Goal: Information Seeking & Learning: Find specific page/section

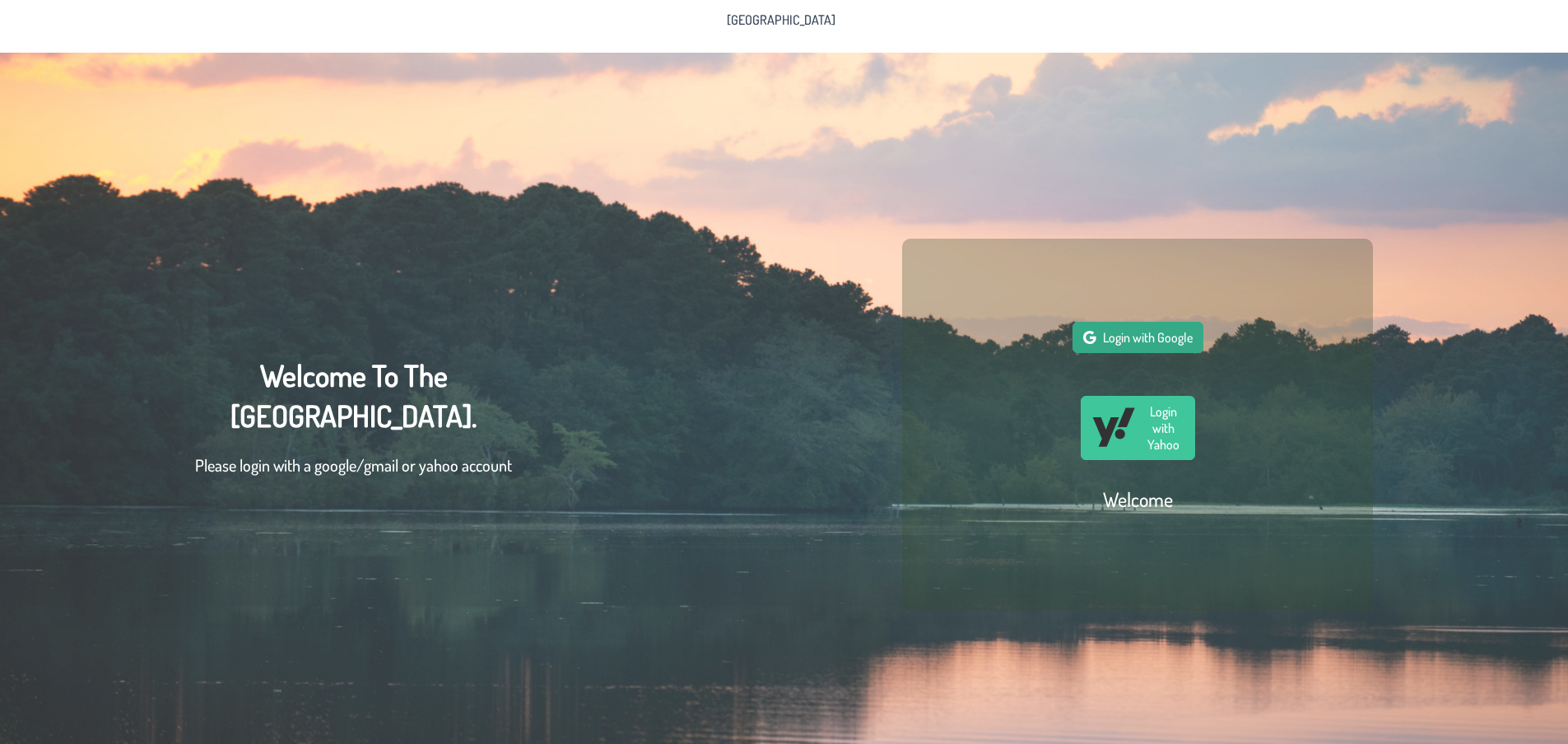
click at [1138, 338] on span "Login with Google" at bounding box center [1147, 337] width 90 height 17
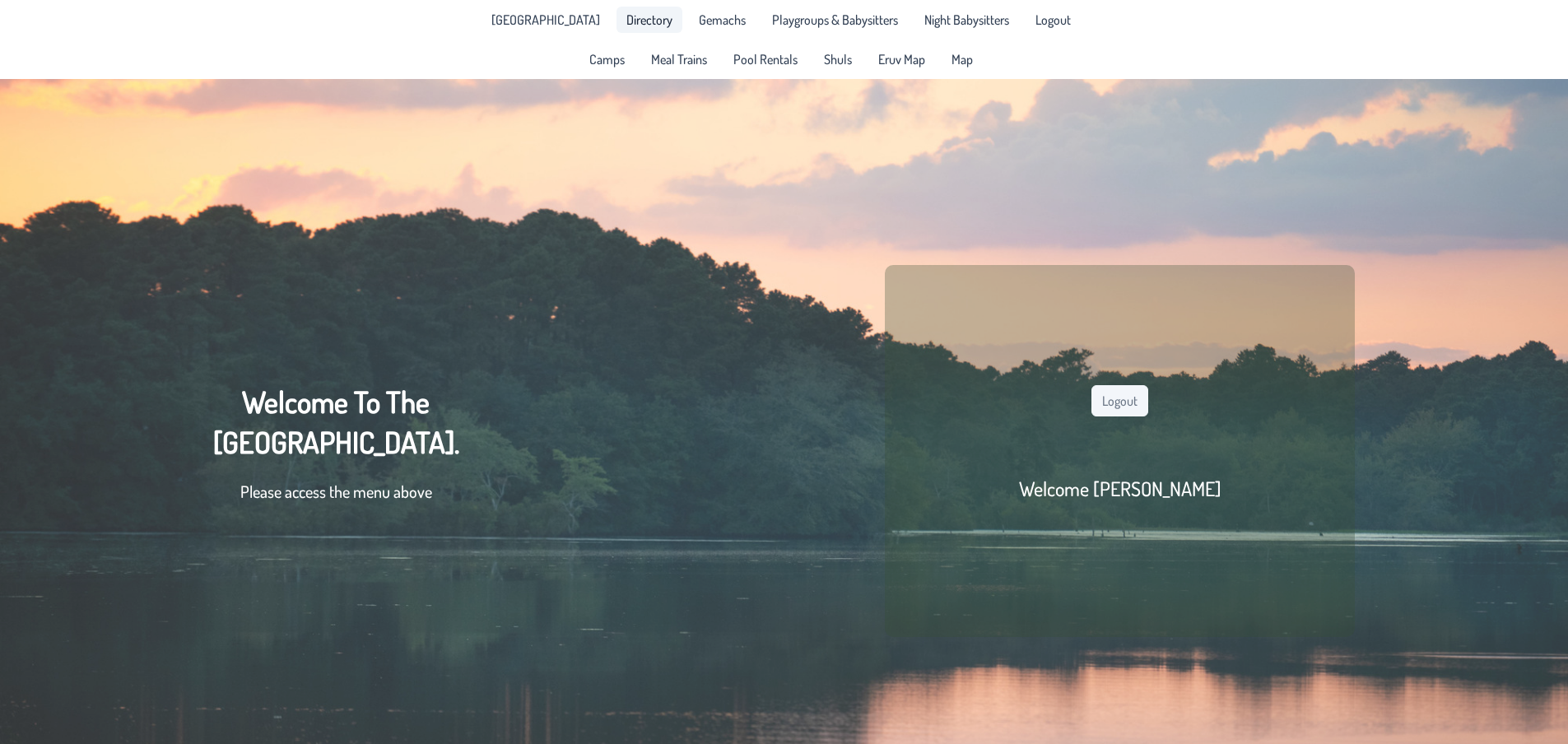
click at [633, 16] on span "Directory" at bounding box center [649, 19] width 46 height 13
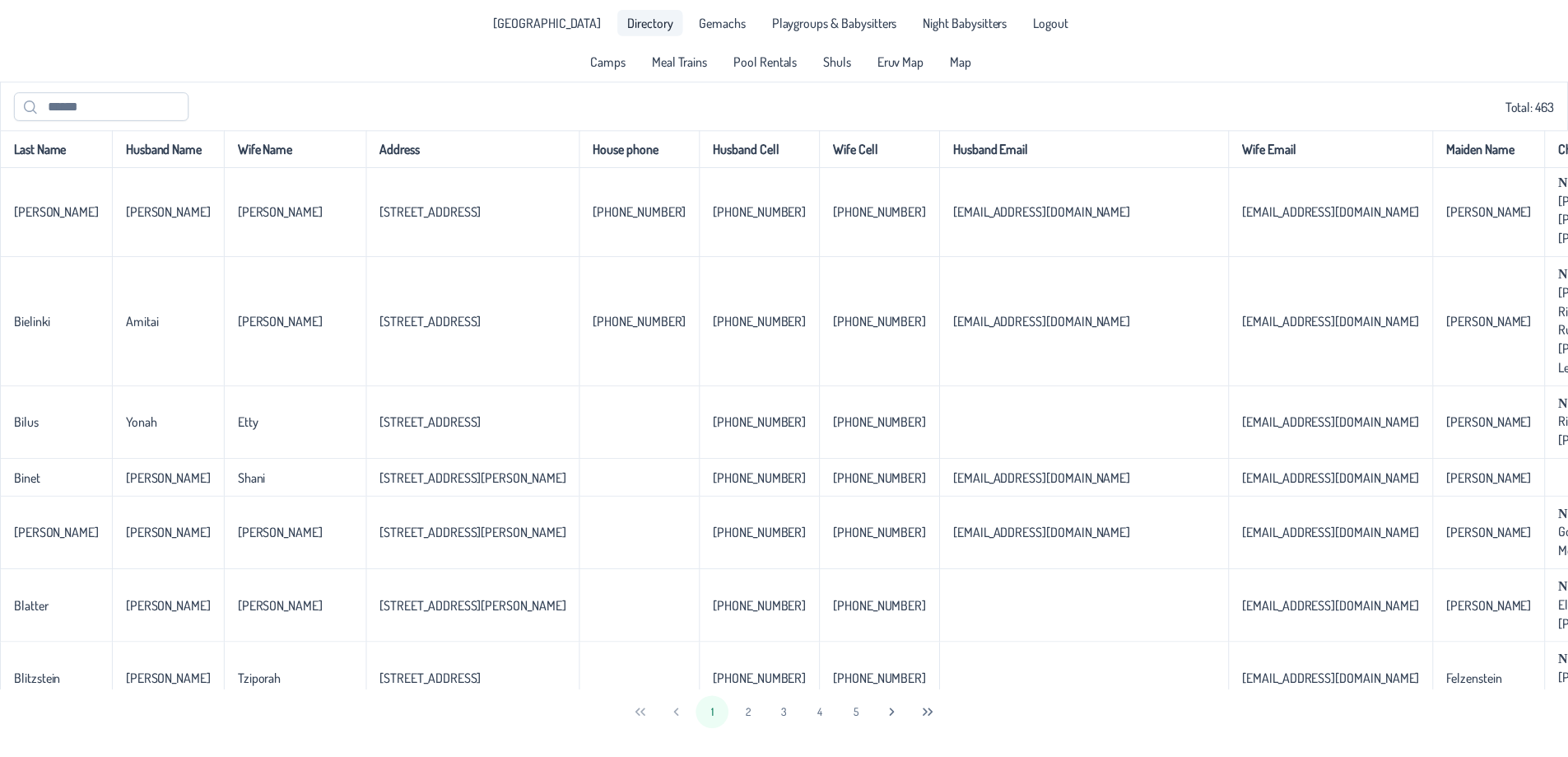
scroll to position [2650, 0]
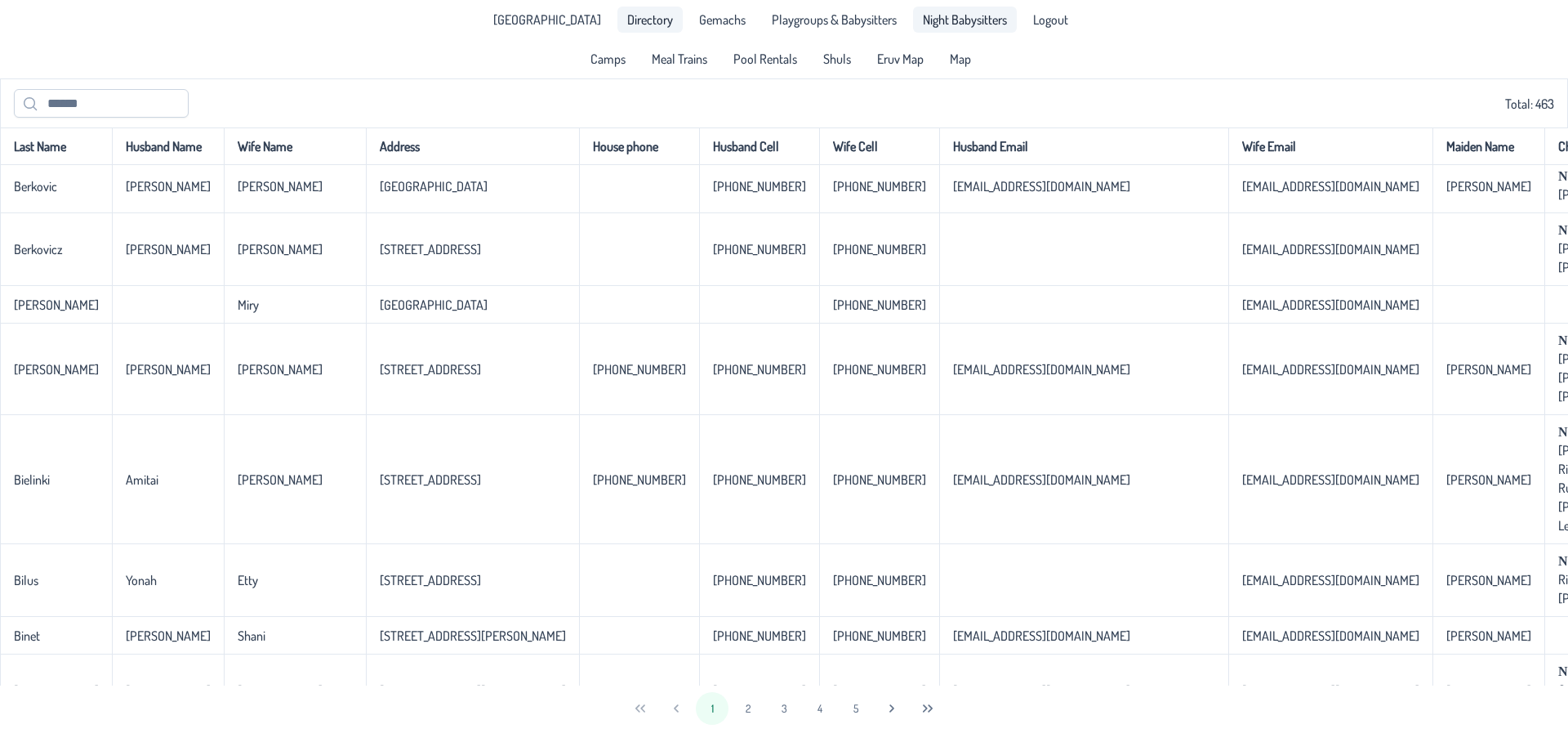
click at [944, 25] on span "Night Babysitters" at bounding box center [965, 19] width 84 height 13
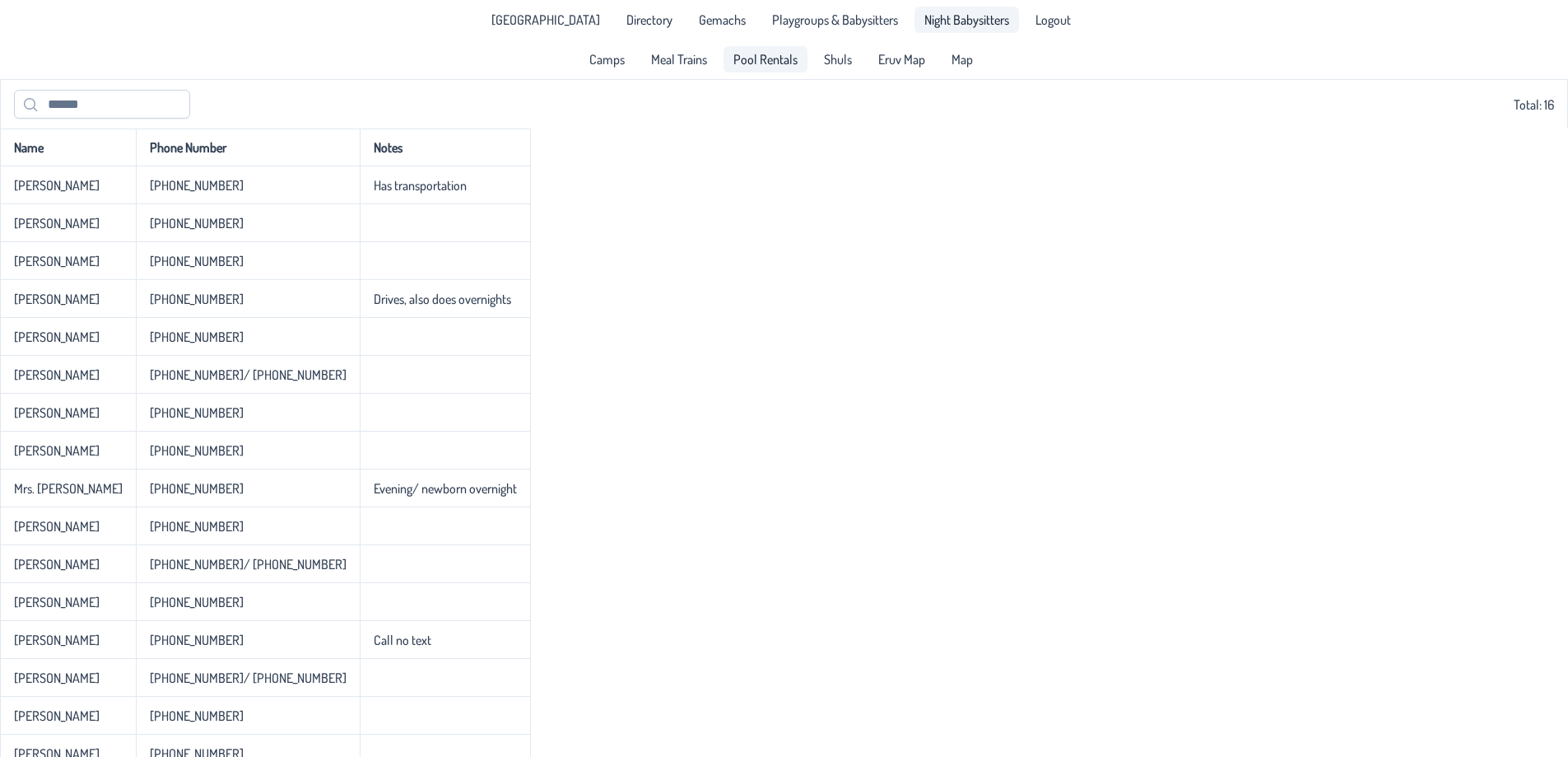
click at [777, 67] on link "Pool Rentals" at bounding box center [765, 59] width 84 height 27
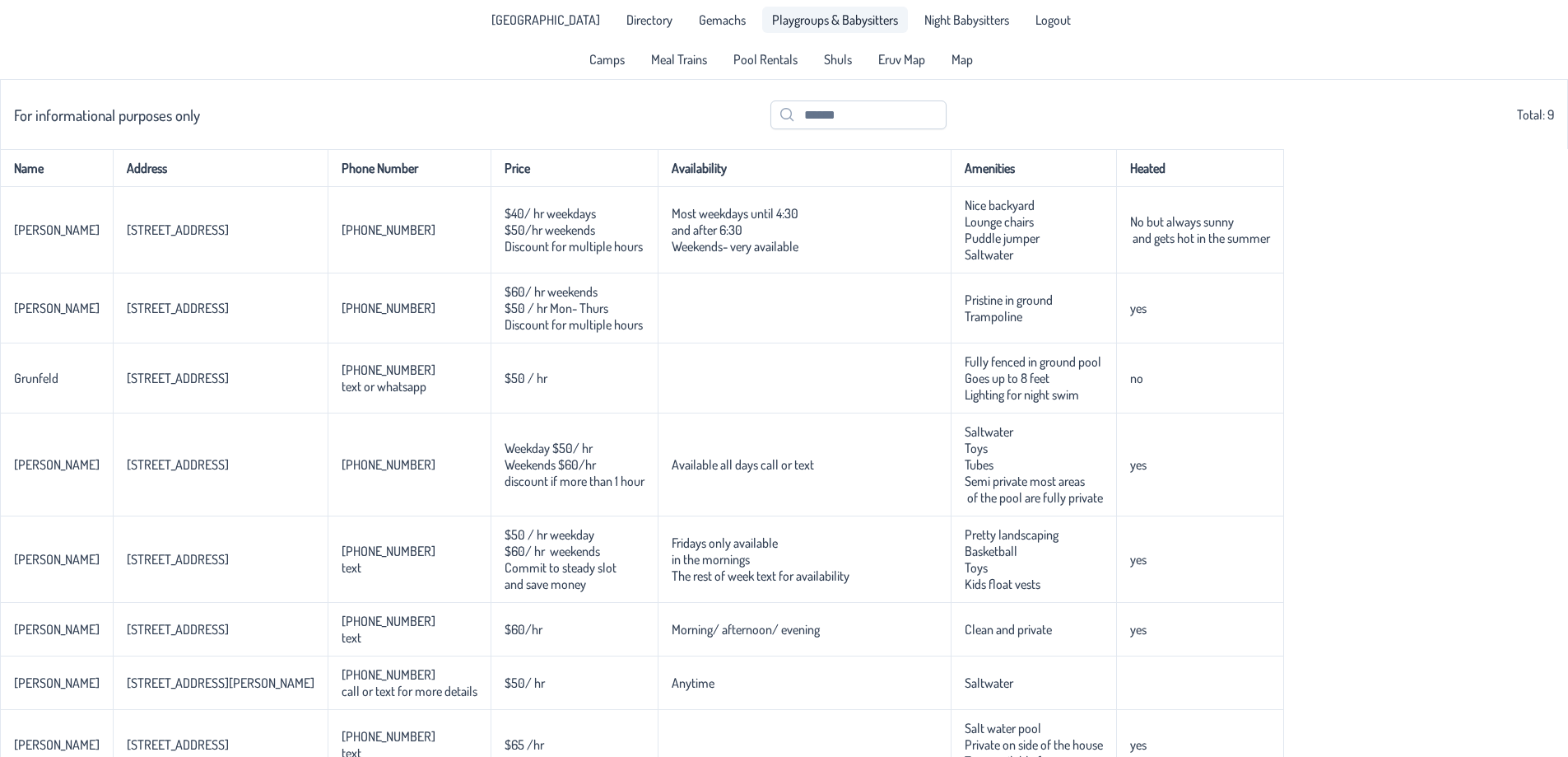
click at [847, 30] on link "Playgroups & Babysitters" at bounding box center [835, 20] width 146 height 27
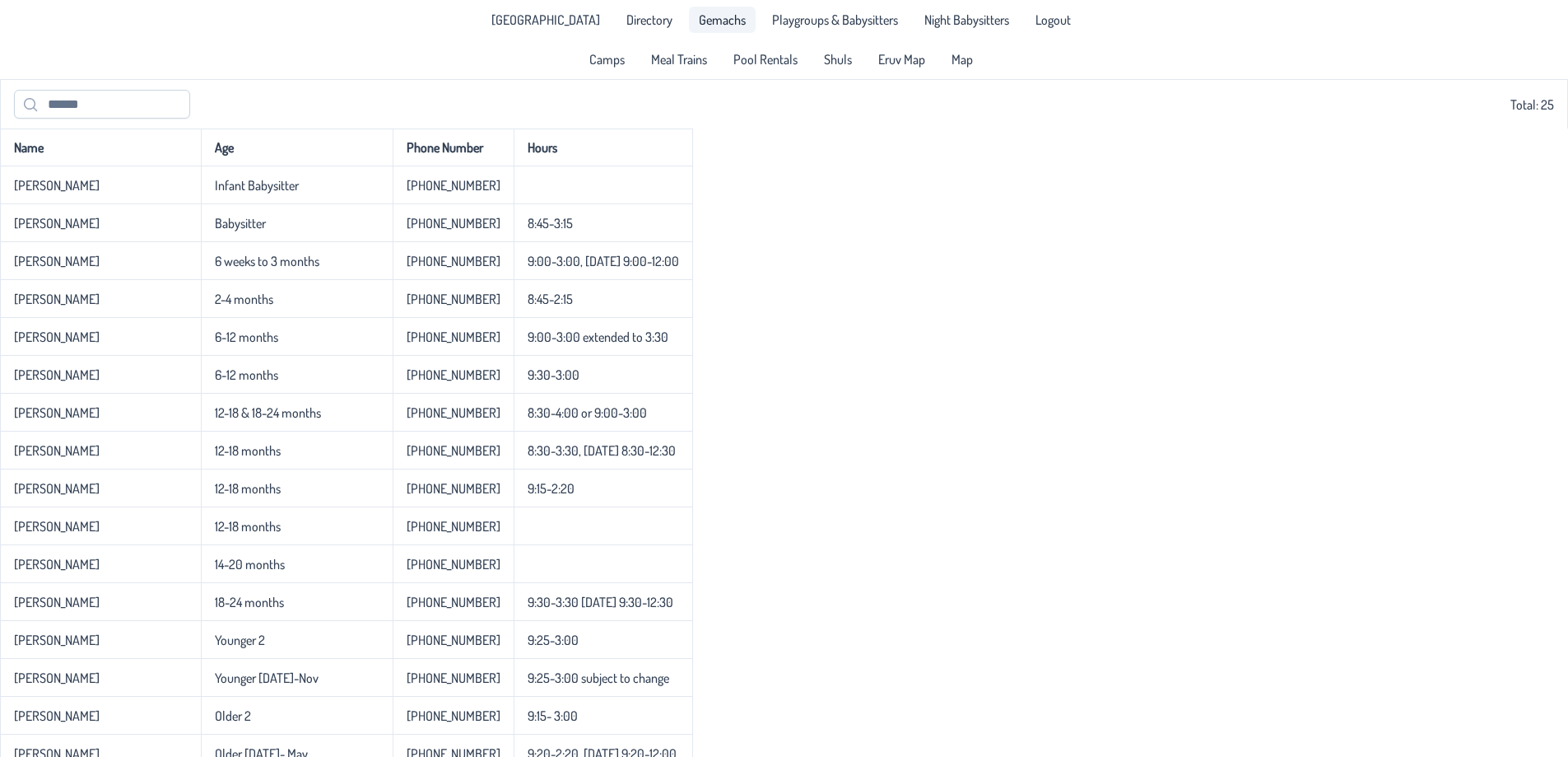
click at [699, 20] on span "Gemachs" at bounding box center [722, 19] width 47 height 13
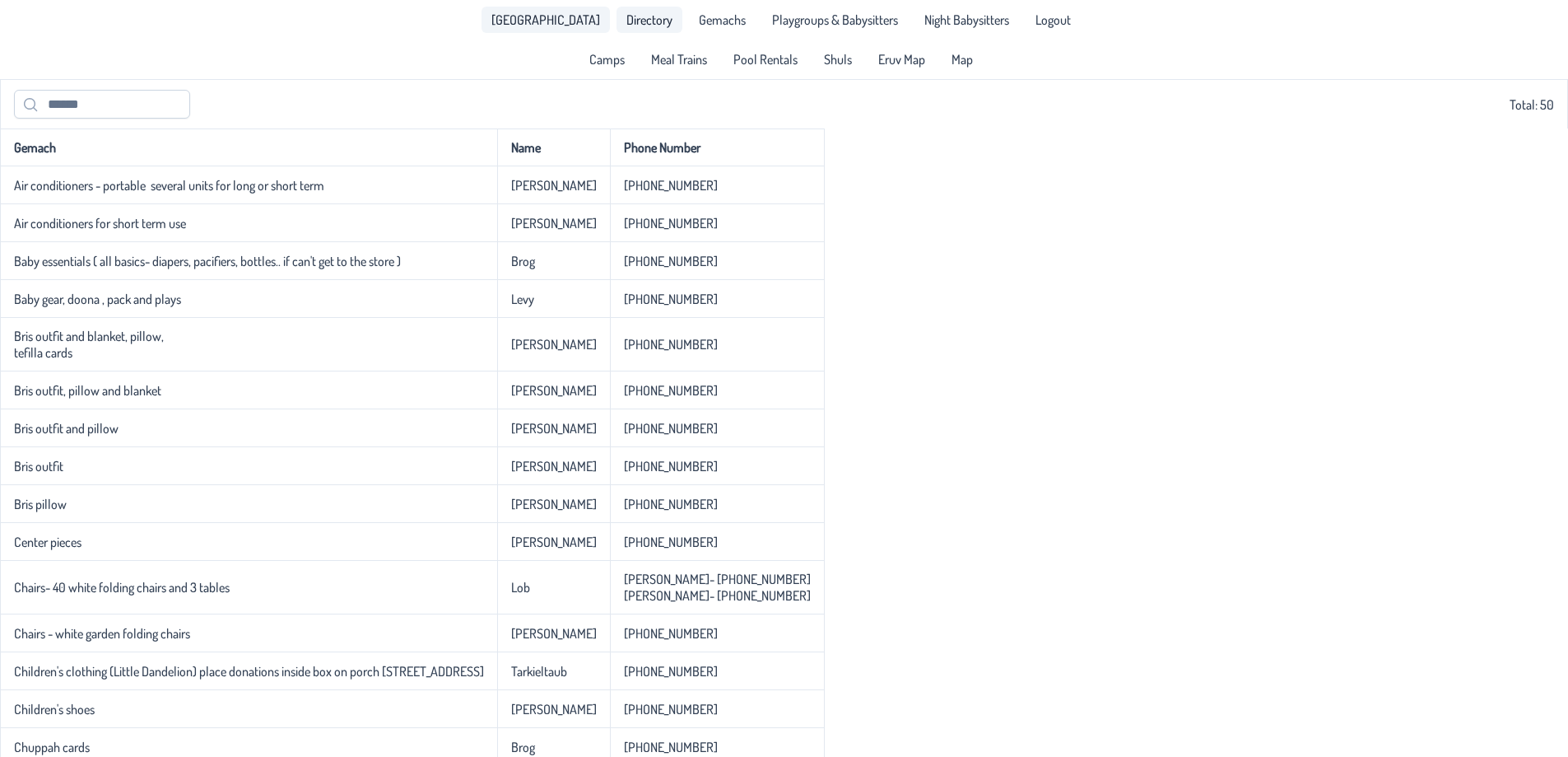
click at [627, 13] on span "Directory" at bounding box center [649, 19] width 46 height 13
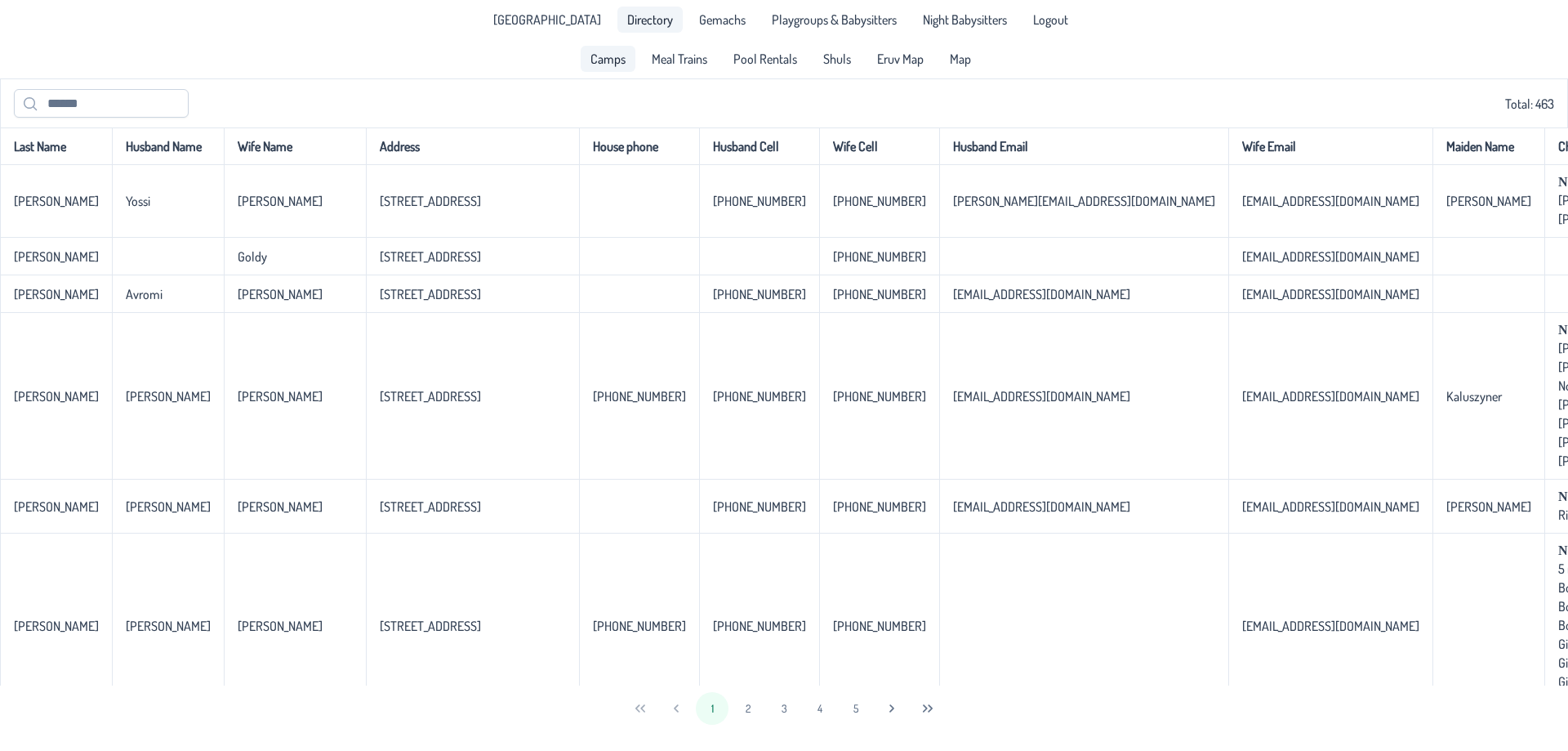
click at [605, 57] on span "Camps" at bounding box center [608, 58] width 35 height 13
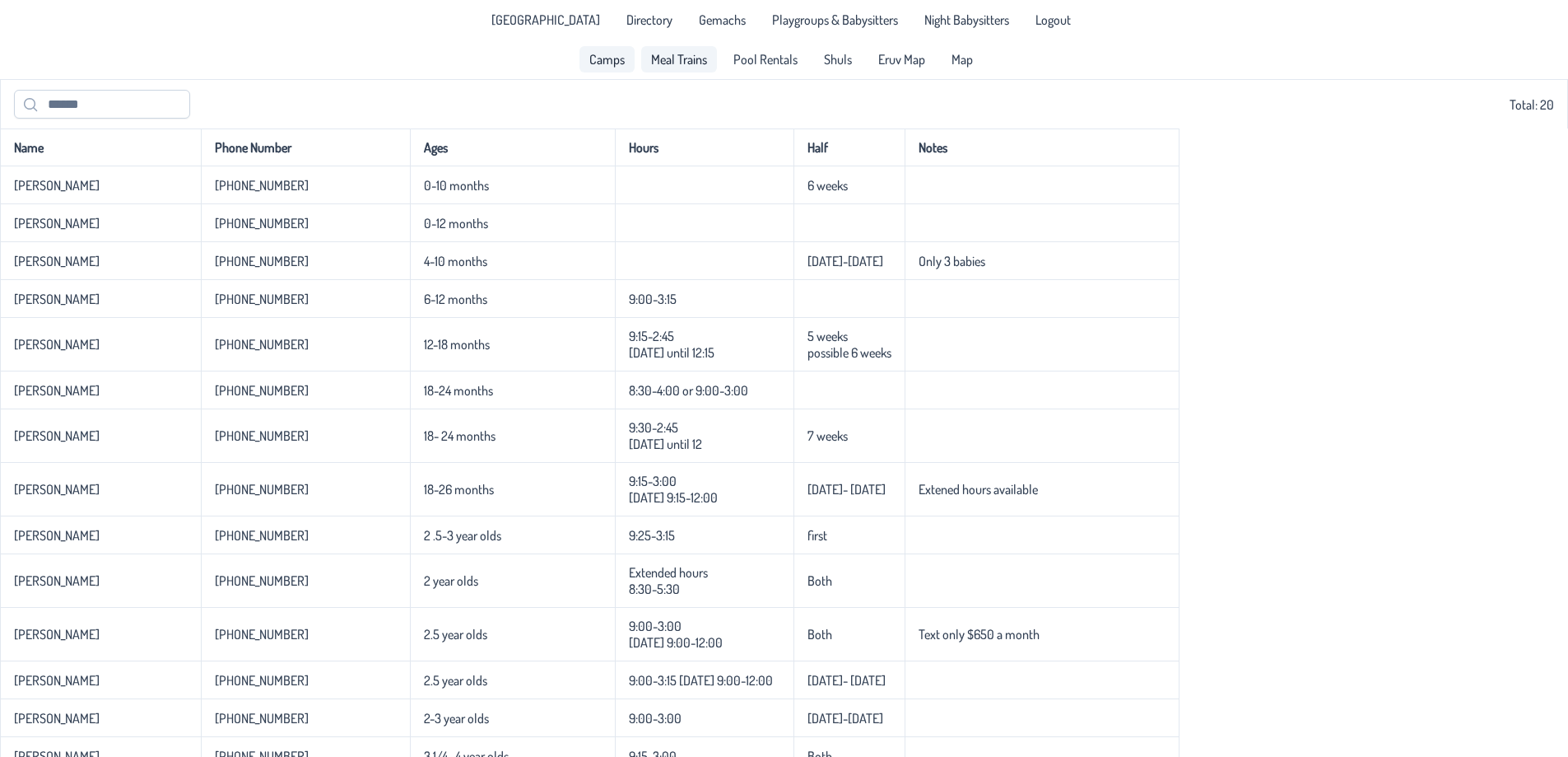
click at [691, 58] on span "Meal Trains" at bounding box center [679, 58] width 56 height 13
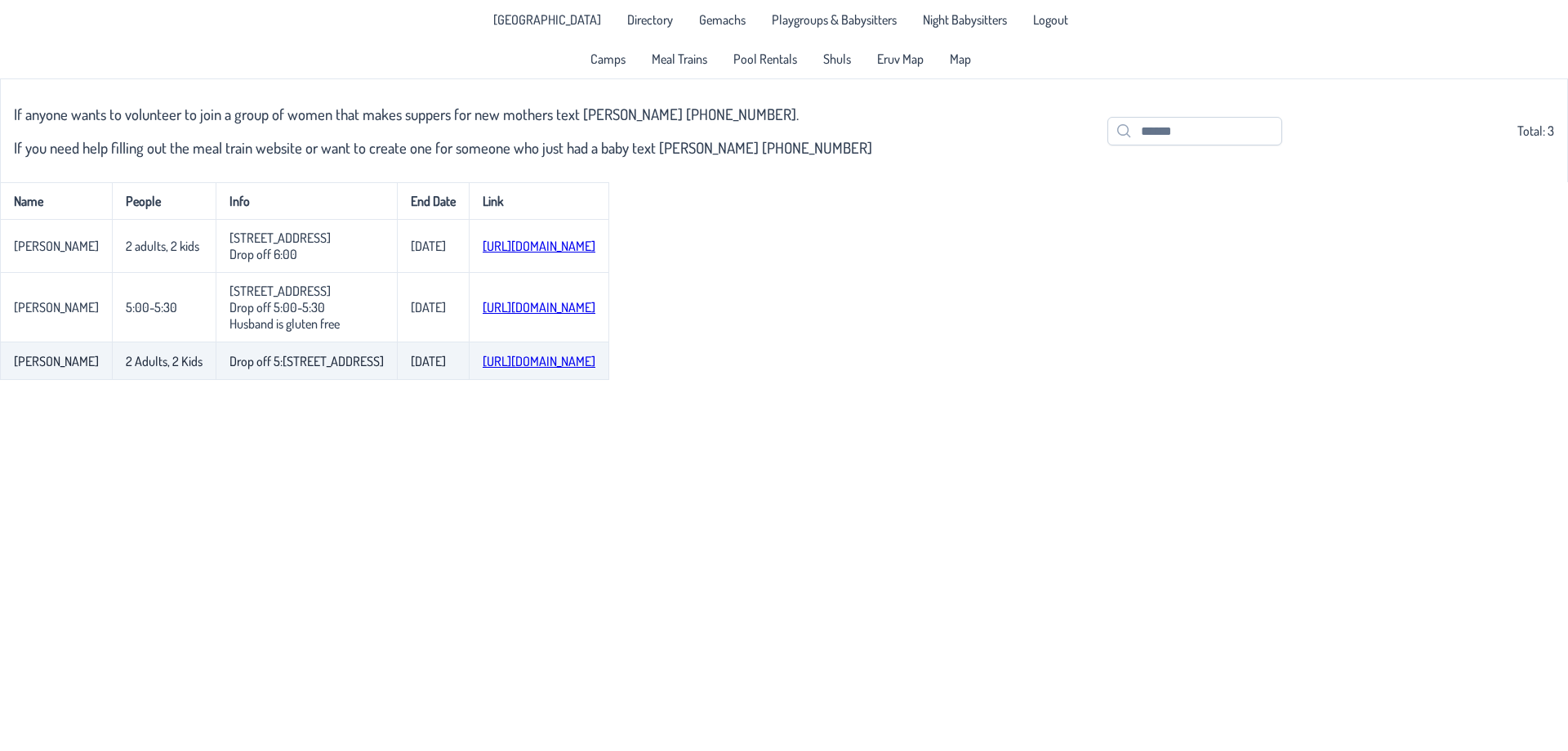
click at [502, 370] on link "[URL][DOMAIN_NAME]" at bounding box center [539, 361] width 112 height 17
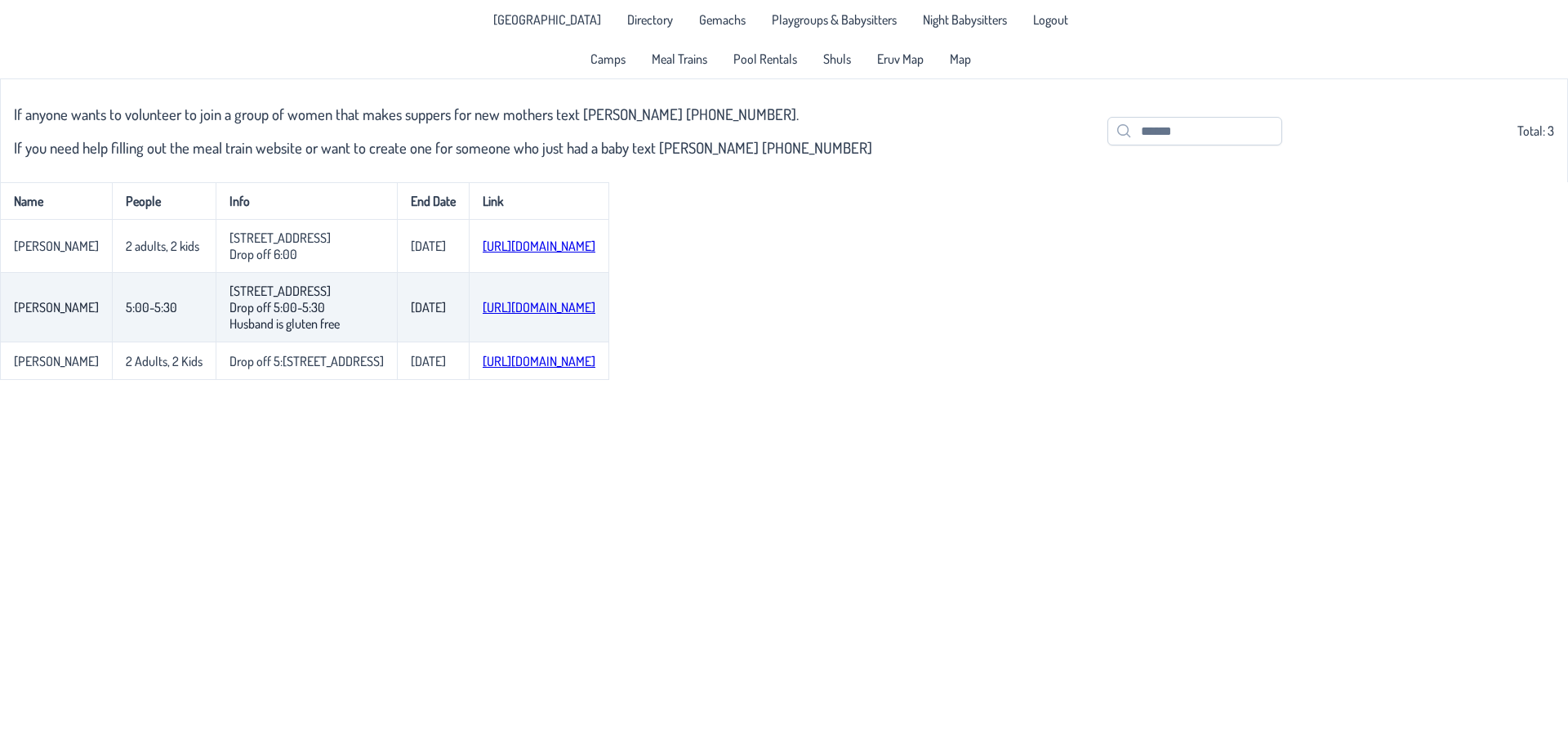
click at [595, 315] on link "[URL][DOMAIN_NAME]" at bounding box center [539, 307] width 112 height 17
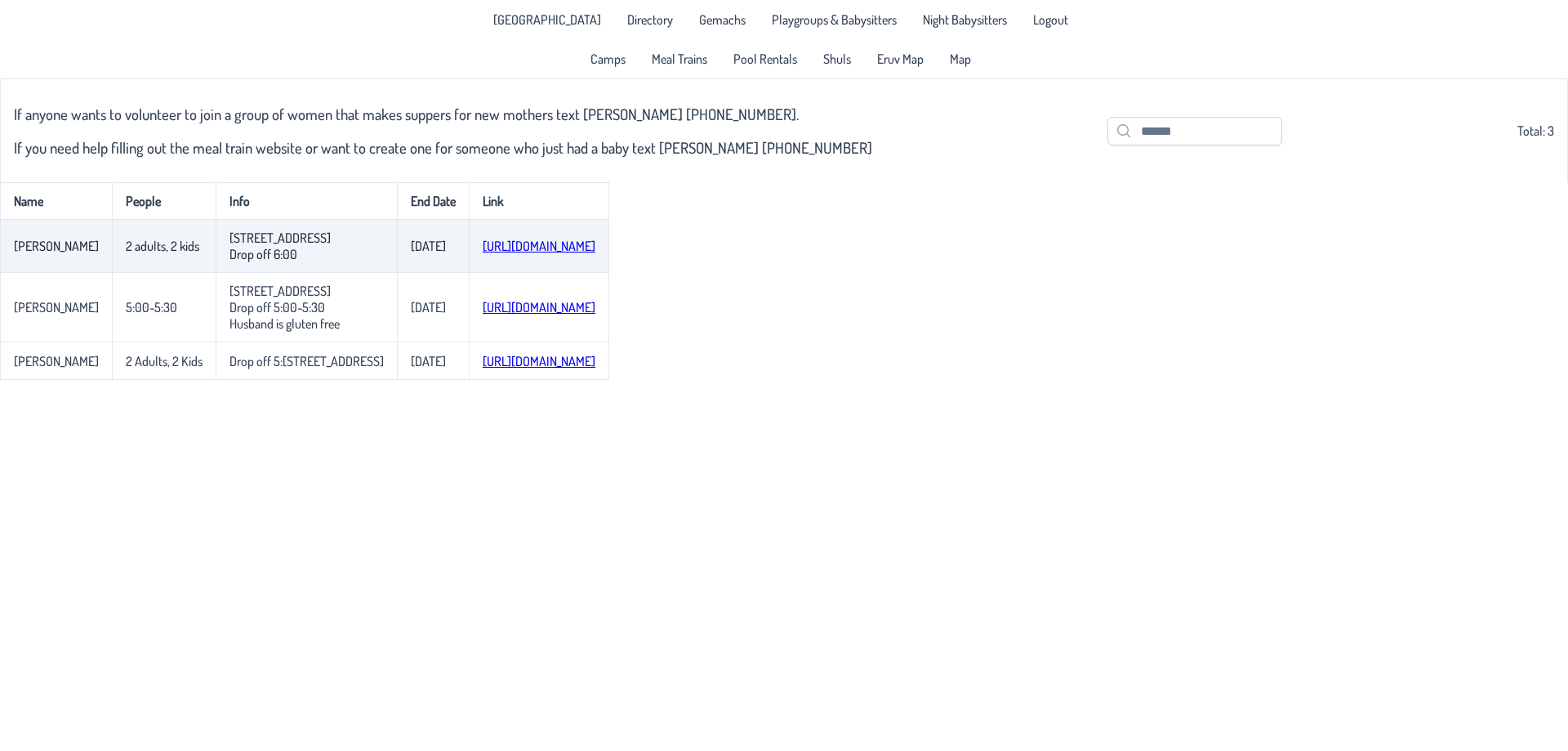
click at [483, 249] on link "[URL][DOMAIN_NAME]" at bounding box center [539, 245] width 112 height 17
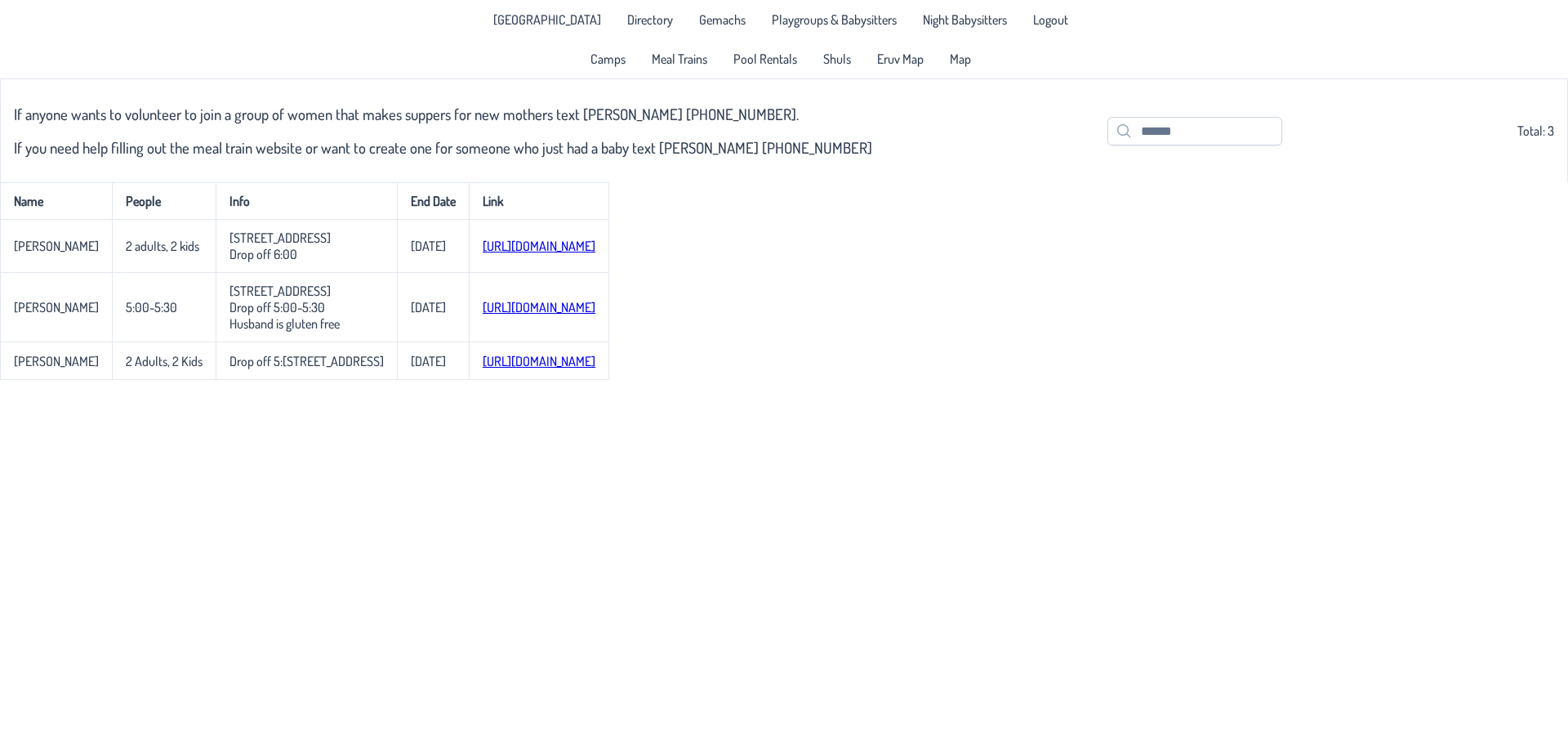
drag, startPoint x: 696, startPoint y: 147, endPoint x: 905, endPoint y: 155, distance: 209.2
click at [905, 155] on div "If anyone wants to volunteer to join a group of women that makes suppers for ne…" at bounding box center [783, 130] width 1540 height 83
copy h3 "[PERSON_NAME] [PHONE_NUMBER]"
click at [638, 21] on span "Directory" at bounding box center [650, 19] width 46 height 13
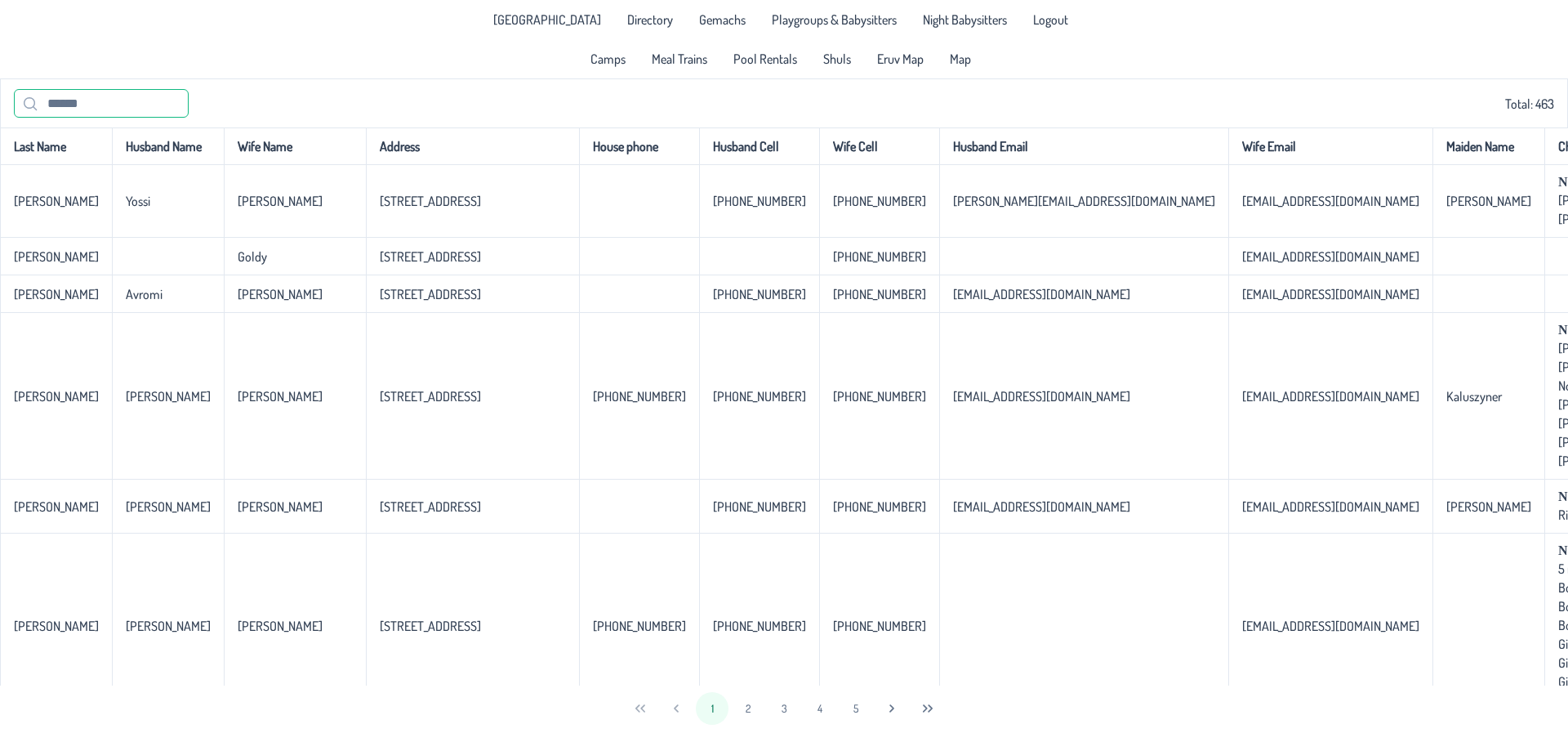
click at [80, 110] on input "text" at bounding box center [101, 103] width 175 height 28
paste input "**********"
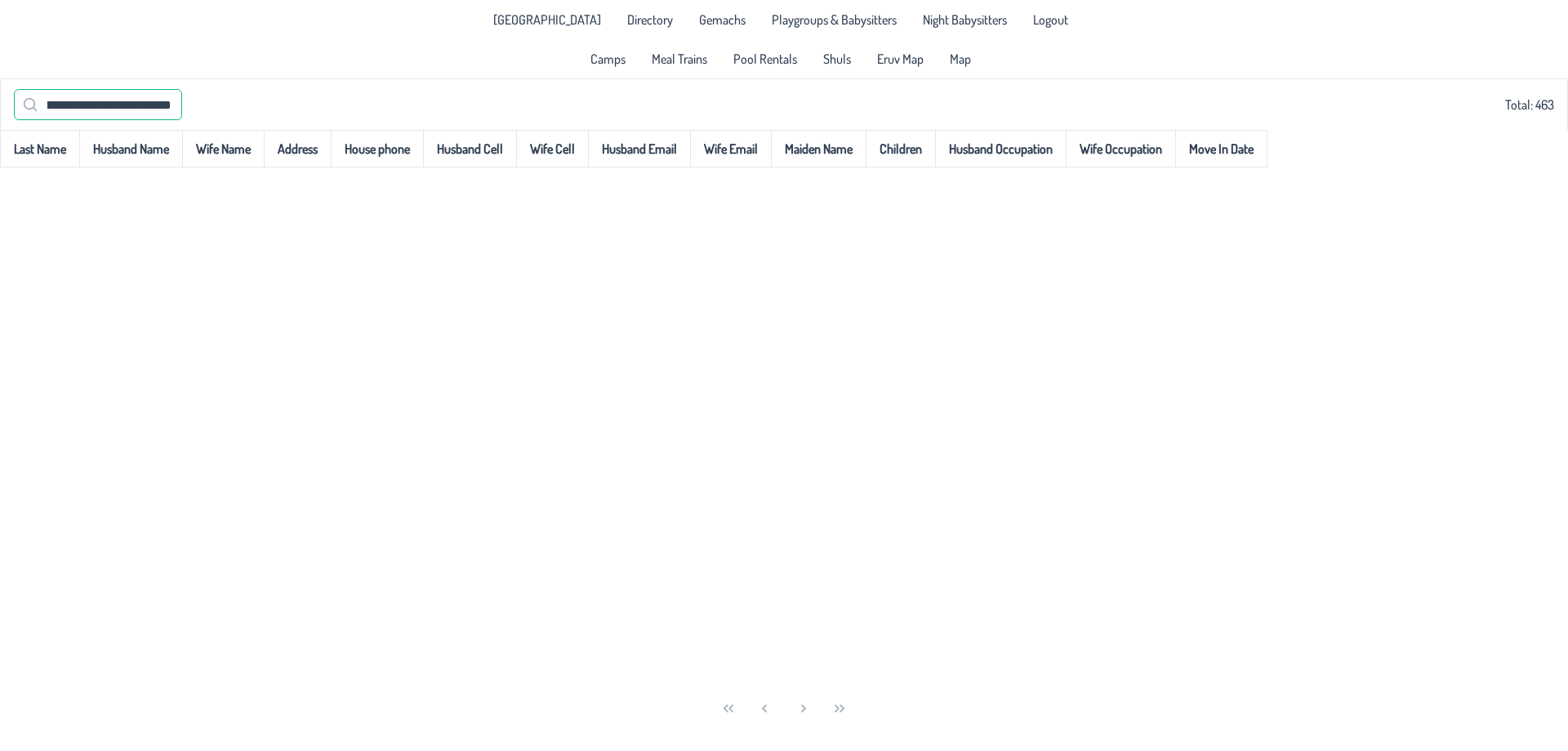
click at [173, 105] on input "**********" at bounding box center [98, 105] width 168 height 31
click at [81, 107] on input "**********" at bounding box center [98, 105] width 168 height 31
type input "**********"
click at [171, 241] on div "Last Name Husband Name Wife Name Address House phone Husband Cell Wife Cell Hus…" at bounding box center [784, 408] width 1568 height 555
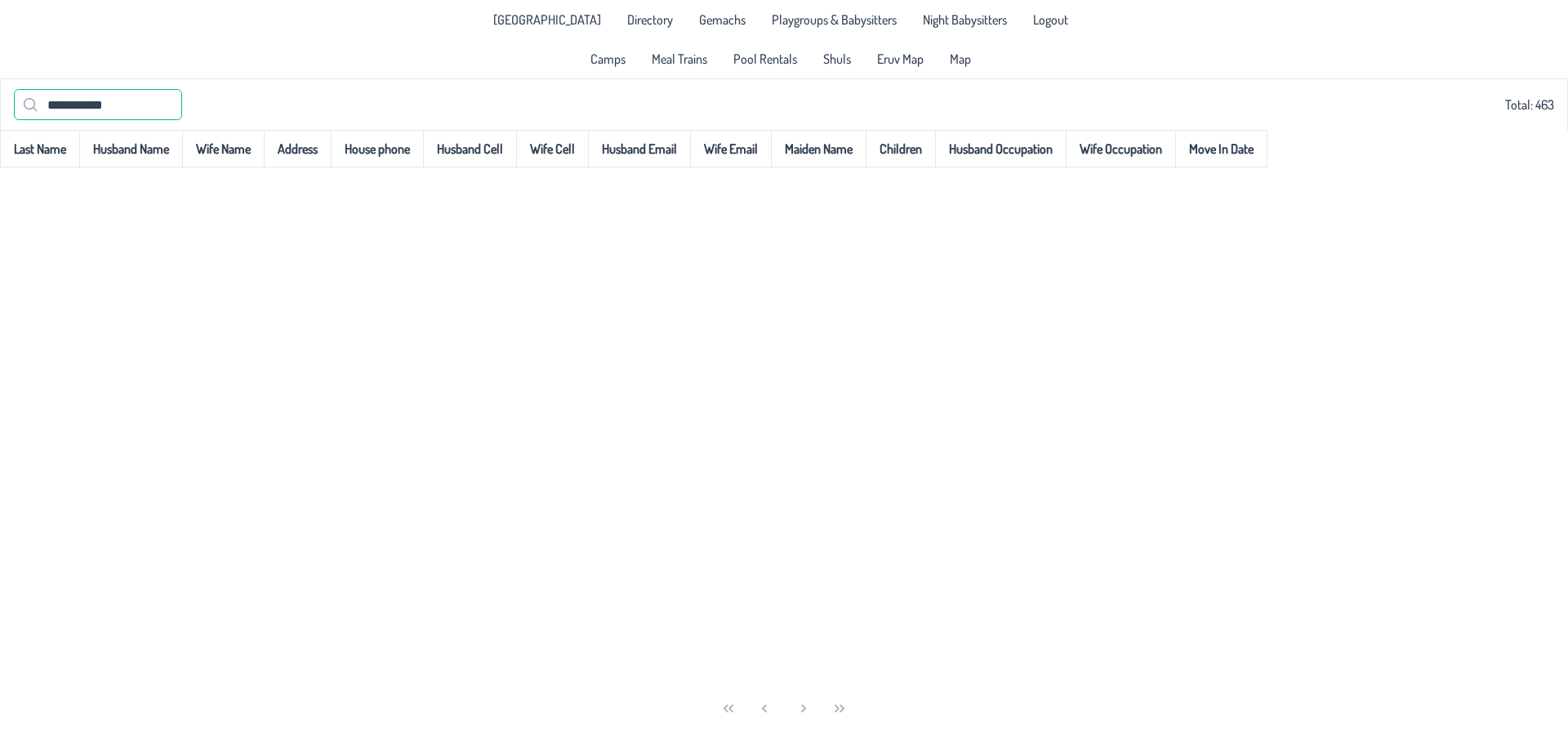
drag, startPoint x: 122, startPoint y: 100, endPoint x: 0, endPoint y: 117, distance: 123.2
click at [0, 124] on div "**********" at bounding box center [784, 104] width 1568 height 52
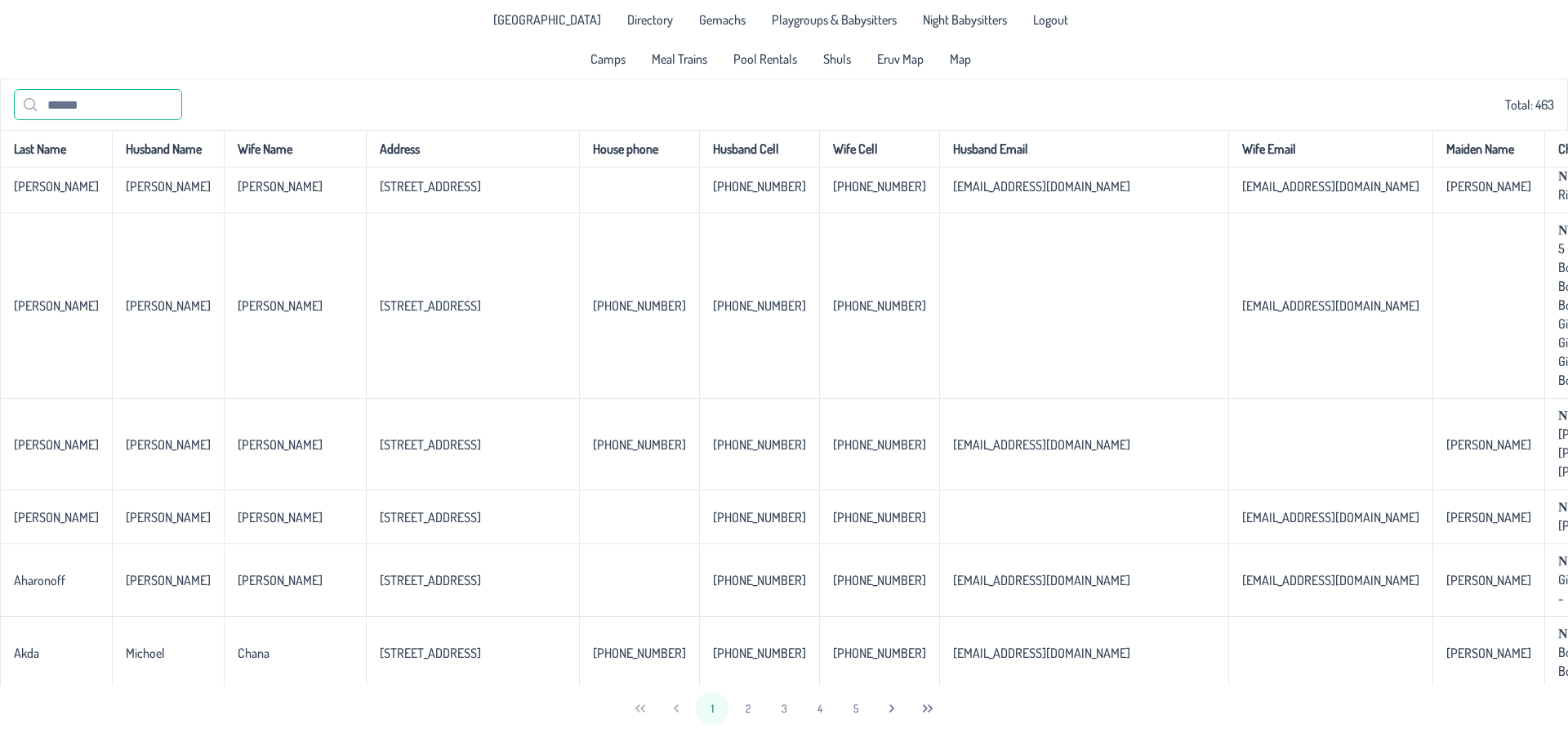
scroll to position [653, 0]
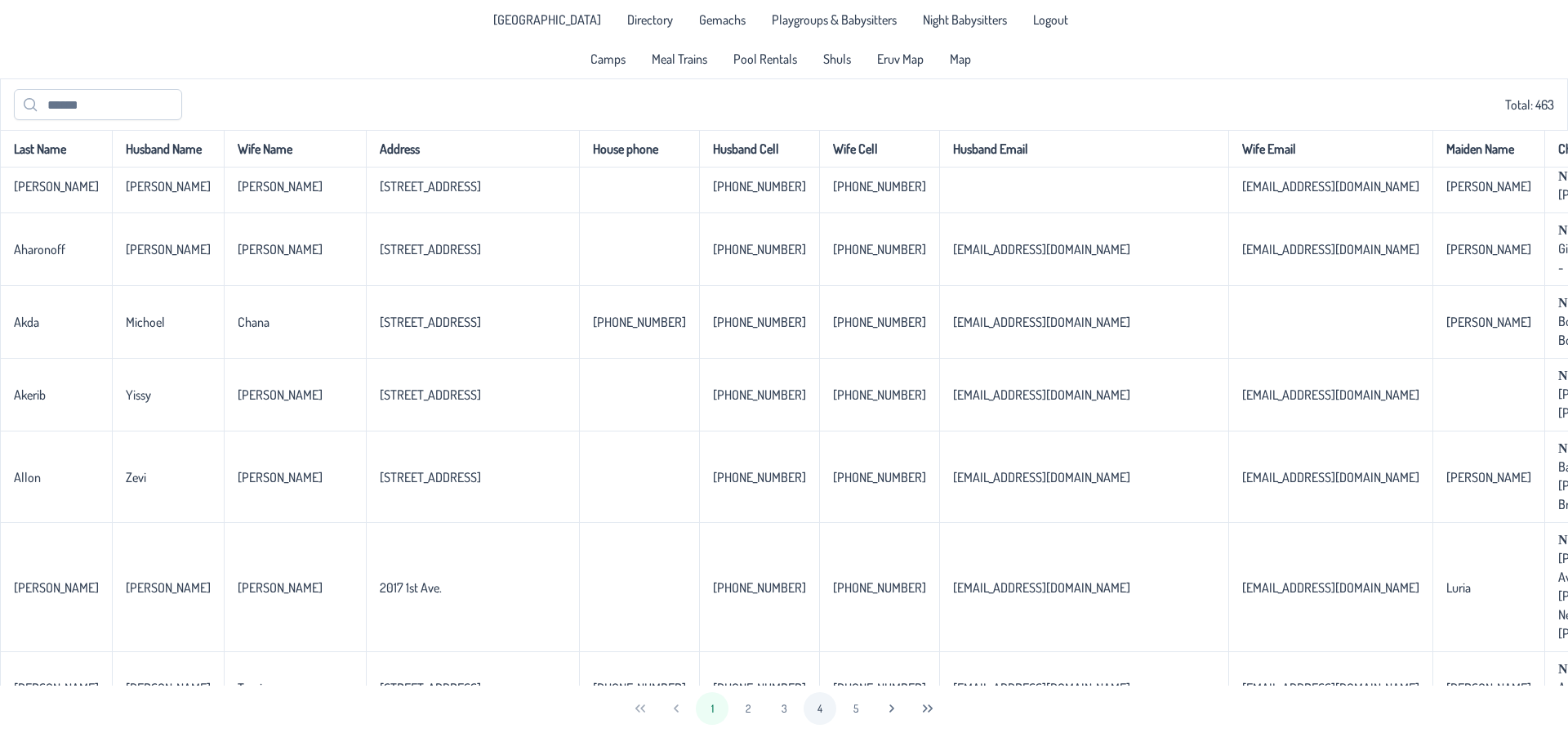
click at [816, 715] on button "4" at bounding box center [819, 707] width 32 height 32
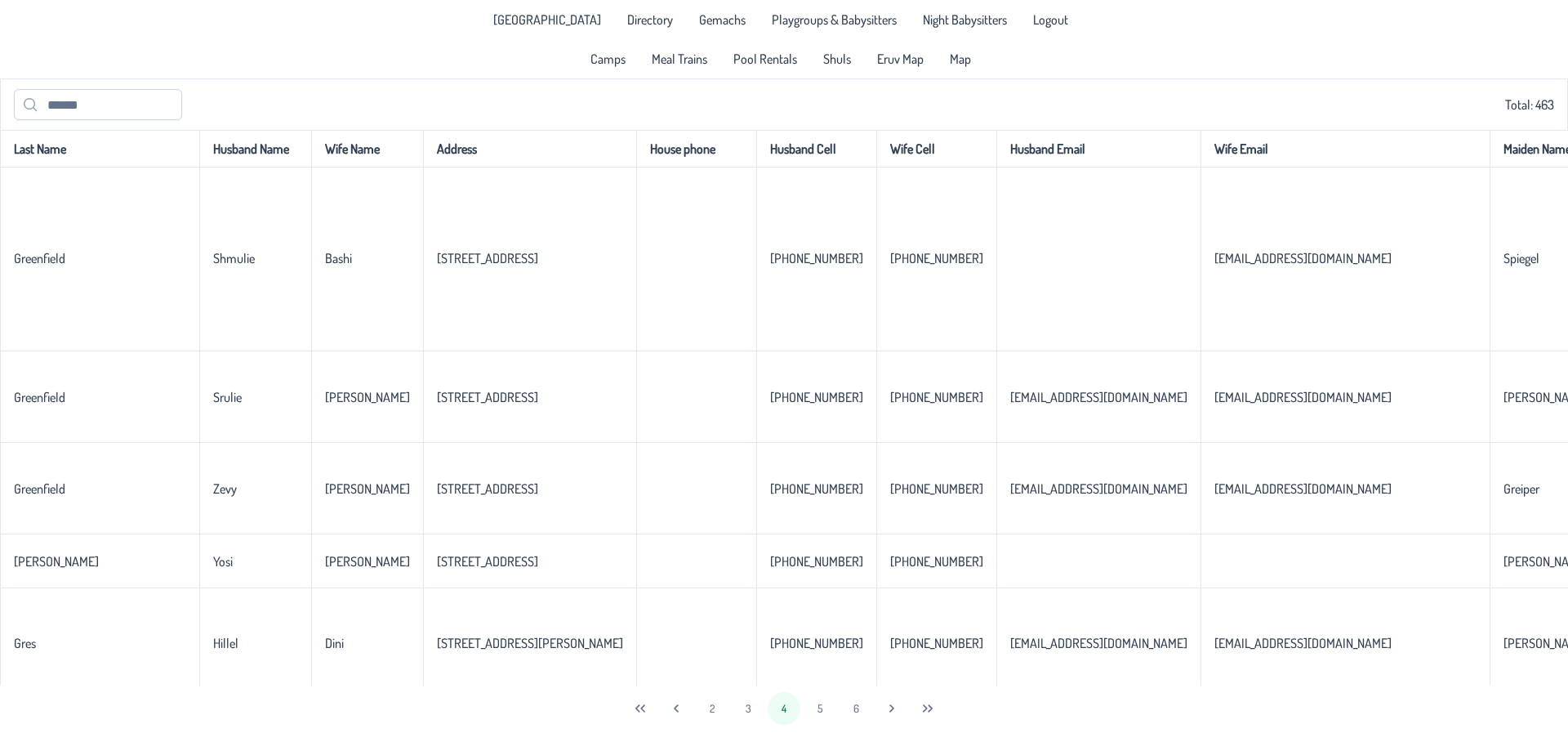
scroll to position [1715, 0]
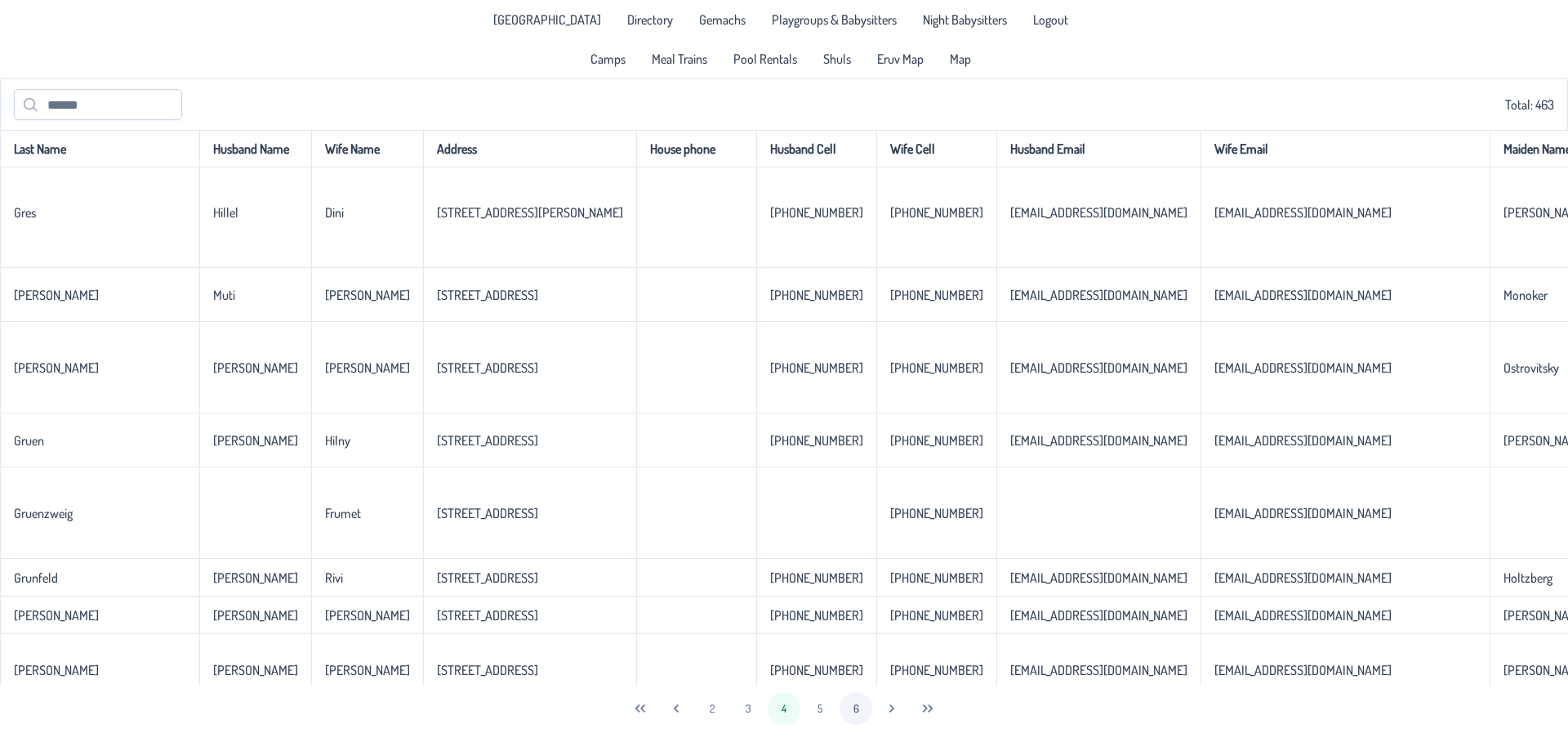
click at [857, 709] on button "6" at bounding box center [855, 707] width 32 height 32
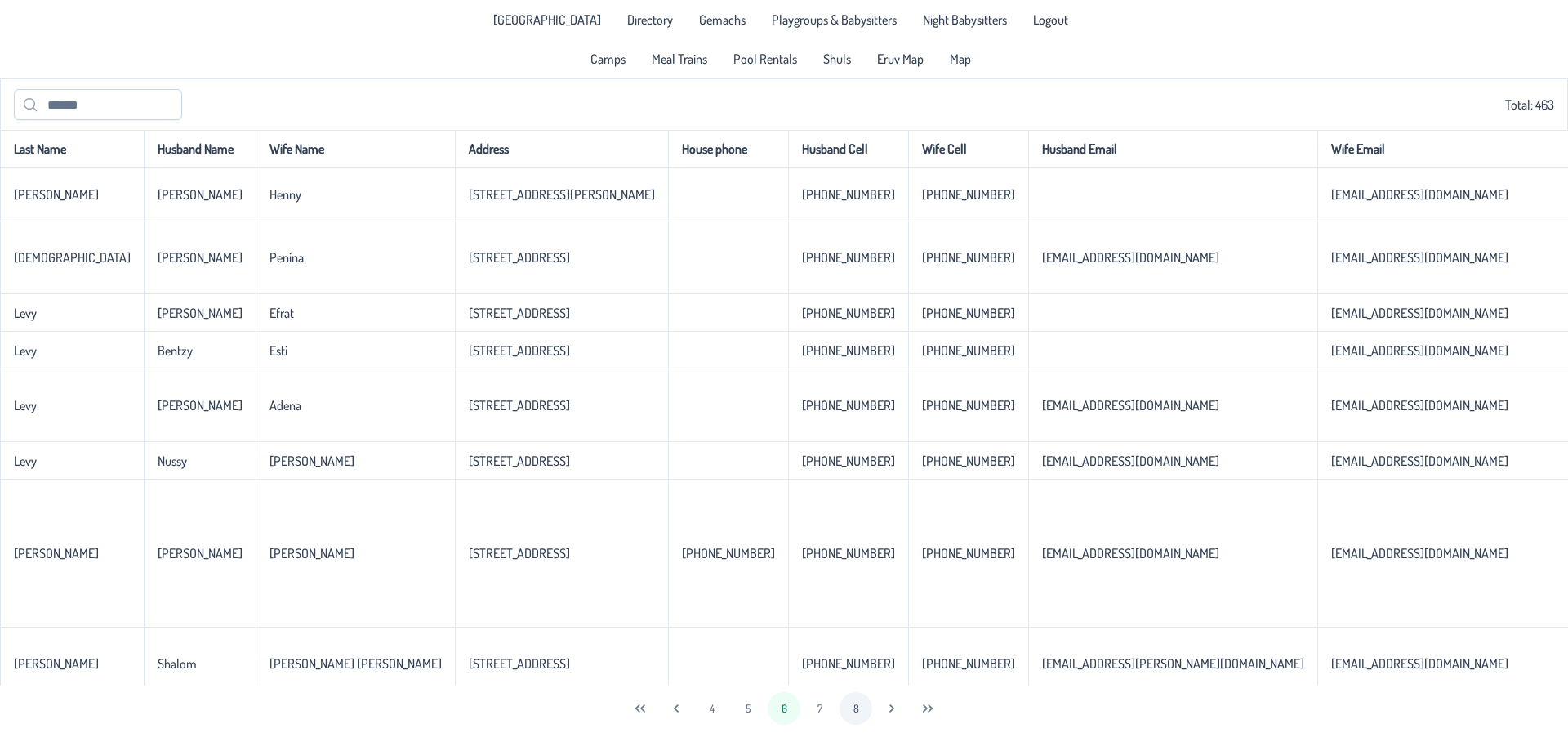
click at [854, 710] on button "8" at bounding box center [855, 707] width 32 height 32
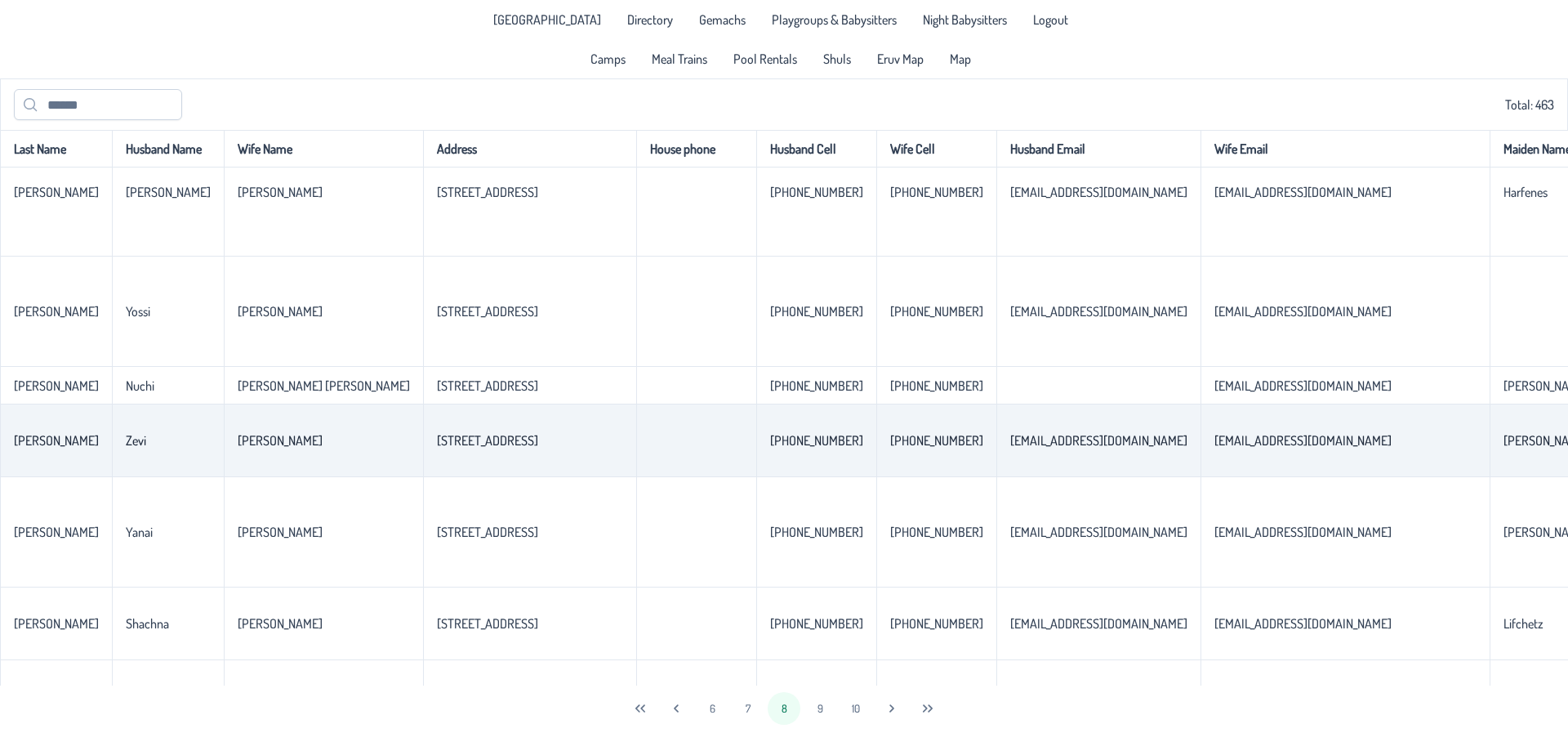
scroll to position [817, 0]
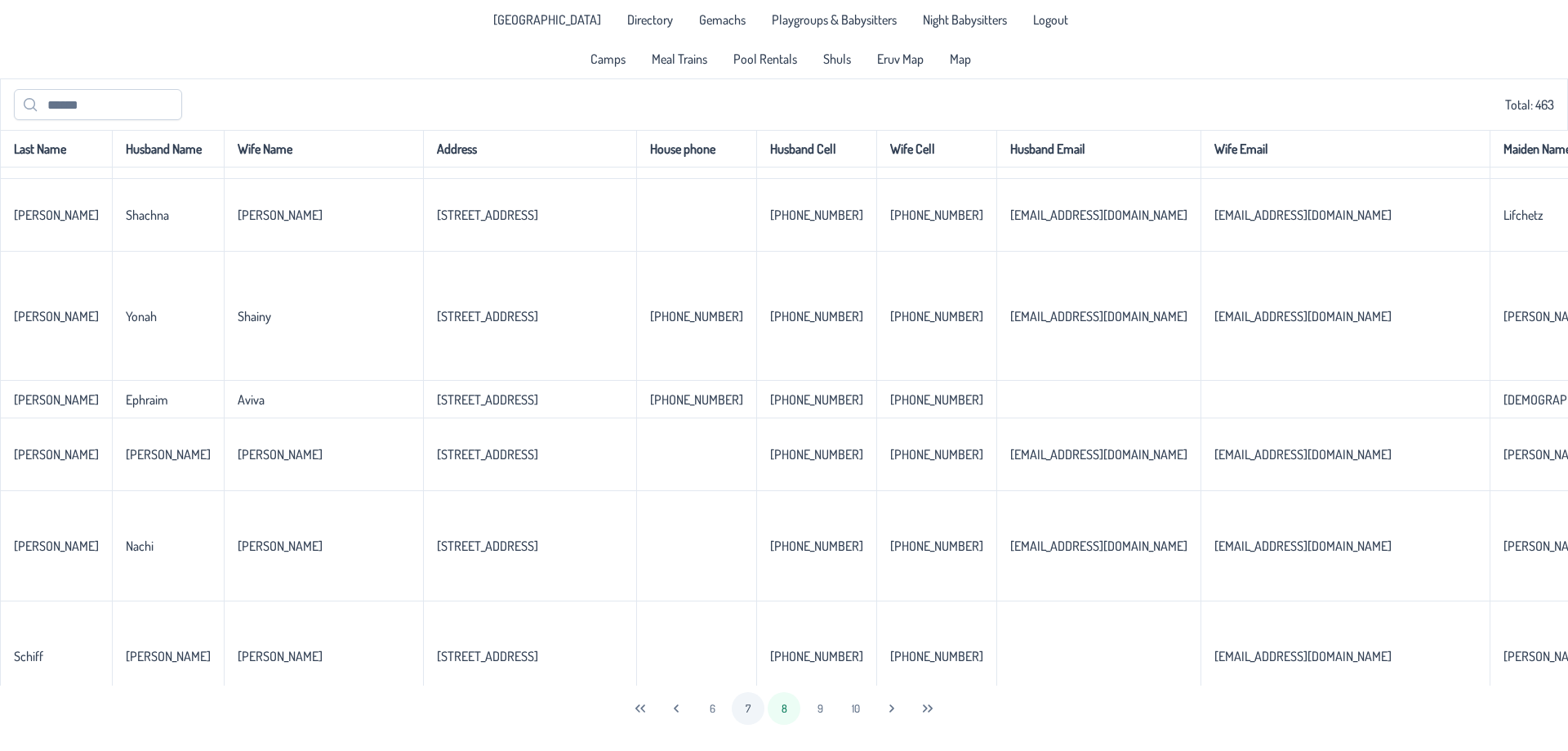
click at [754, 710] on button "7" at bounding box center [747, 707] width 32 height 32
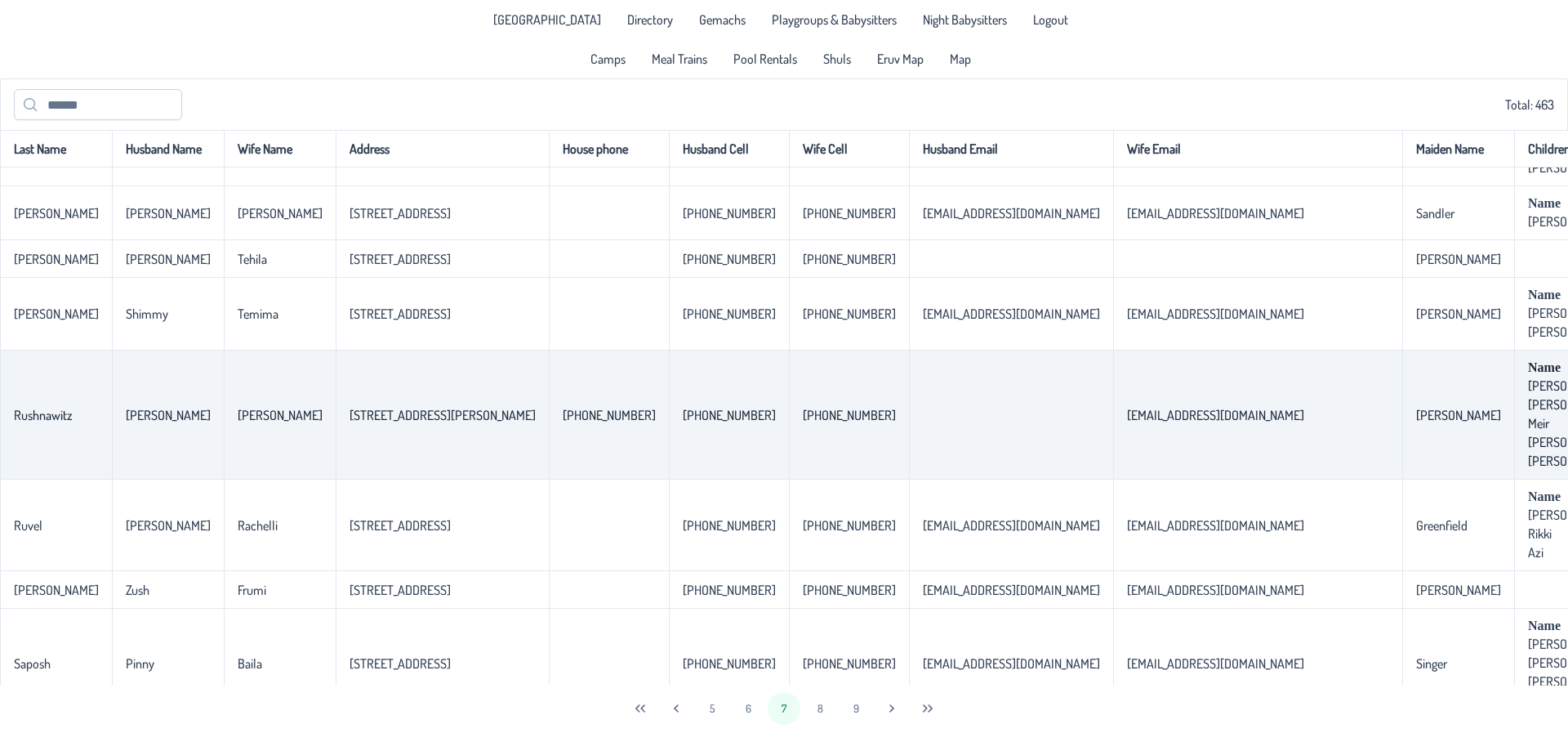
scroll to position [3640, 0]
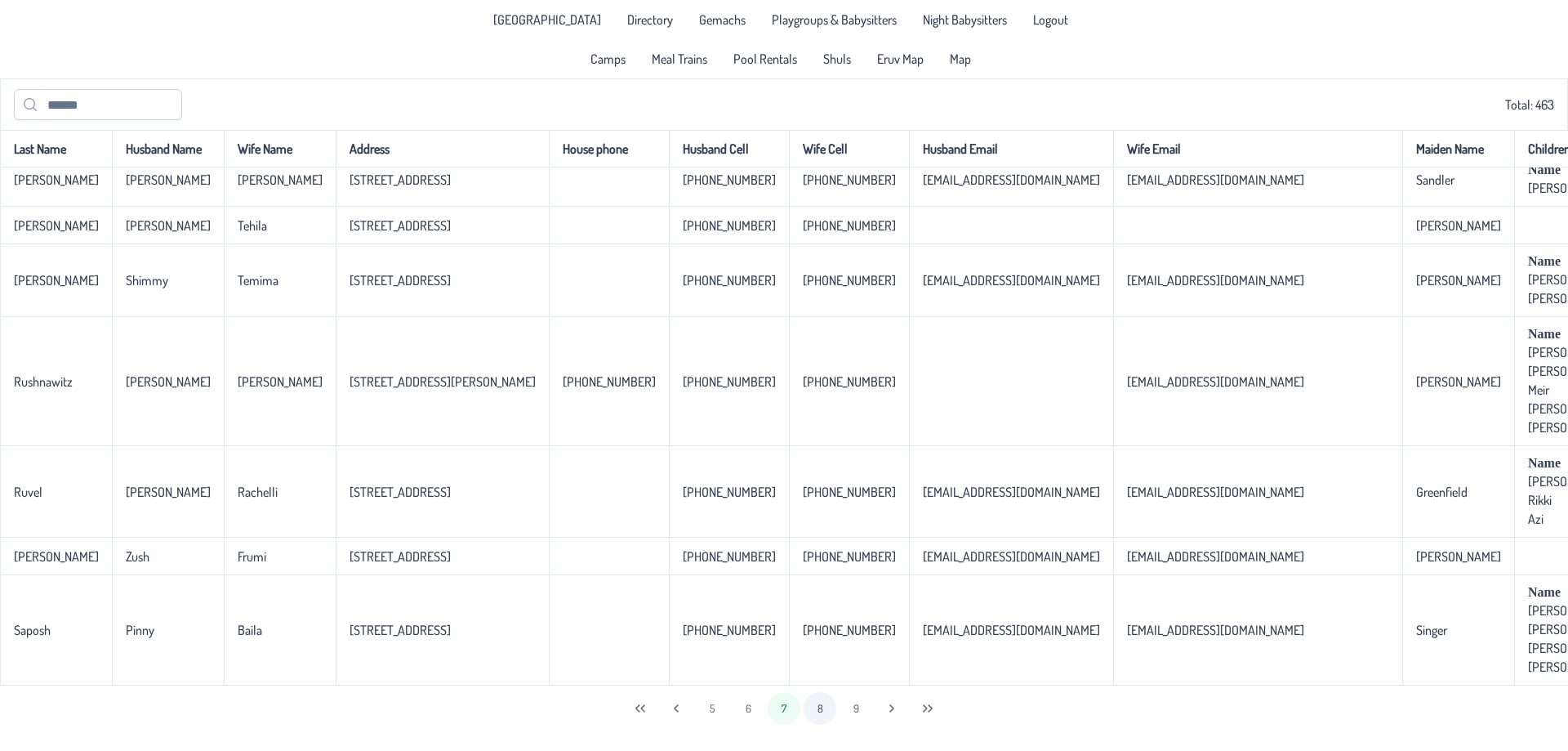
click at [810, 705] on button "8" at bounding box center [819, 707] width 32 height 32
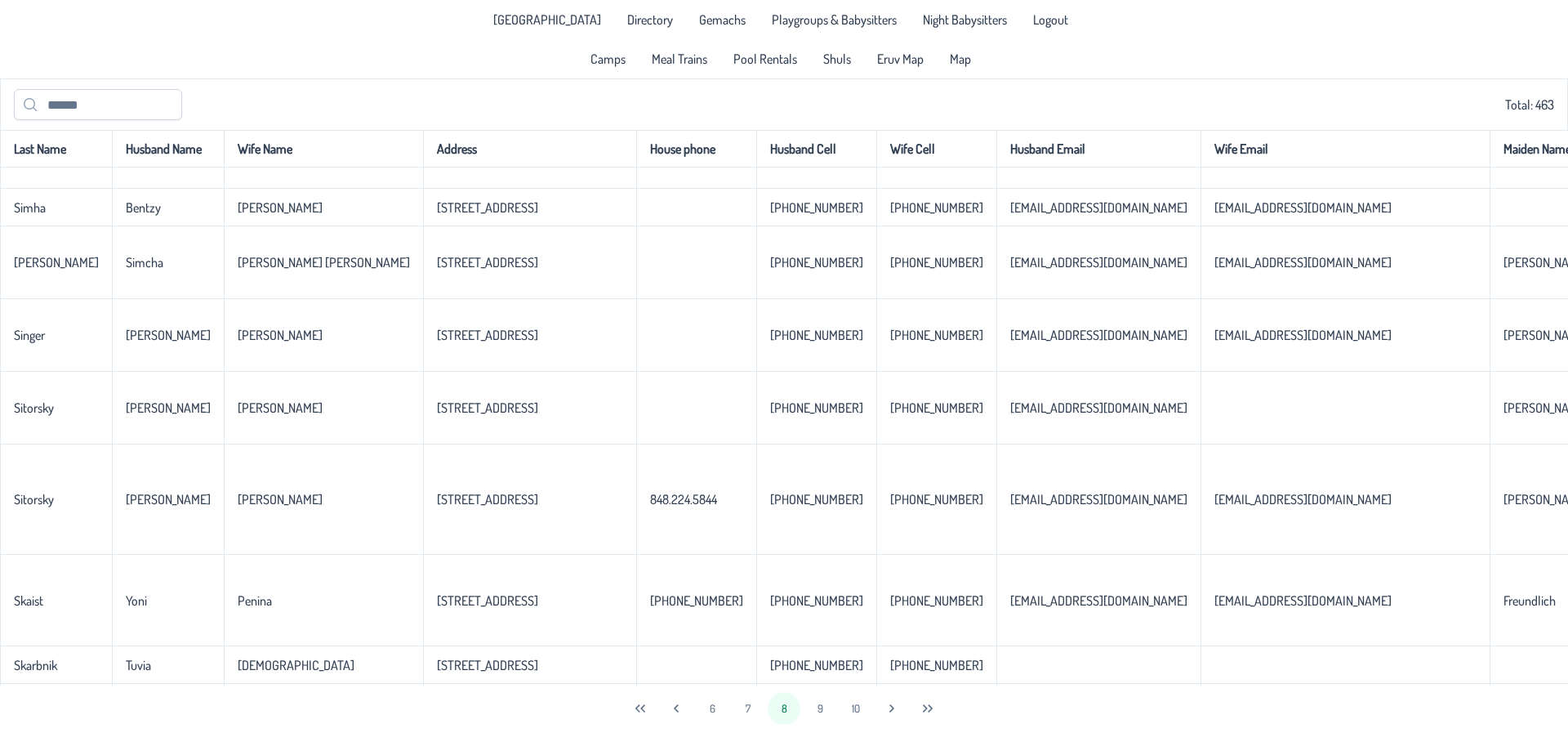
scroll to position [3676, 0]
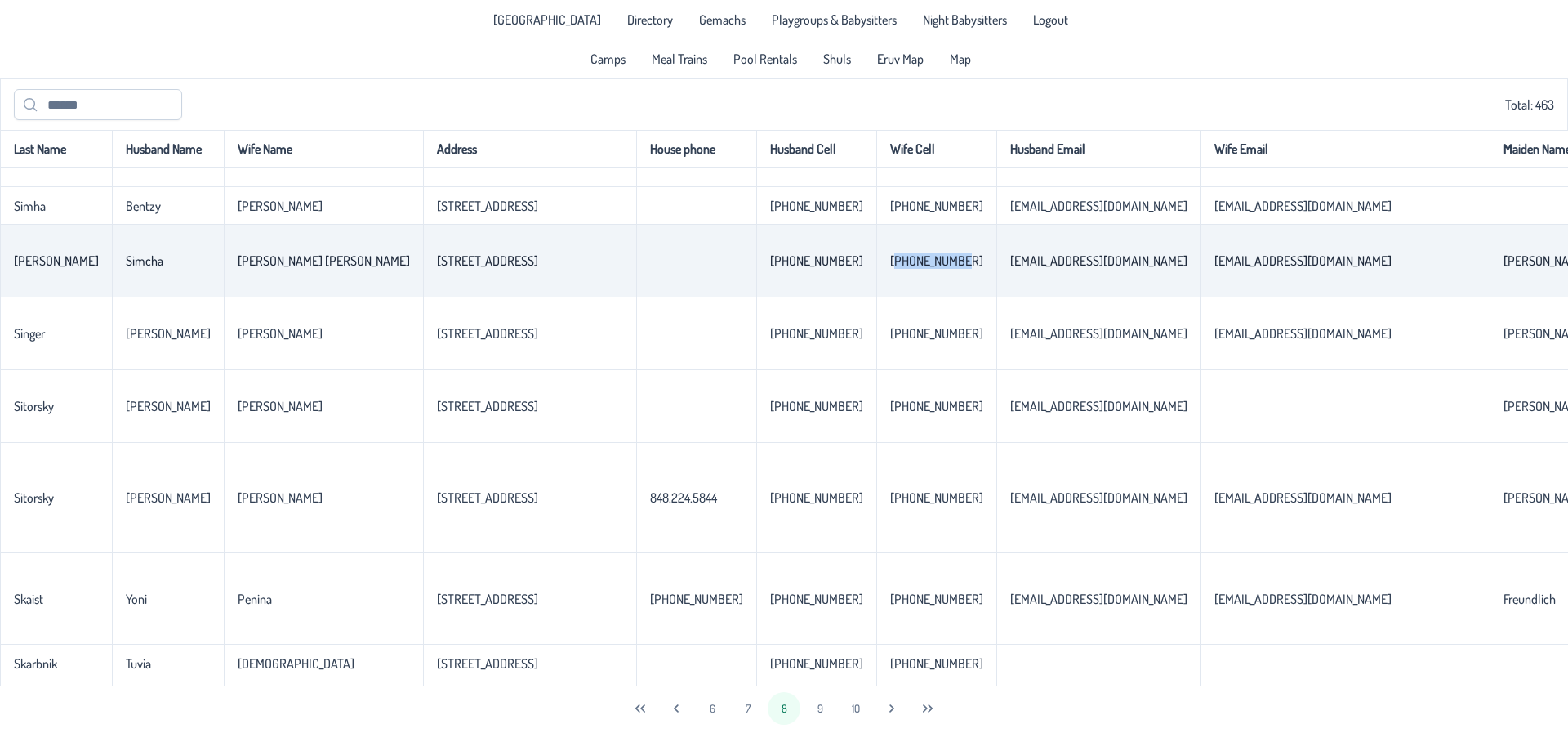
drag, startPoint x: 796, startPoint y: 260, endPoint x: 865, endPoint y: 262, distance: 69.0
click at [890, 262] on p-celleditor "[PHONE_NUMBER]" at bounding box center [936, 260] width 93 height 17
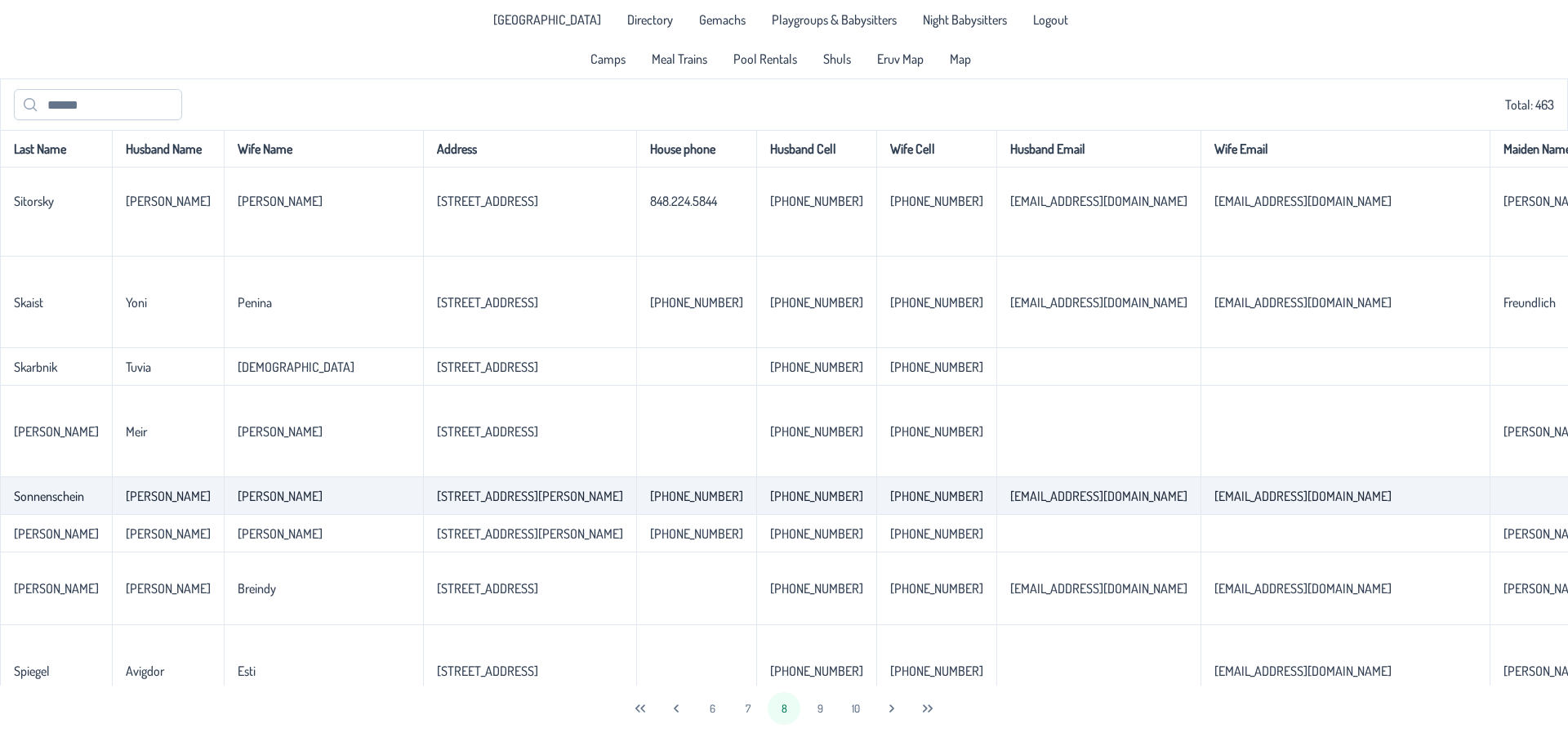
scroll to position [4015, 0]
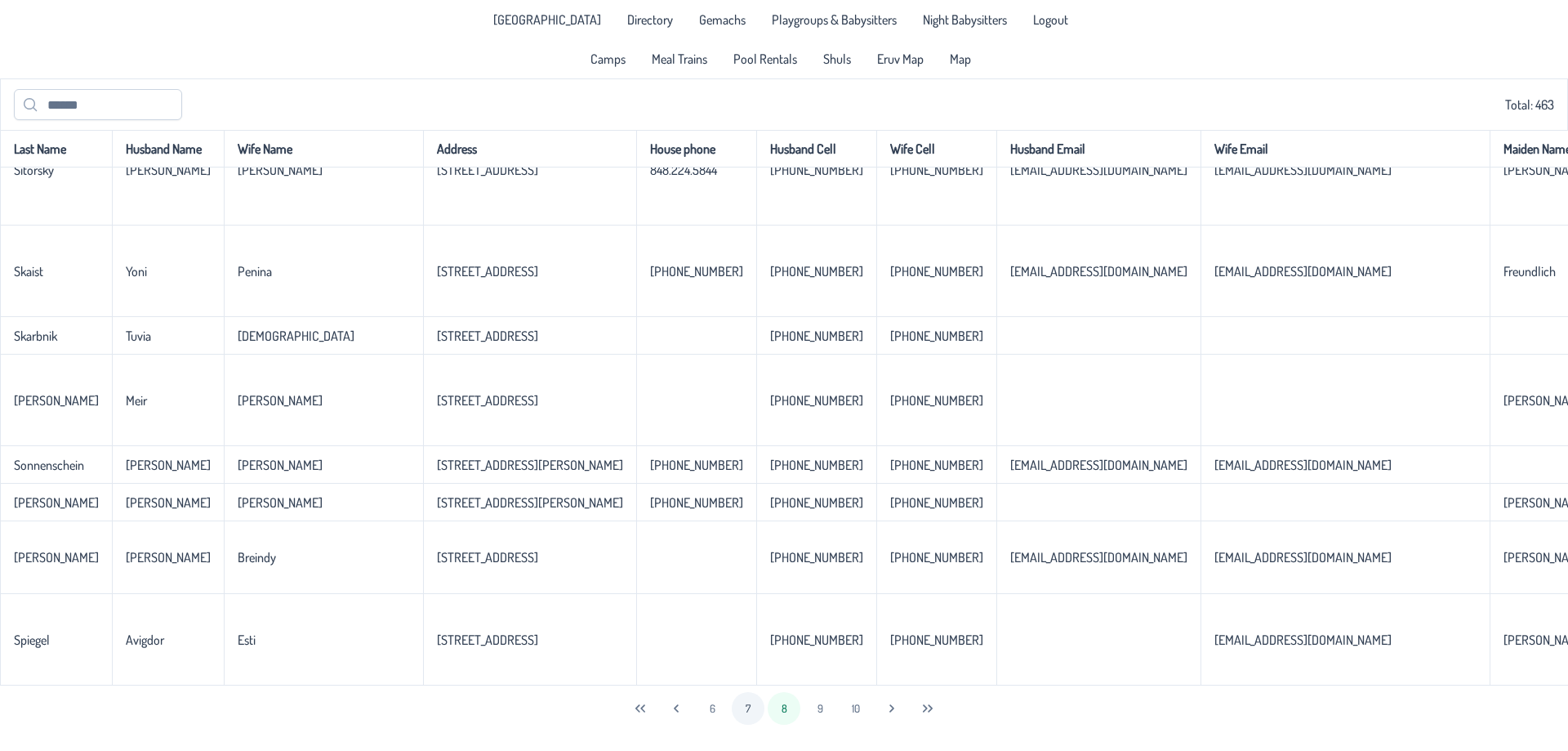
click at [751, 712] on button "7" at bounding box center [747, 707] width 32 height 32
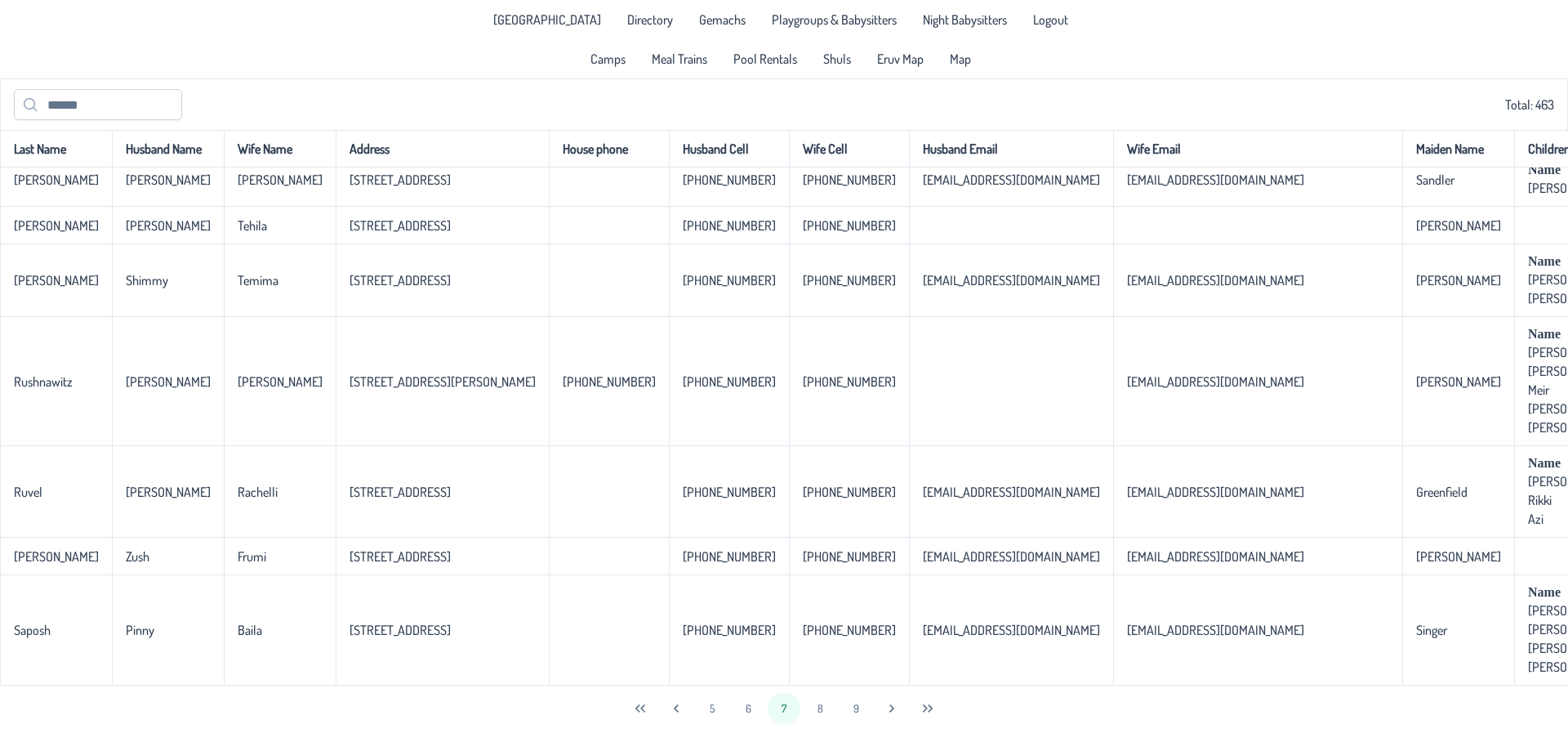
scroll to position [3640, 0]
click at [742, 712] on button "6" at bounding box center [747, 707] width 32 height 32
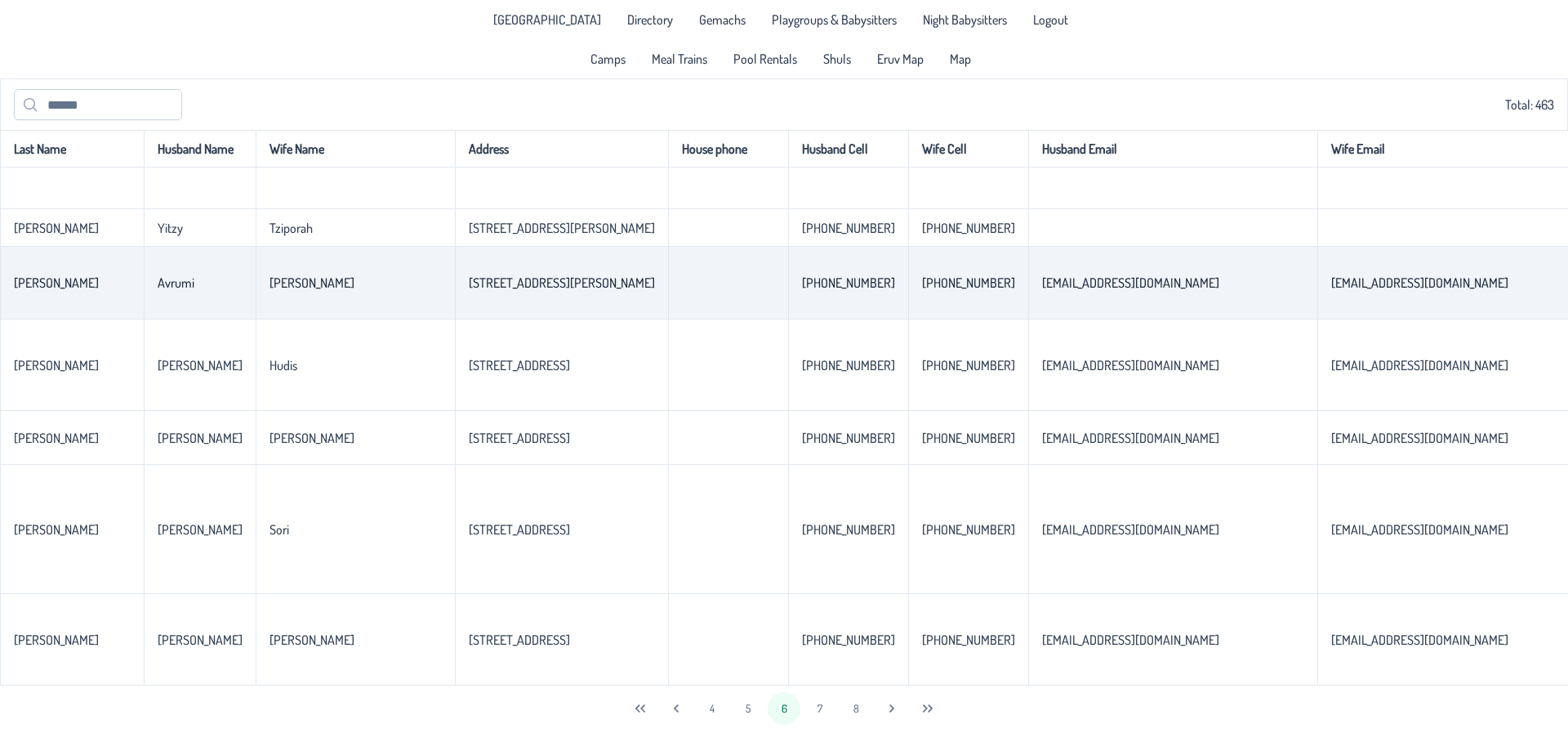
scroll to position [3341, 0]
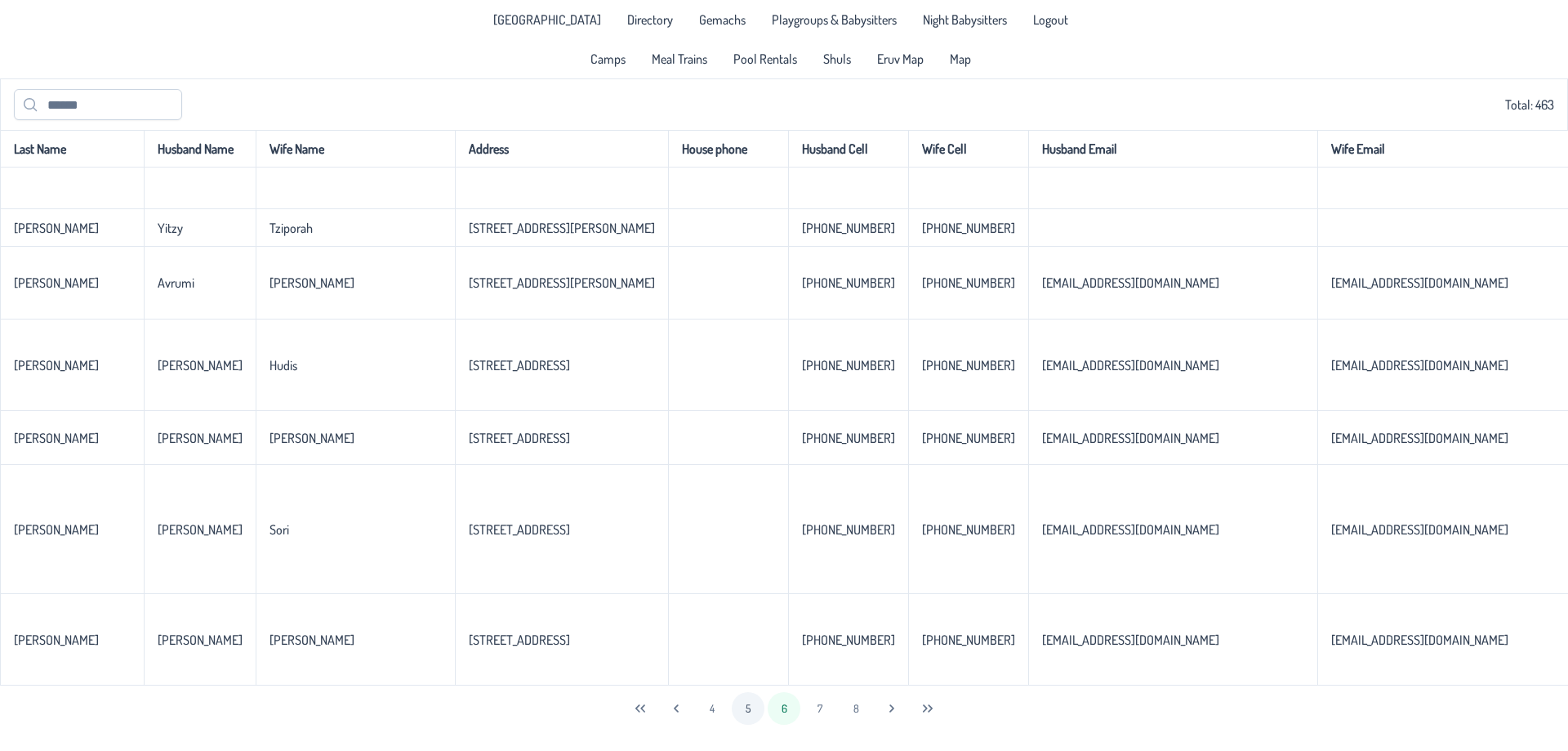
click at [752, 716] on button "5" at bounding box center [747, 707] width 32 height 32
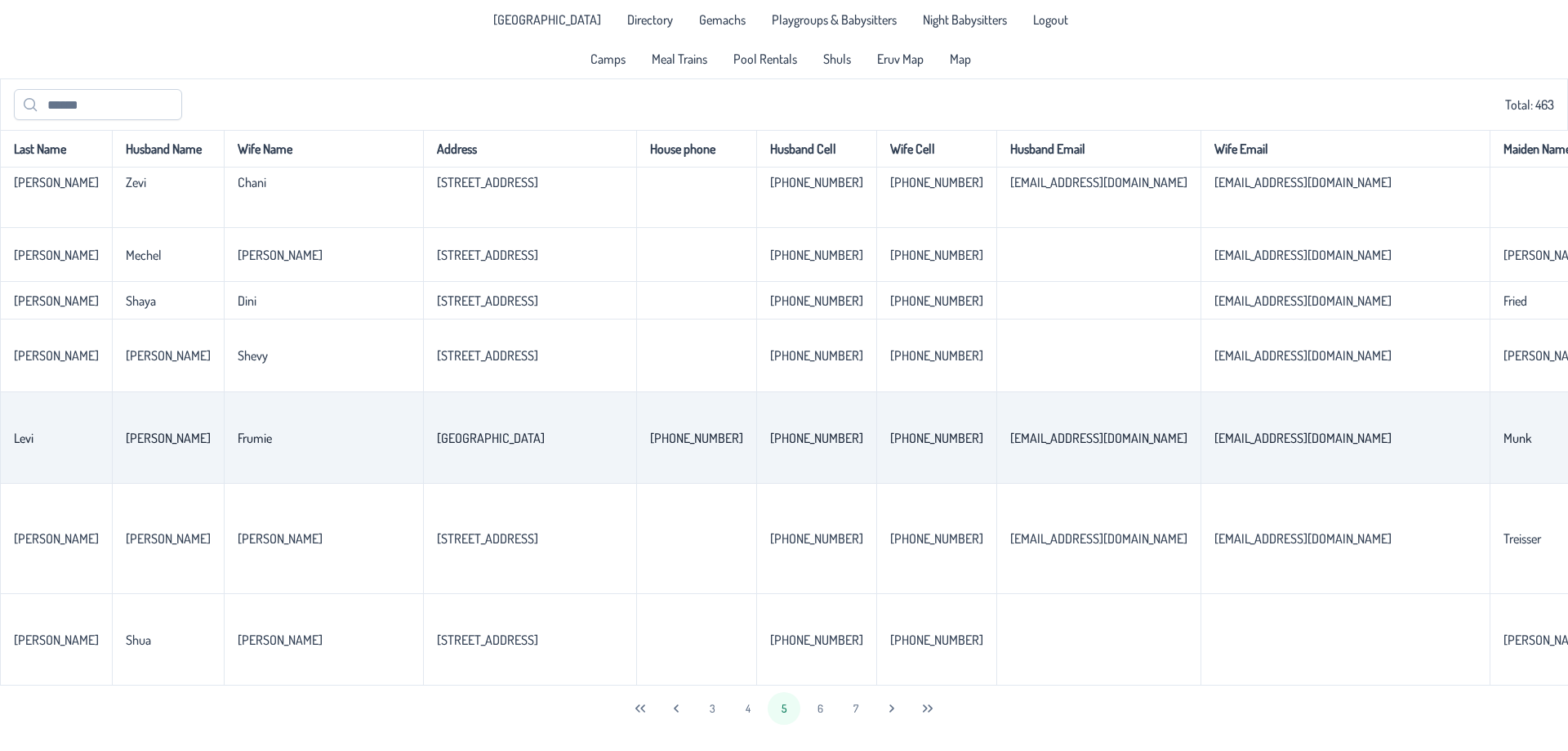
scroll to position [3423, 0]
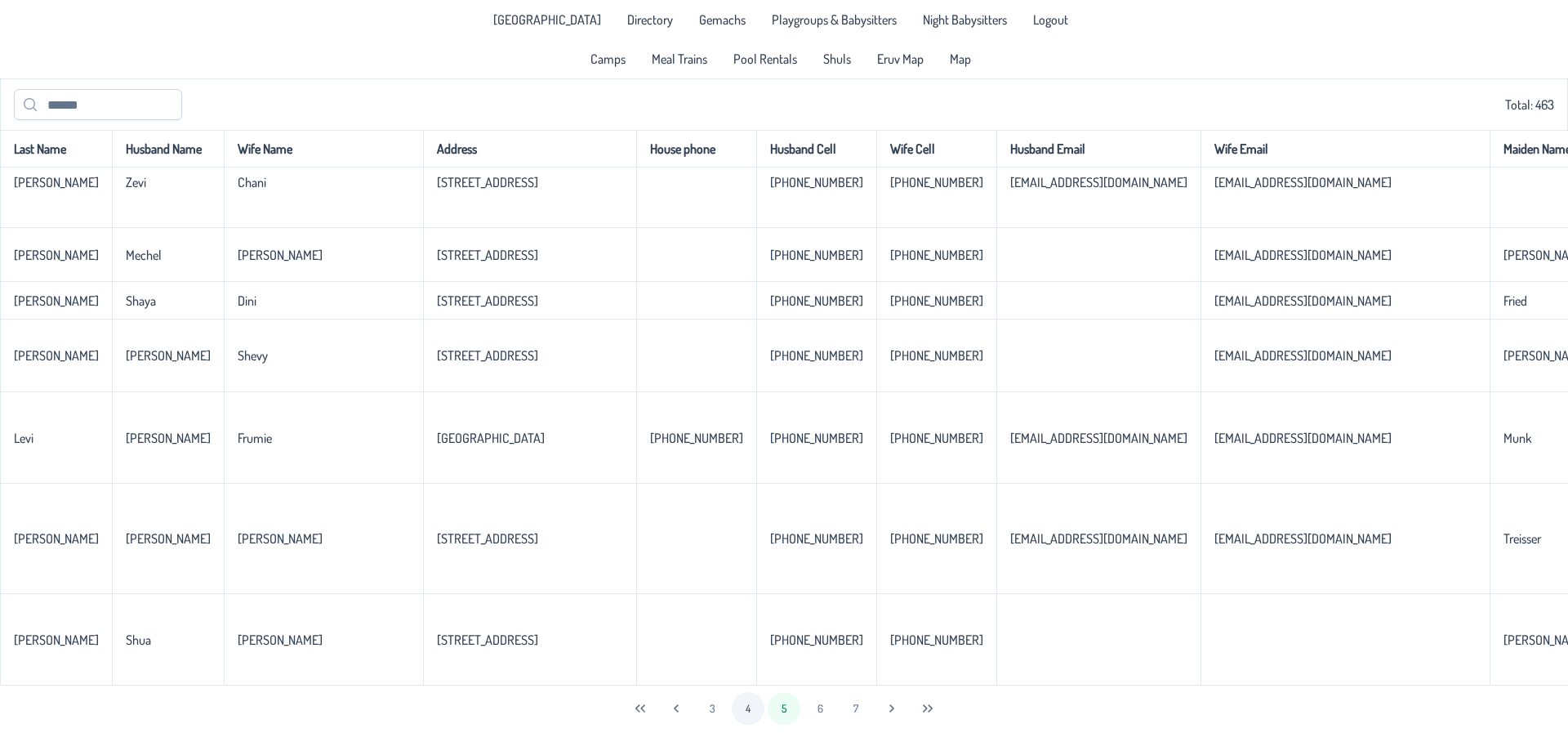
click at [753, 712] on button "4" at bounding box center [747, 707] width 32 height 32
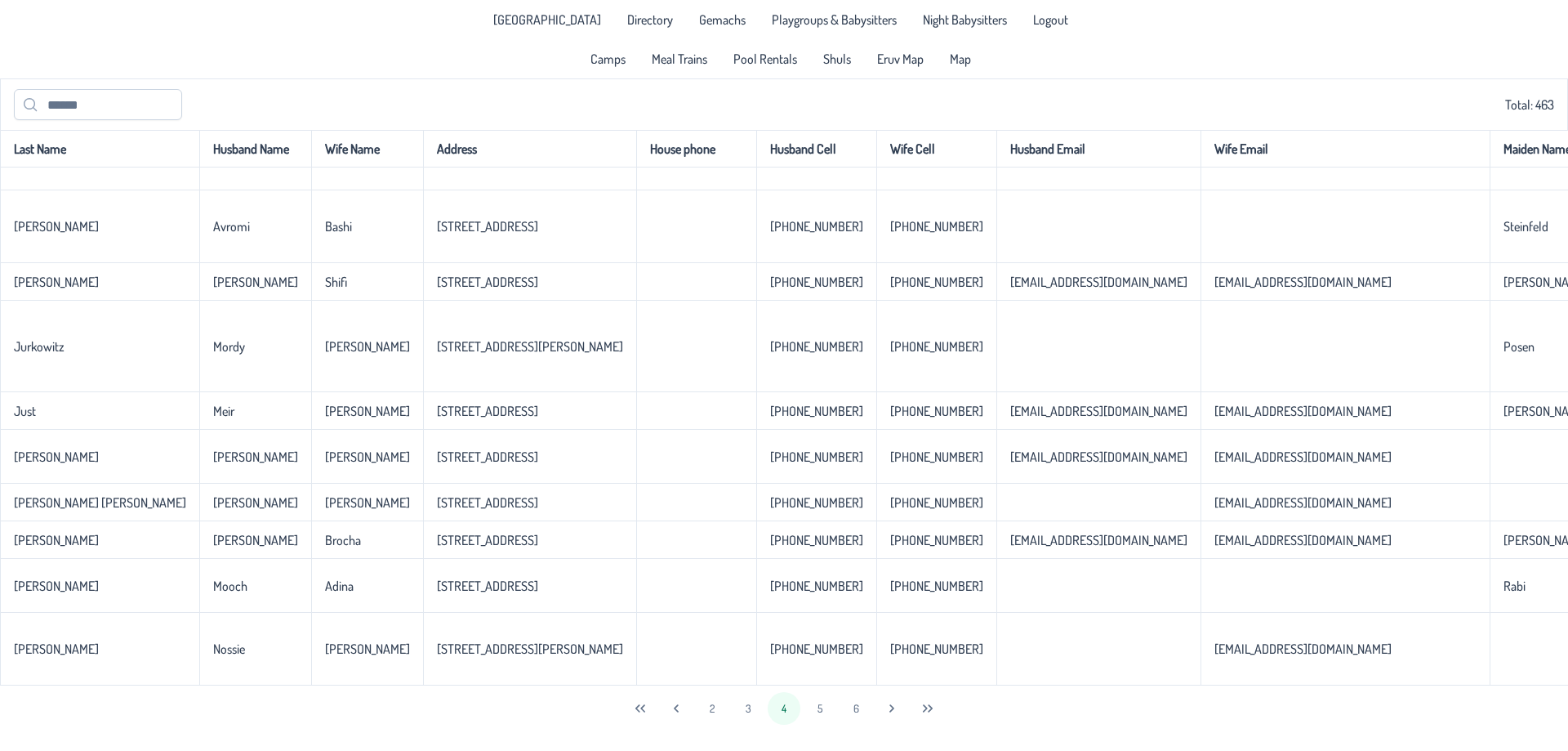
scroll to position [0, 0]
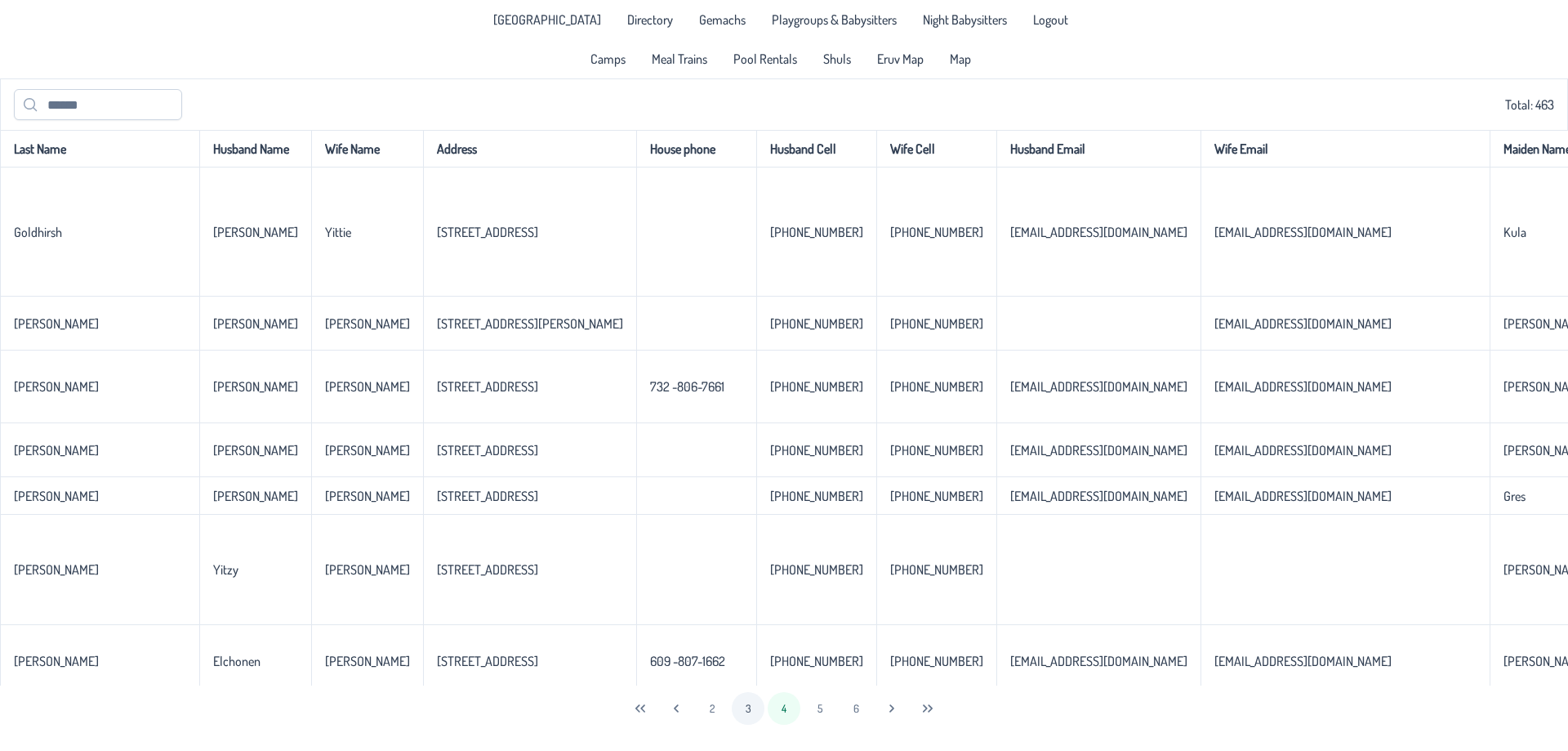
click at [741, 707] on button "3" at bounding box center [747, 707] width 32 height 32
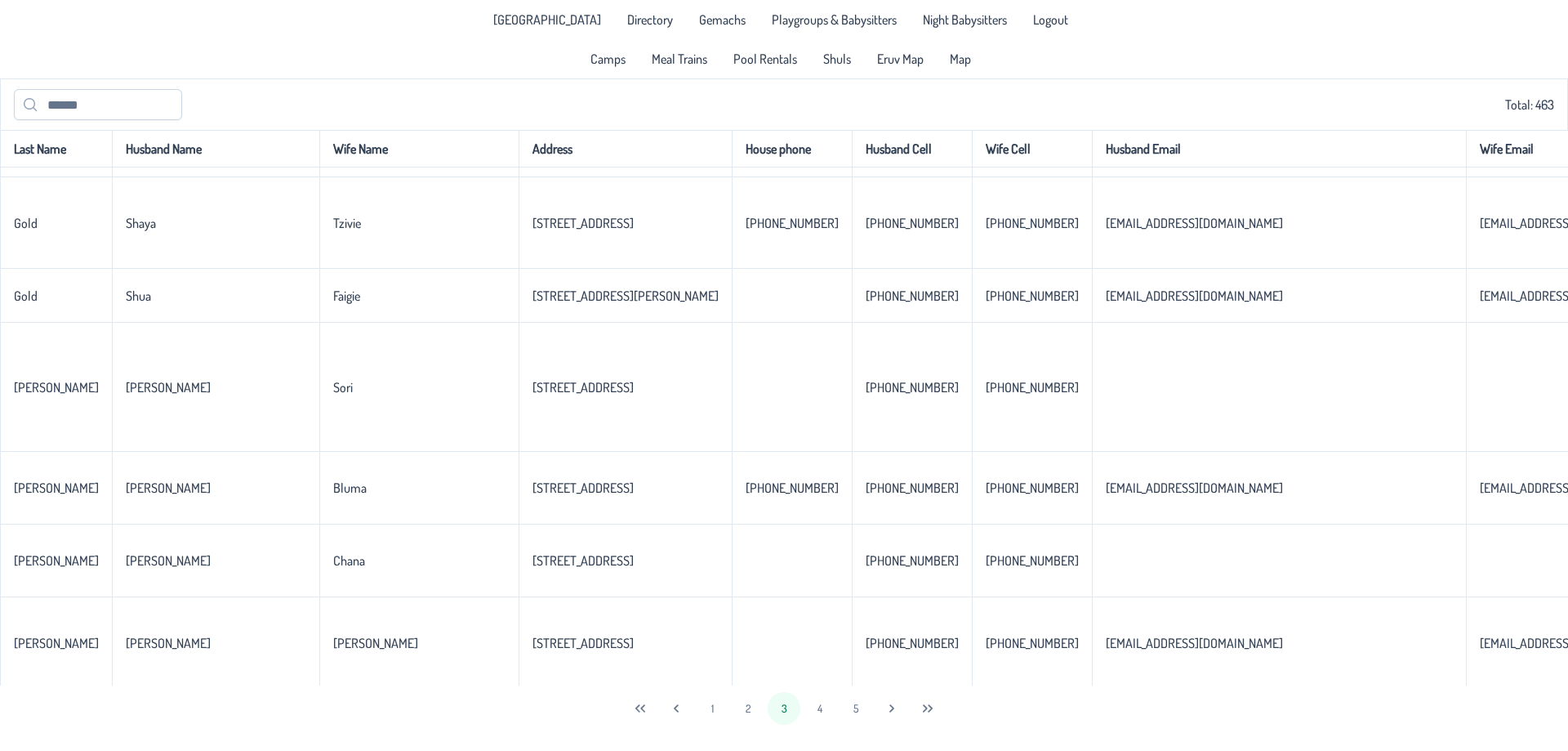
scroll to position [3229, 0]
click at [751, 712] on button "2" at bounding box center [747, 707] width 32 height 32
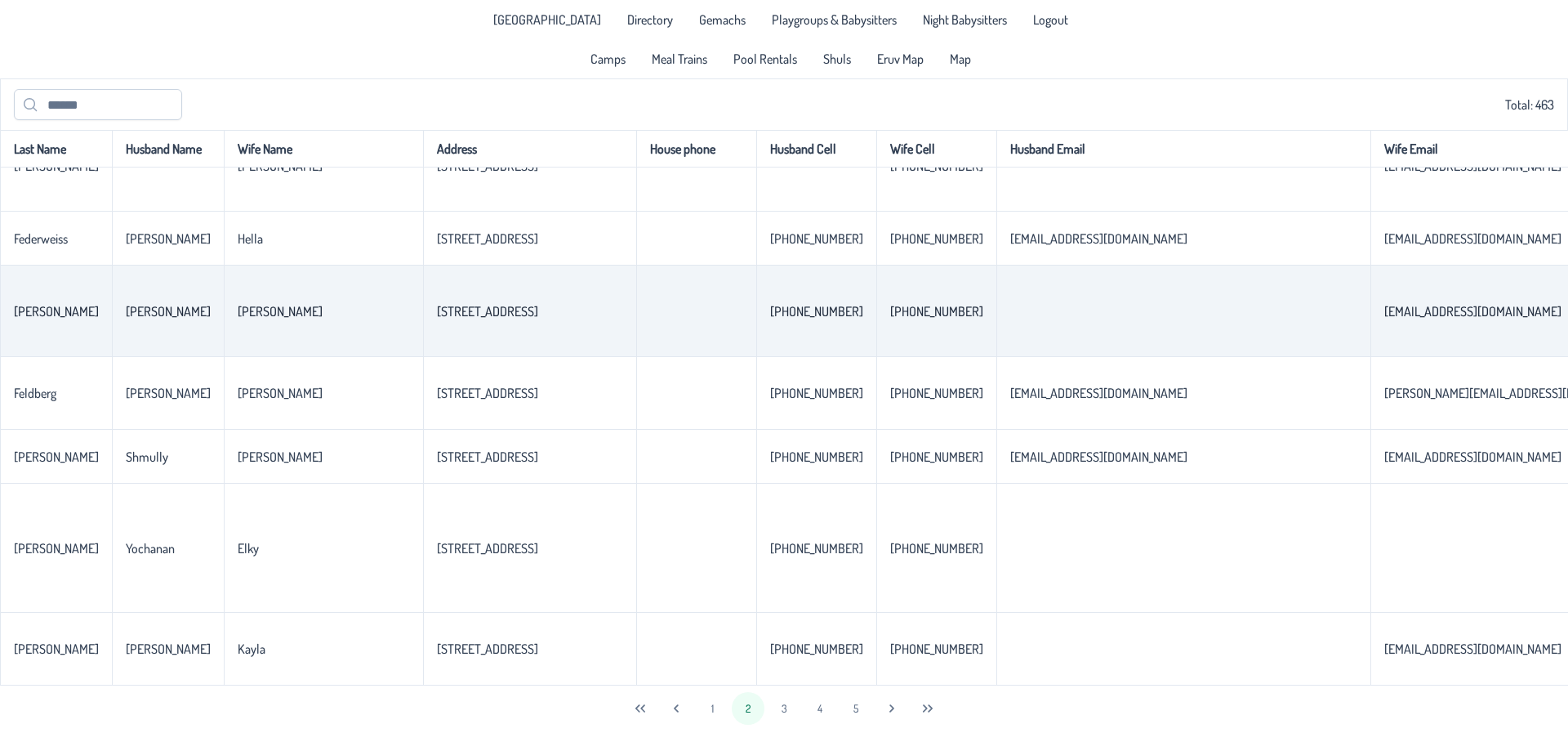
scroll to position [3562, 0]
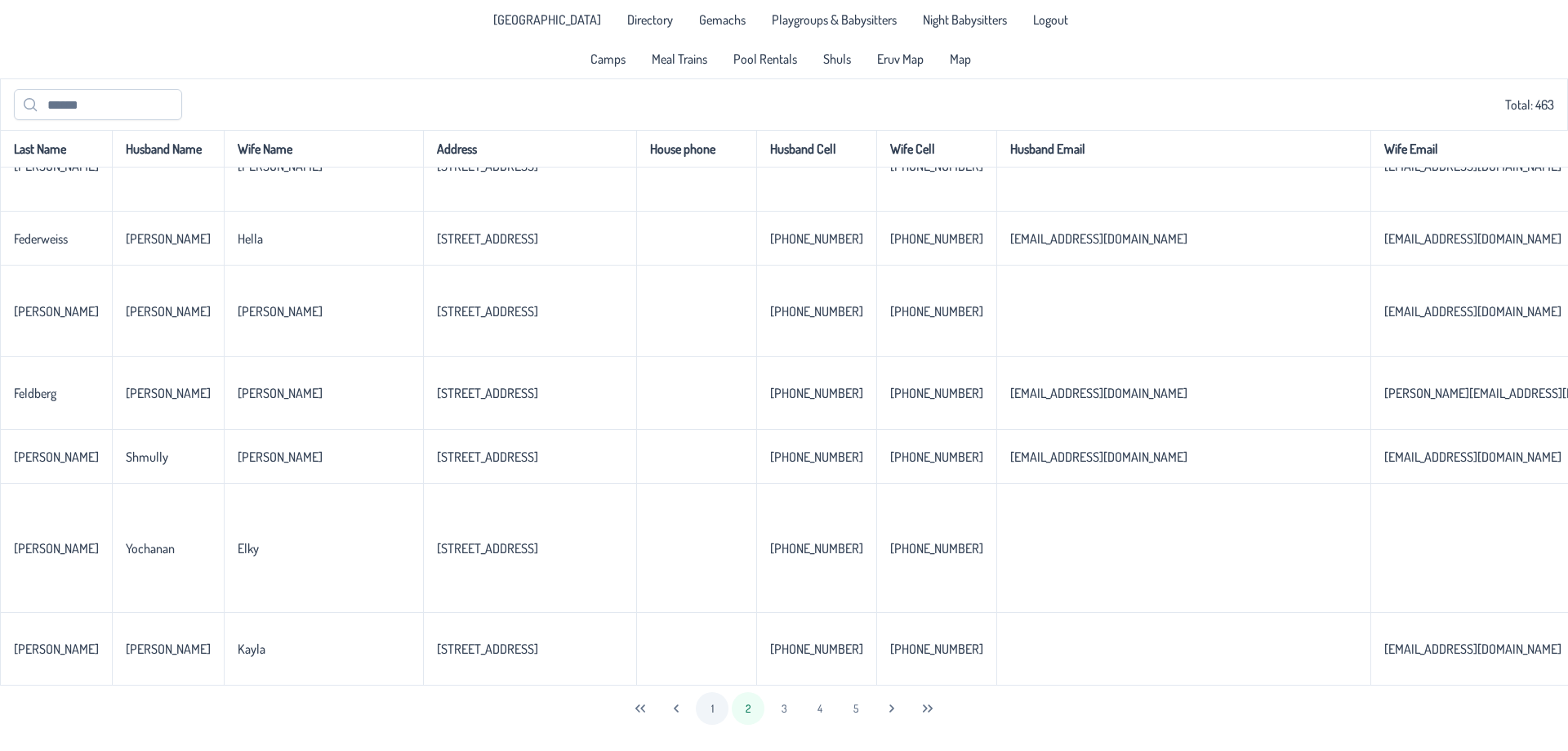
click at [706, 712] on button "1" at bounding box center [712, 707] width 32 height 32
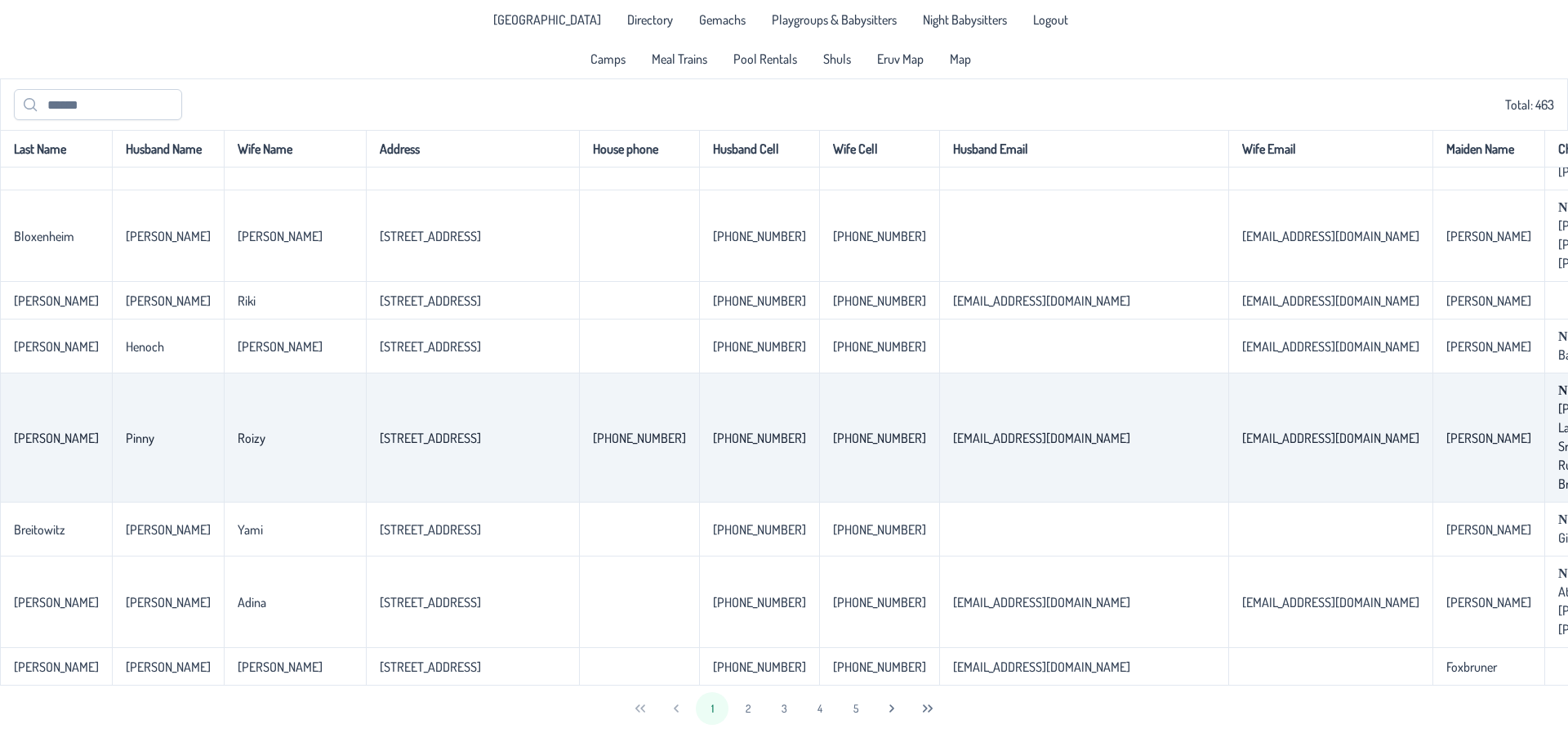
scroll to position [3527, 0]
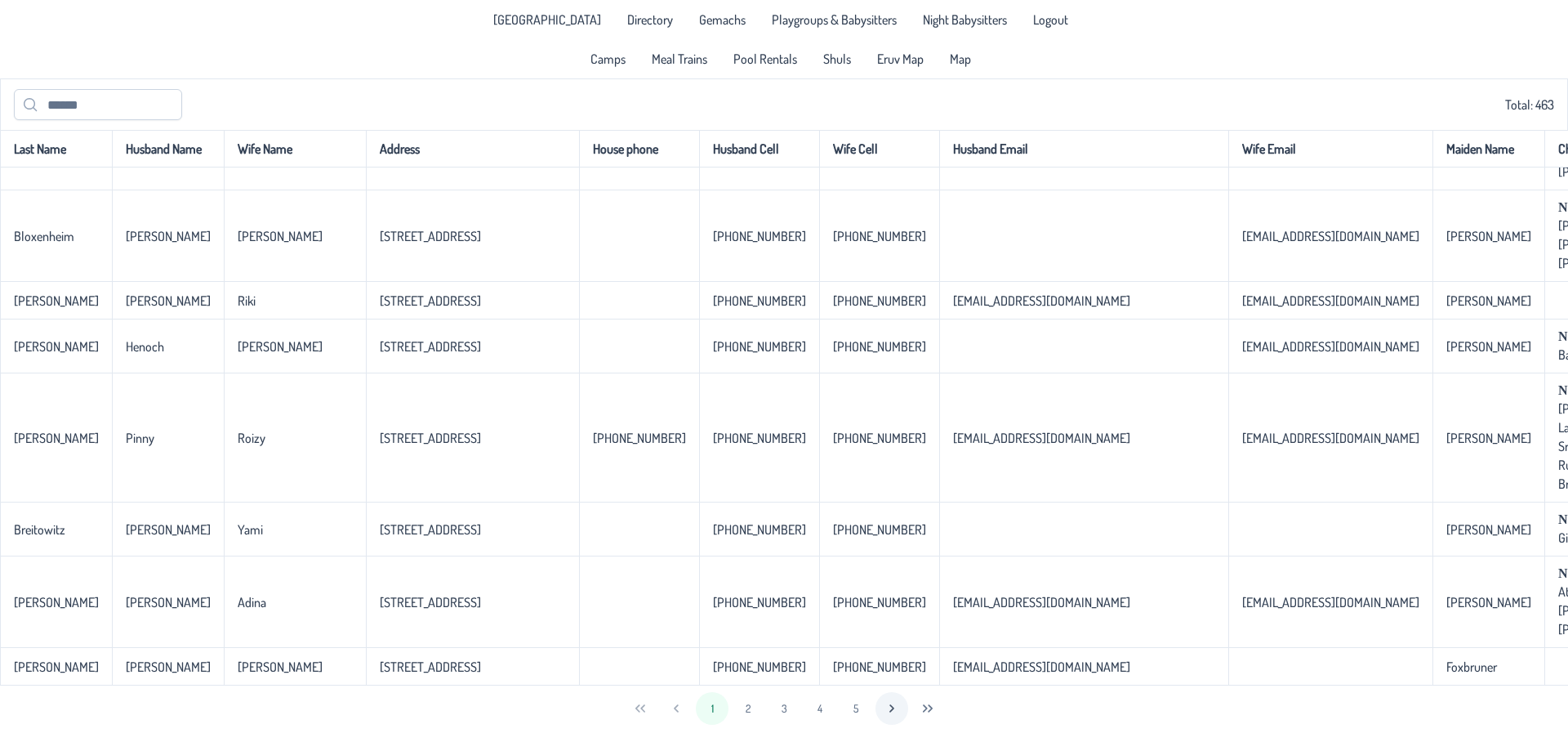
click at [882, 711] on button "Next Page" at bounding box center [891, 707] width 32 height 32
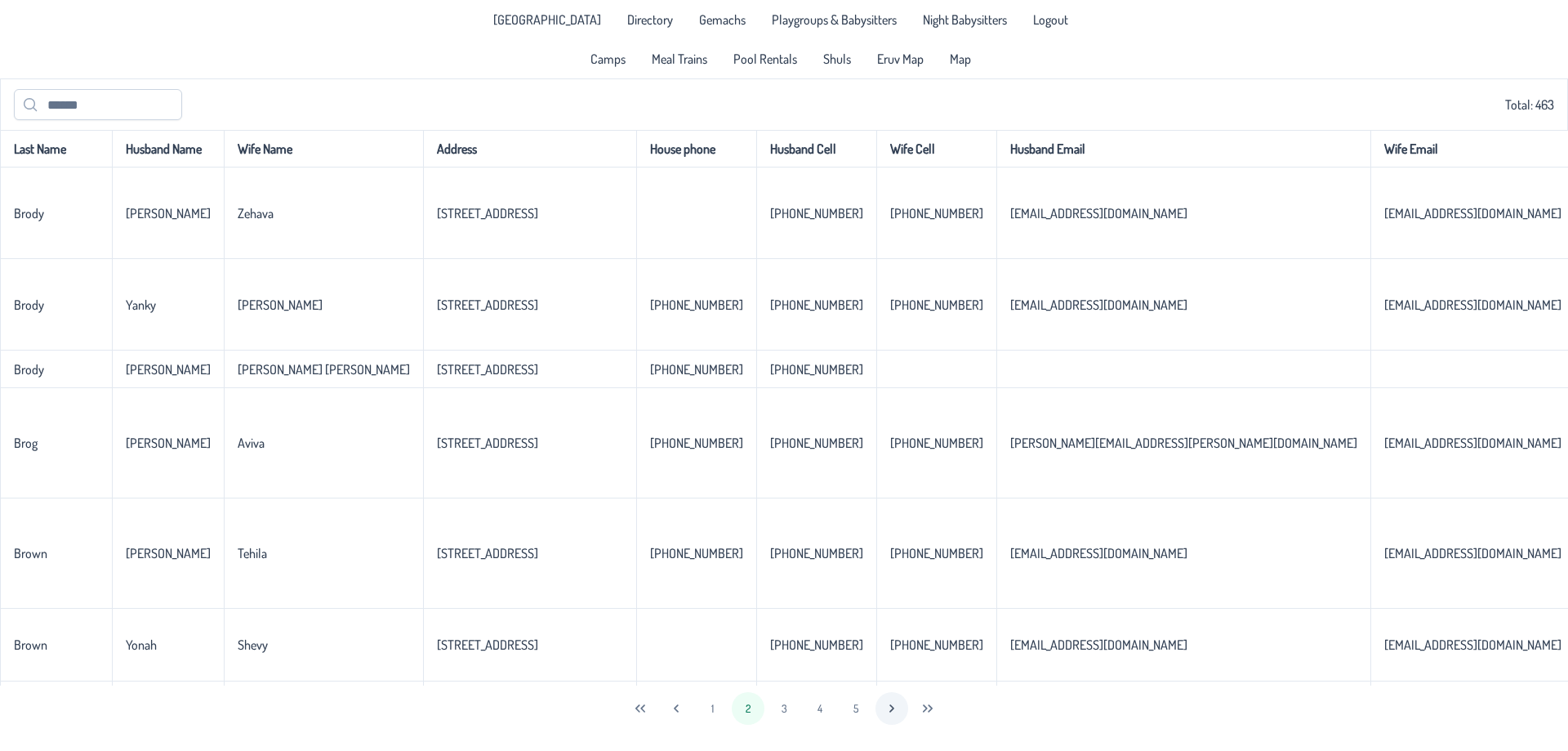
click at [885, 711] on button "Next Page" at bounding box center [891, 707] width 32 height 32
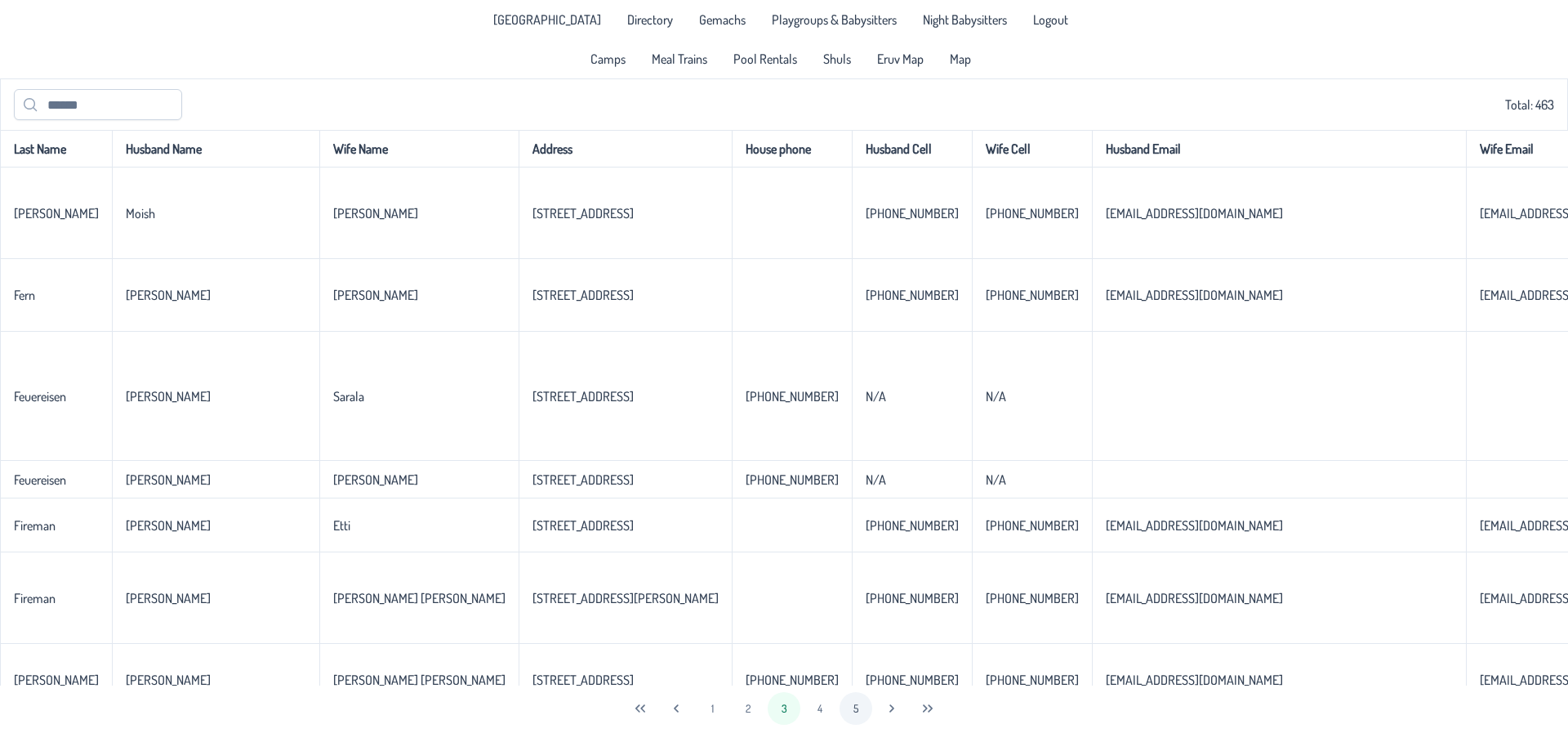
click at [858, 709] on button "5" at bounding box center [855, 707] width 32 height 32
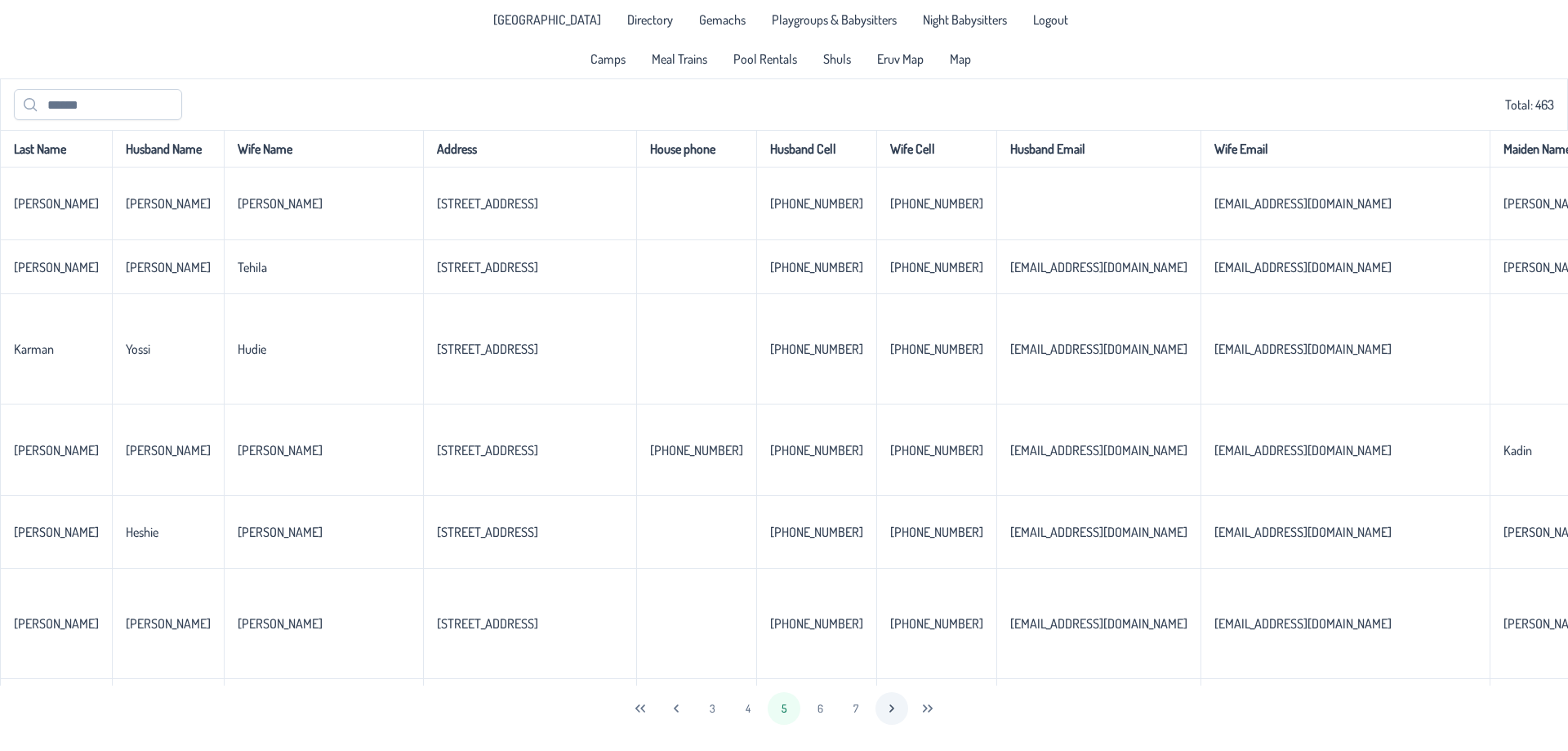
click at [893, 710] on icon "Next Page" at bounding box center [891, 708] width 13 height 13
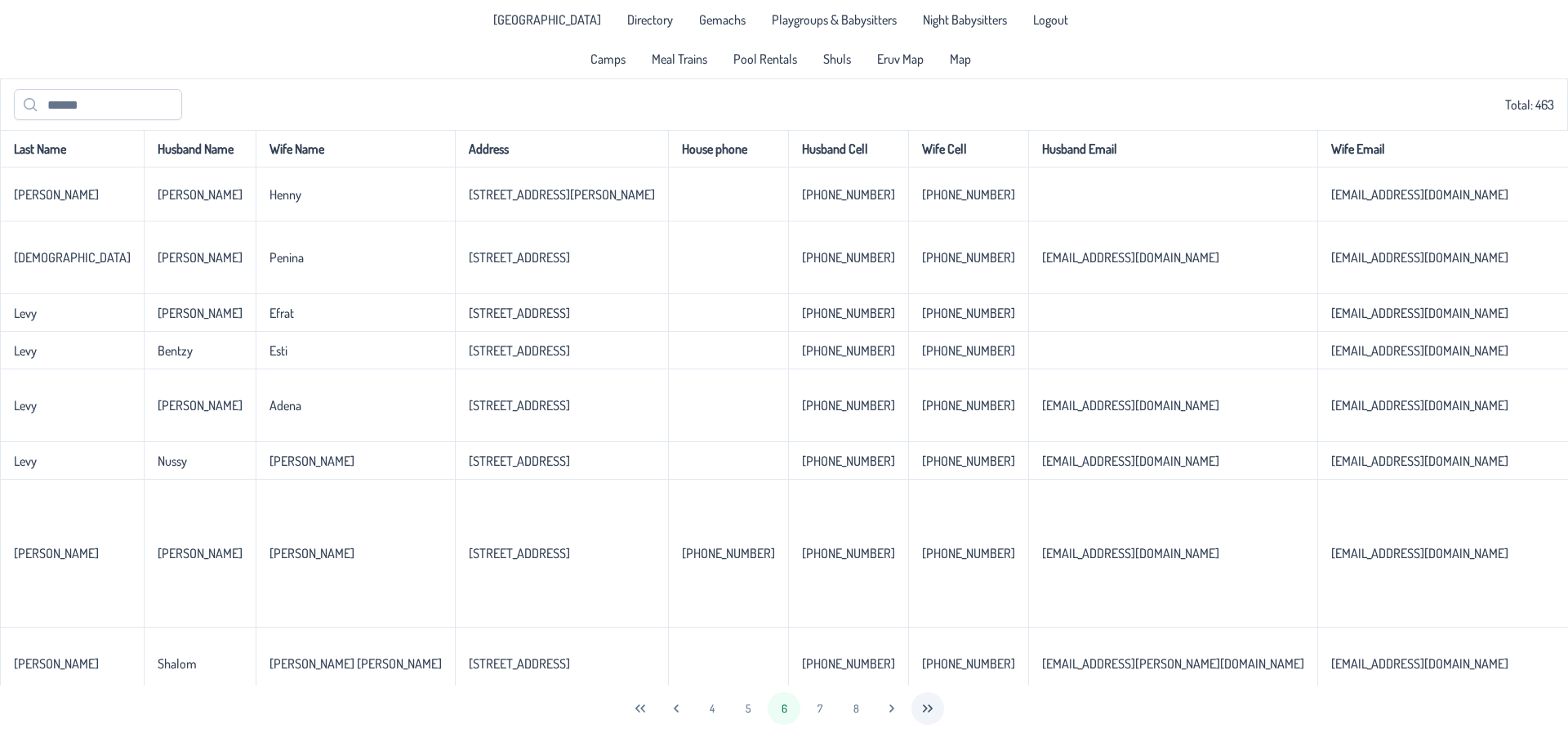
click at [932, 711] on icon "Last Page" at bounding box center [927, 708] width 13 height 13
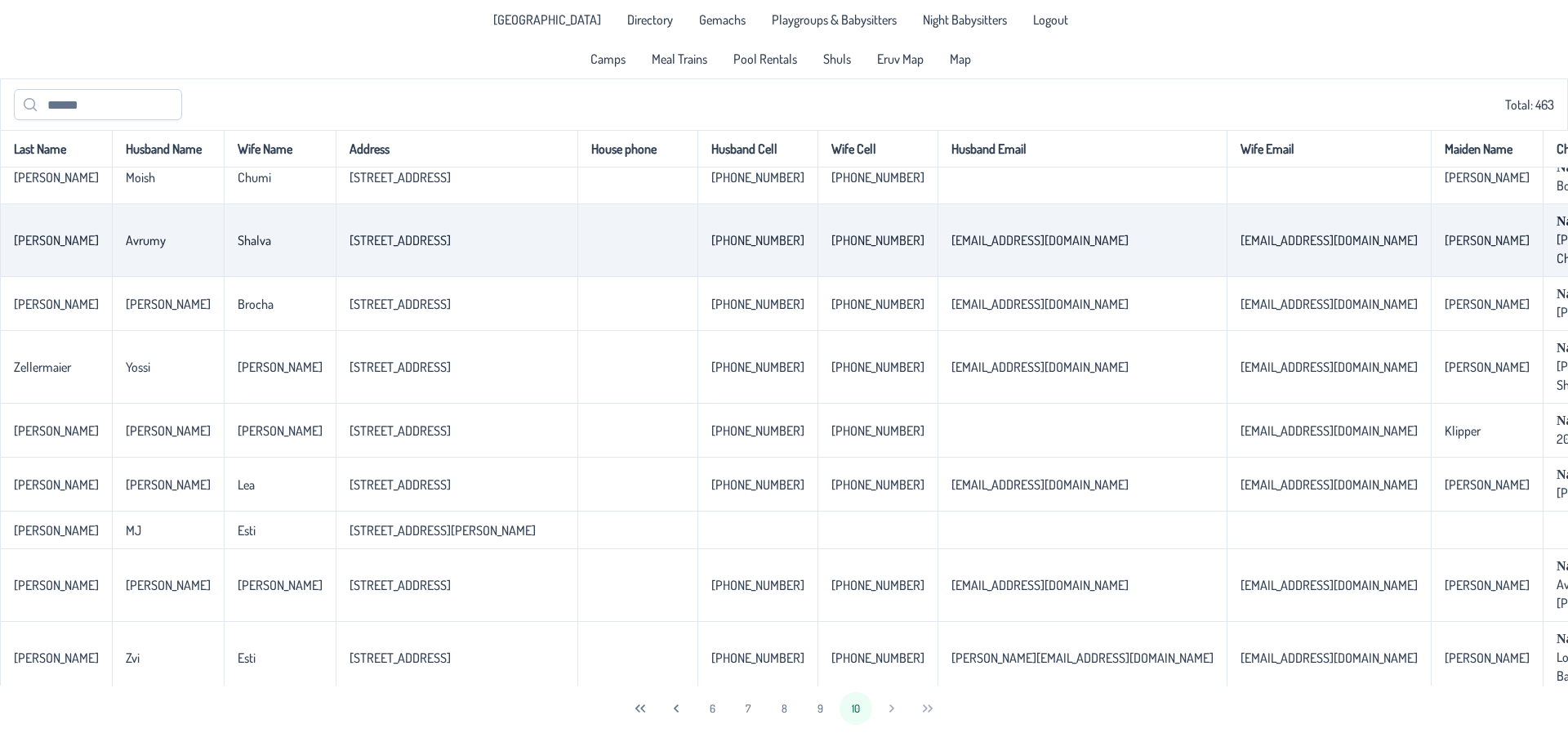
scroll to position [536, 0]
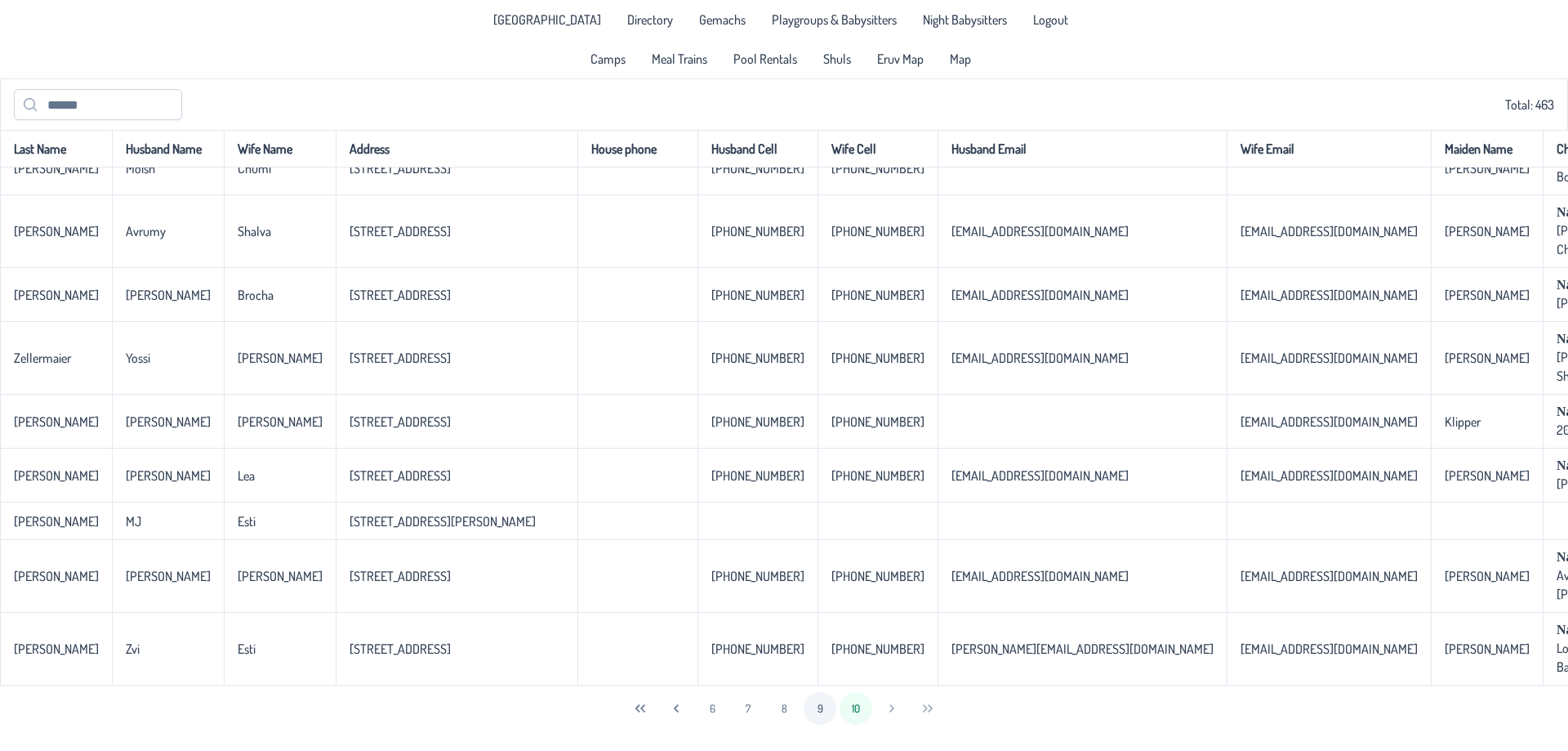
click at [809, 711] on button "9" at bounding box center [819, 707] width 32 height 32
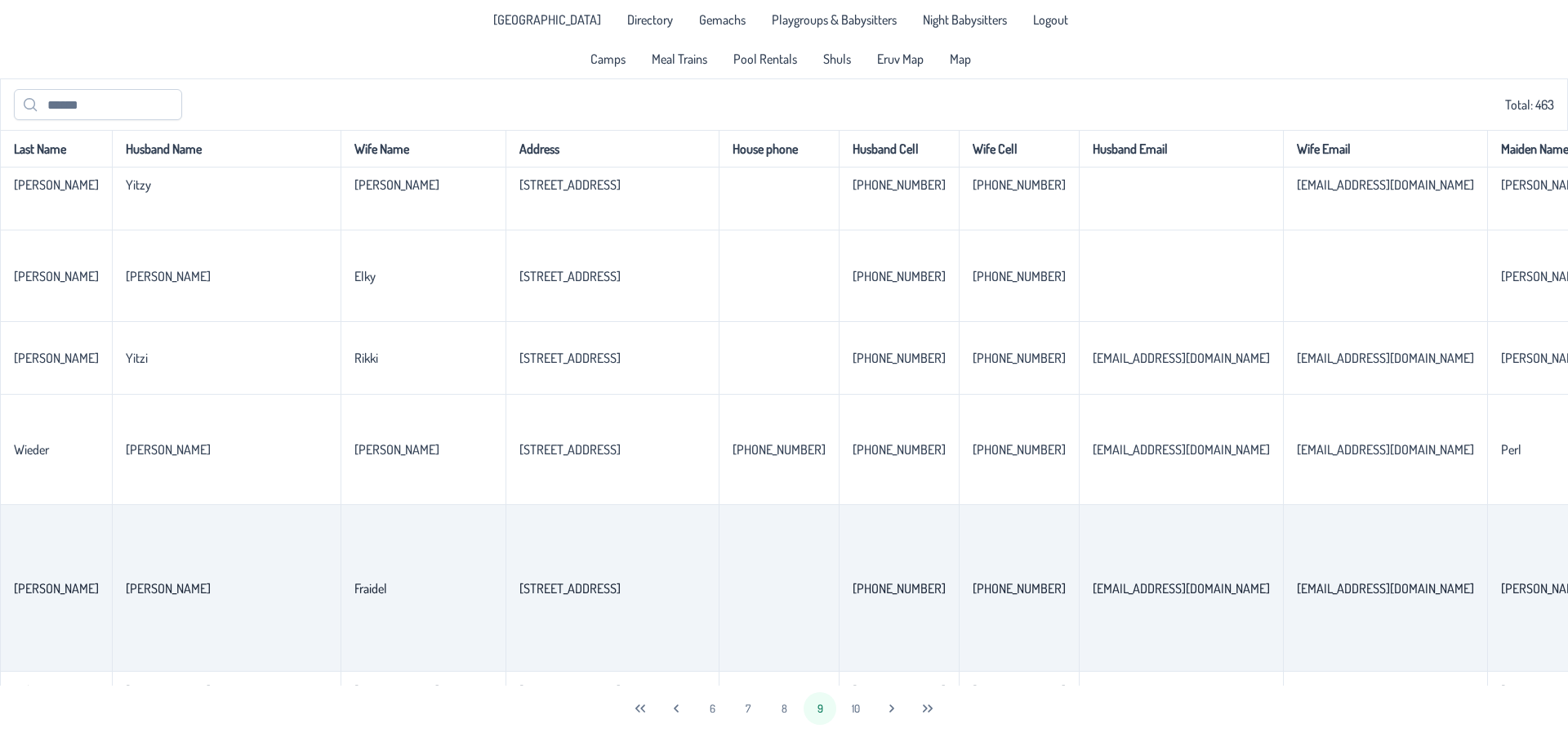
scroll to position [3793, 0]
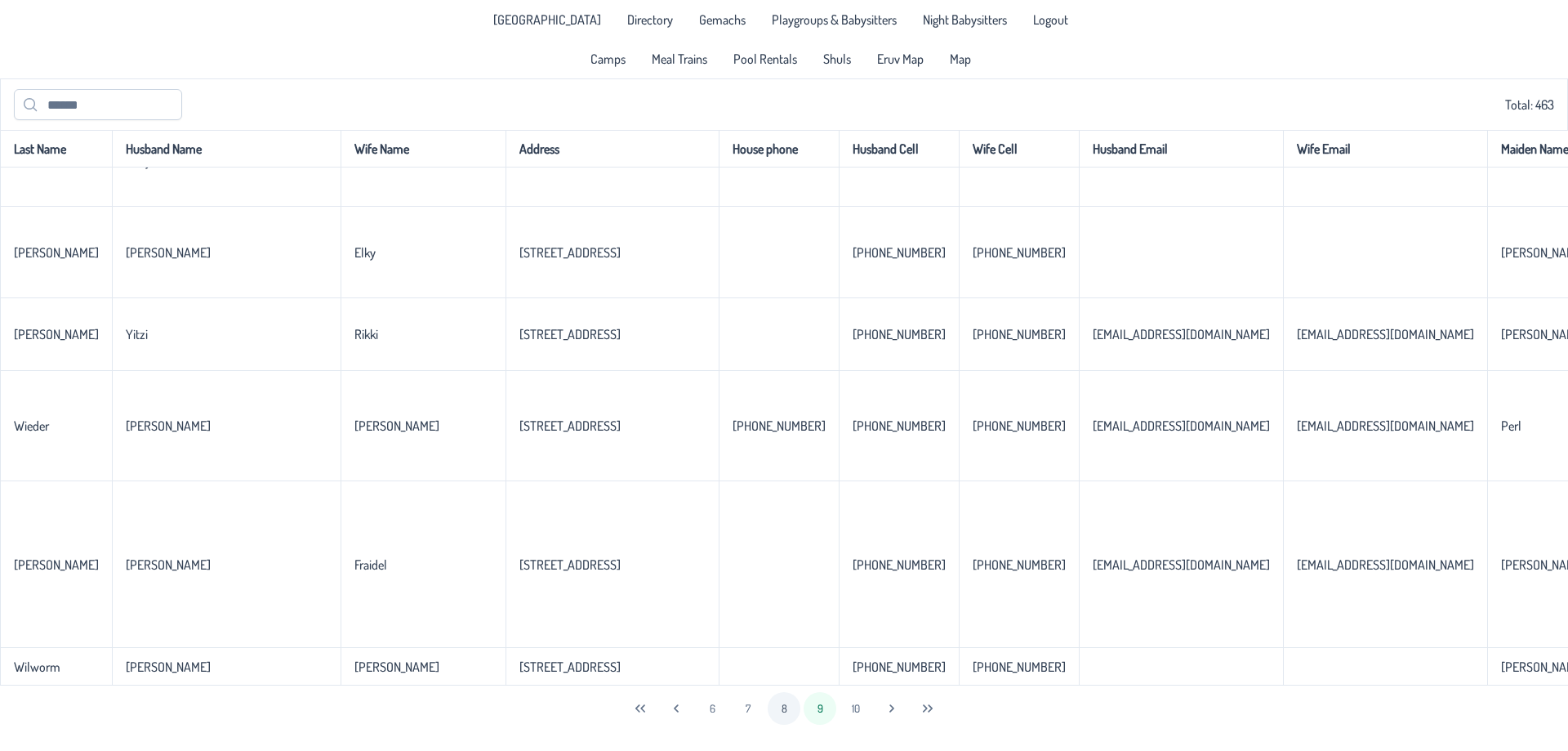
click at [792, 712] on button "8" at bounding box center [783, 707] width 32 height 32
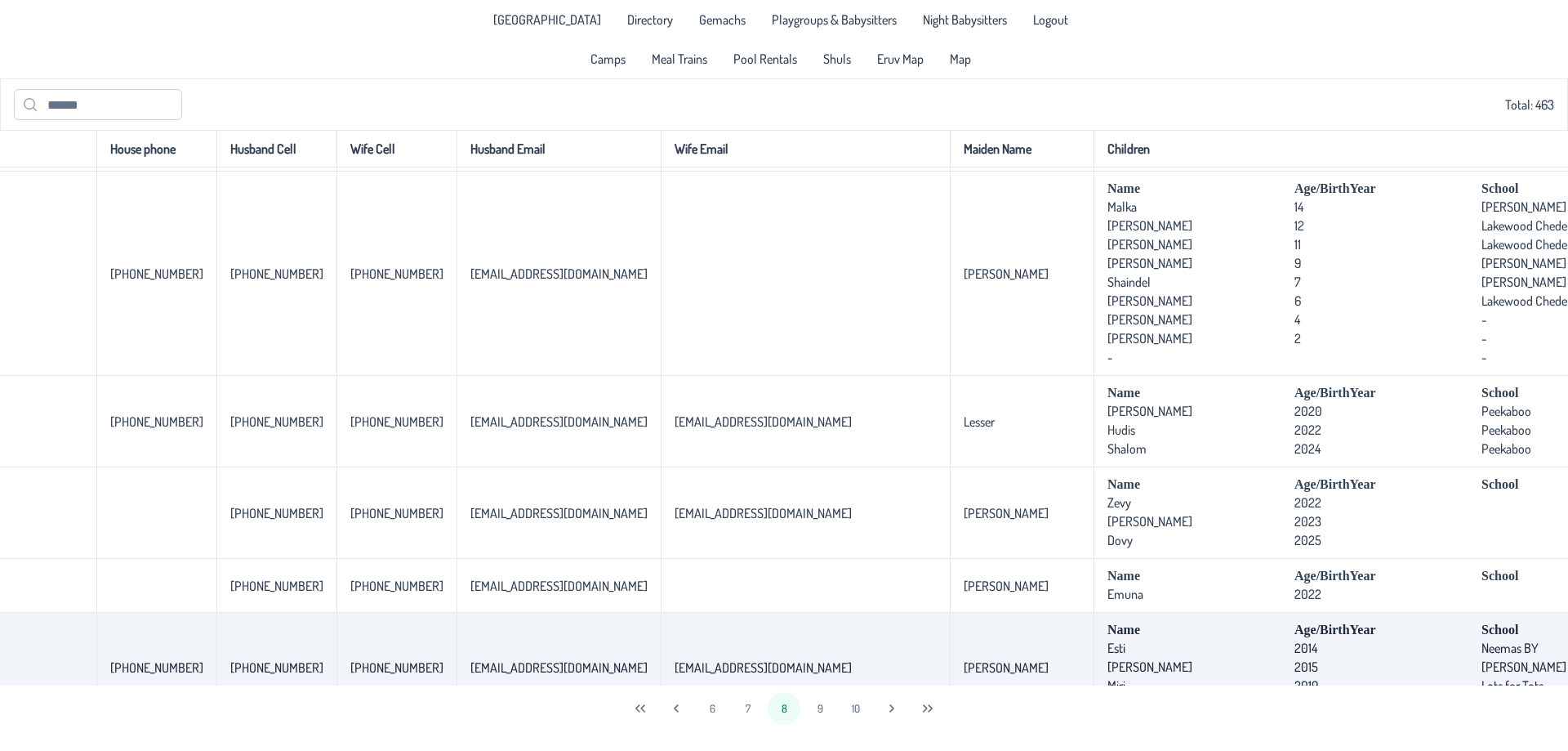
scroll to position [2709, 540]
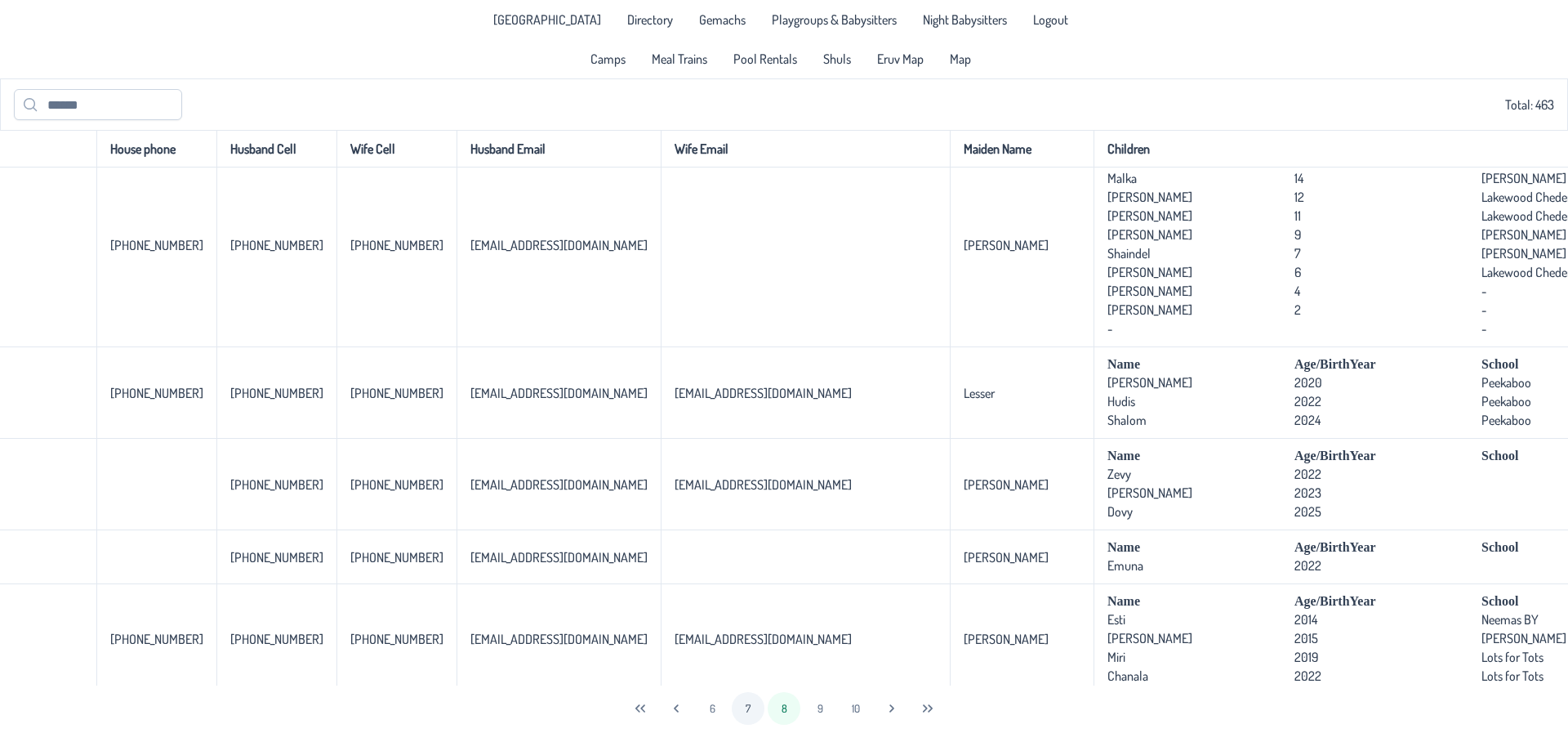
click at [743, 708] on button "7" at bounding box center [747, 707] width 32 height 32
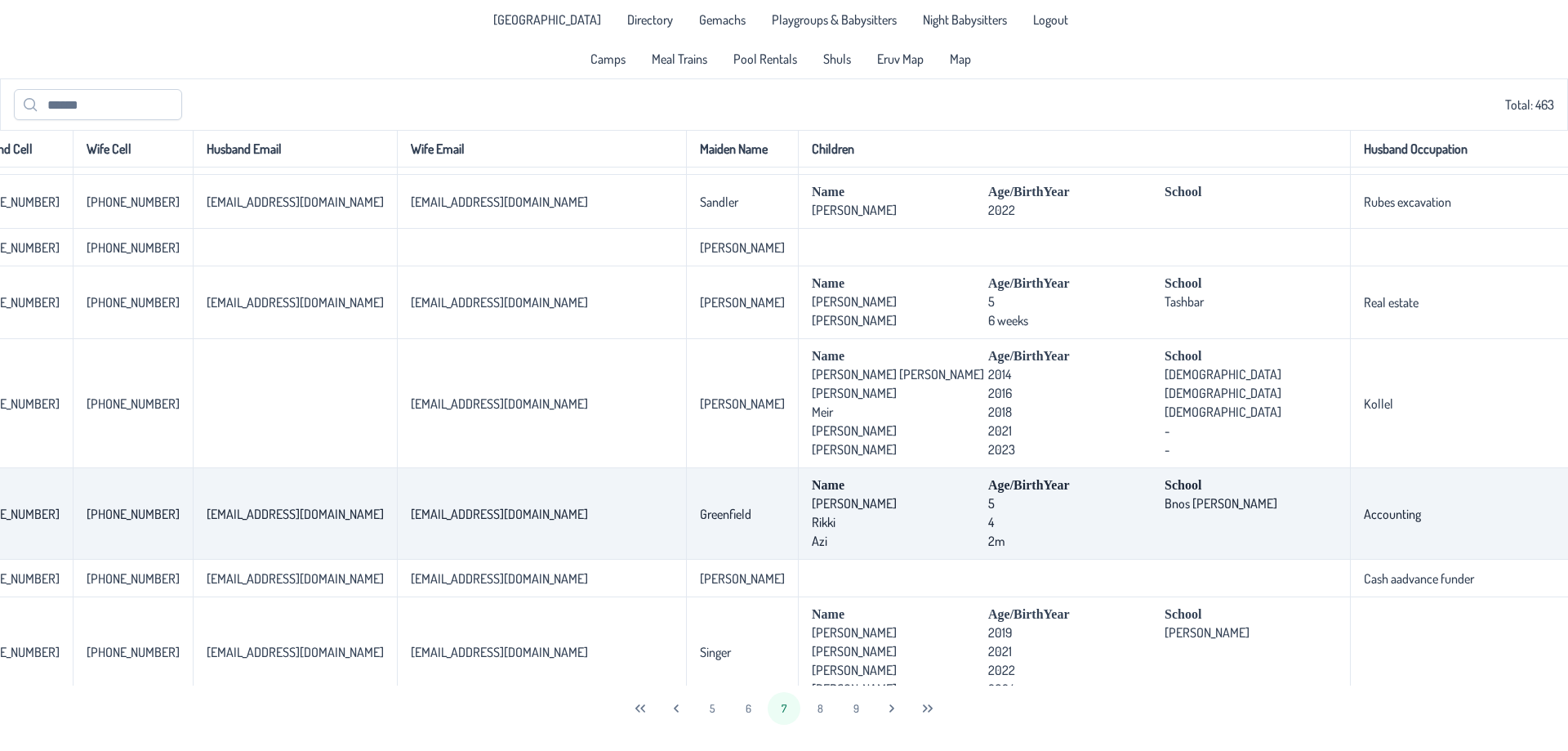
scroll to position [3640, 717]
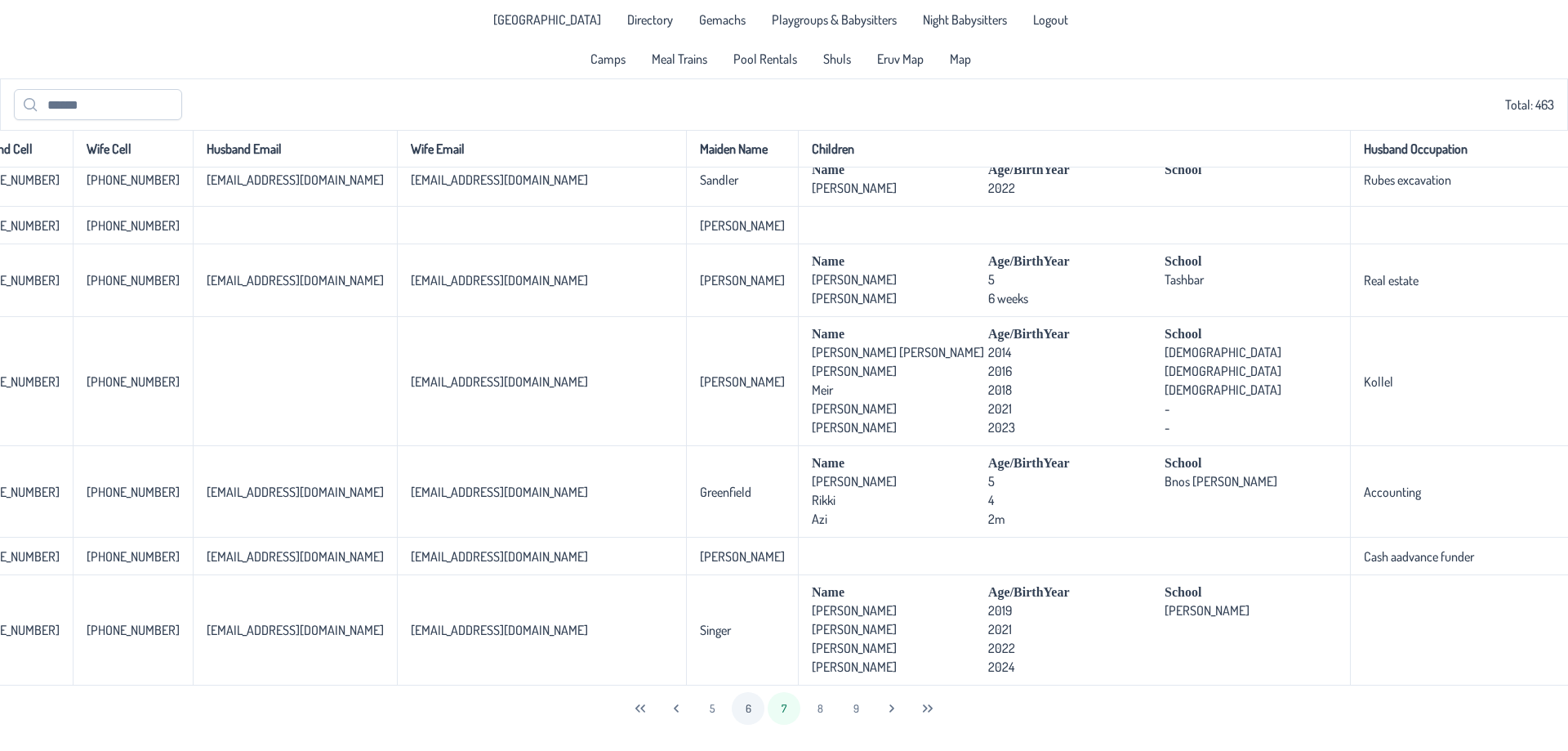
click at [739, 707] on button "6" at bounding box center [747, 707] width 32 height 32
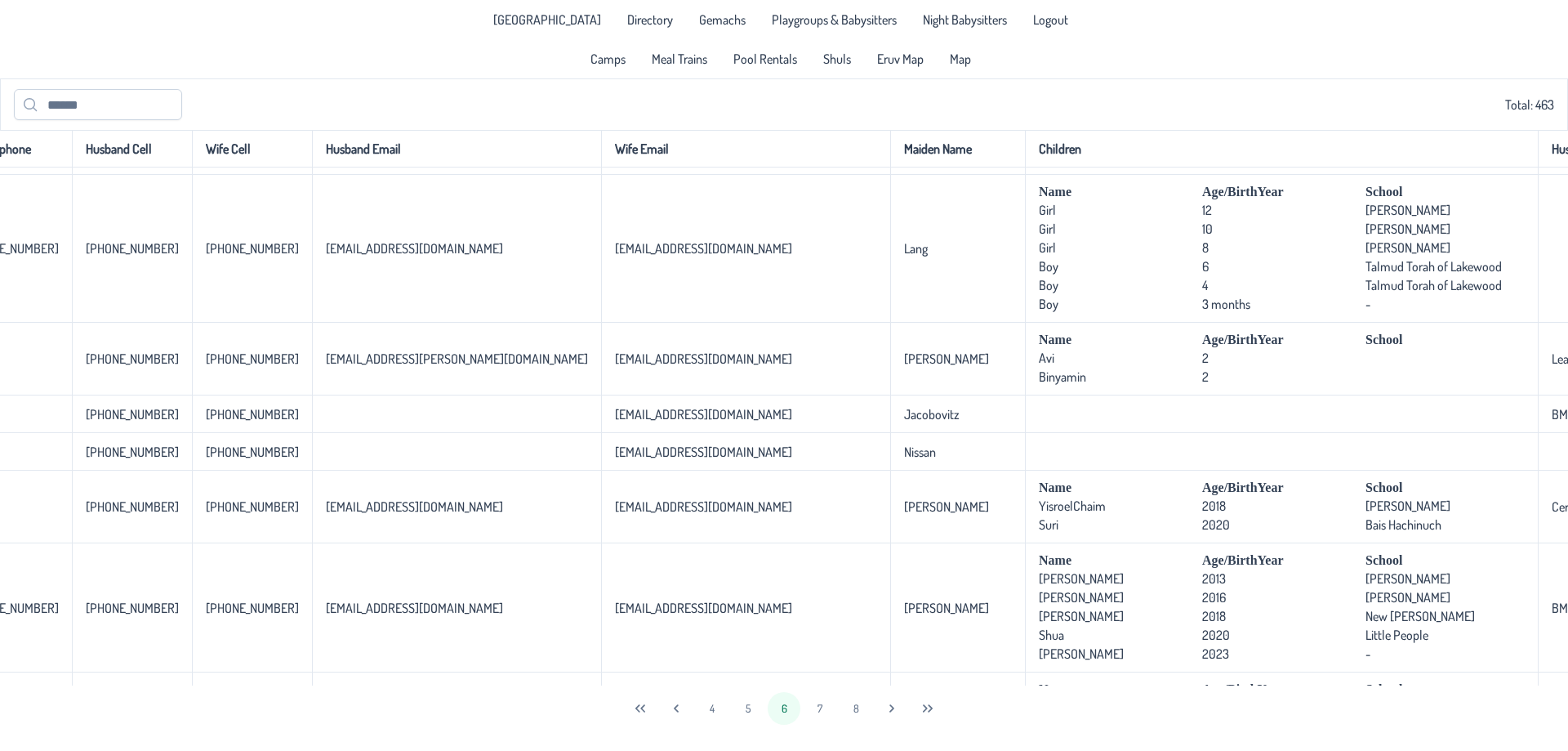
scroll to position [327, 717]
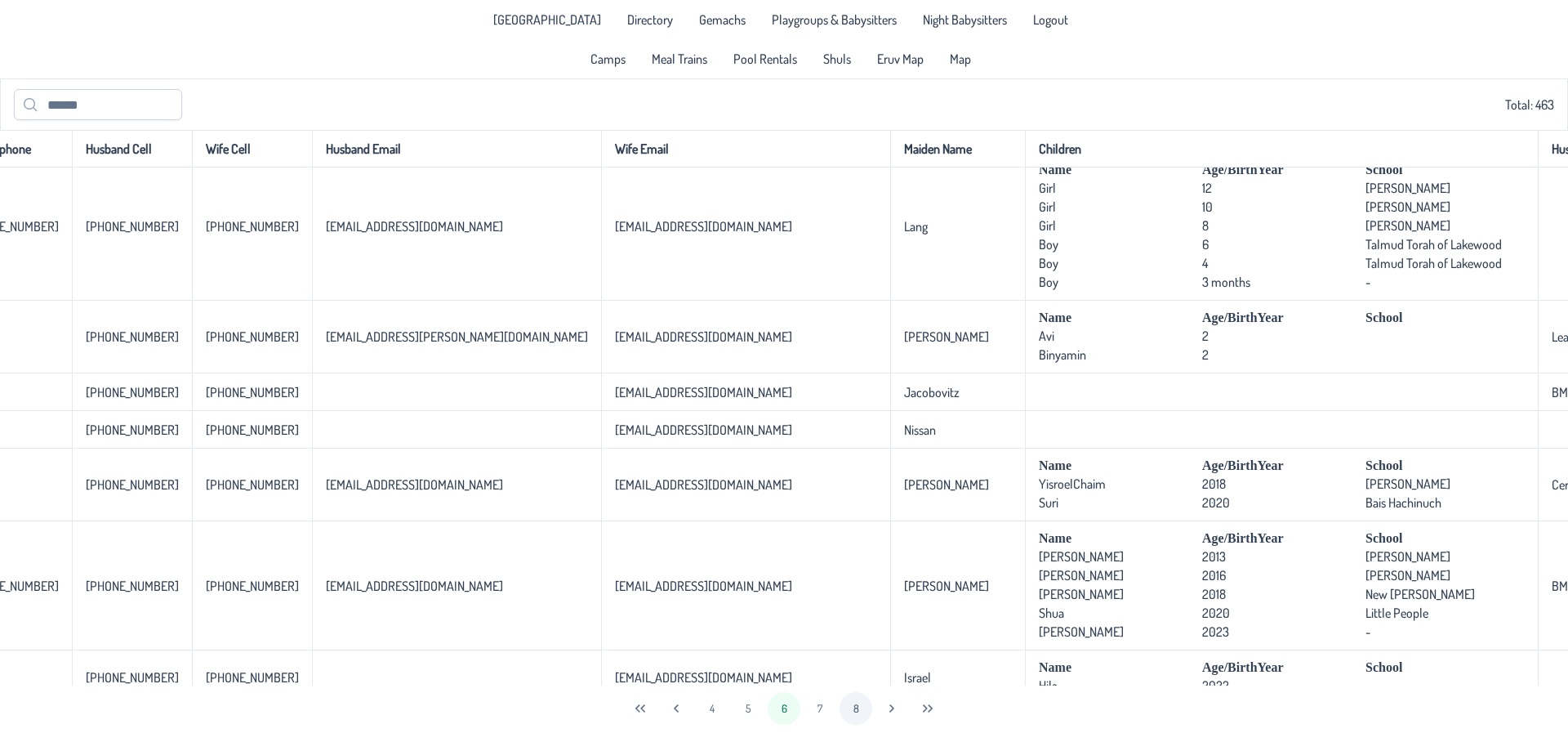
click at [849, 714] on button "8" at bounding box center [855, 707] width 32 height 32
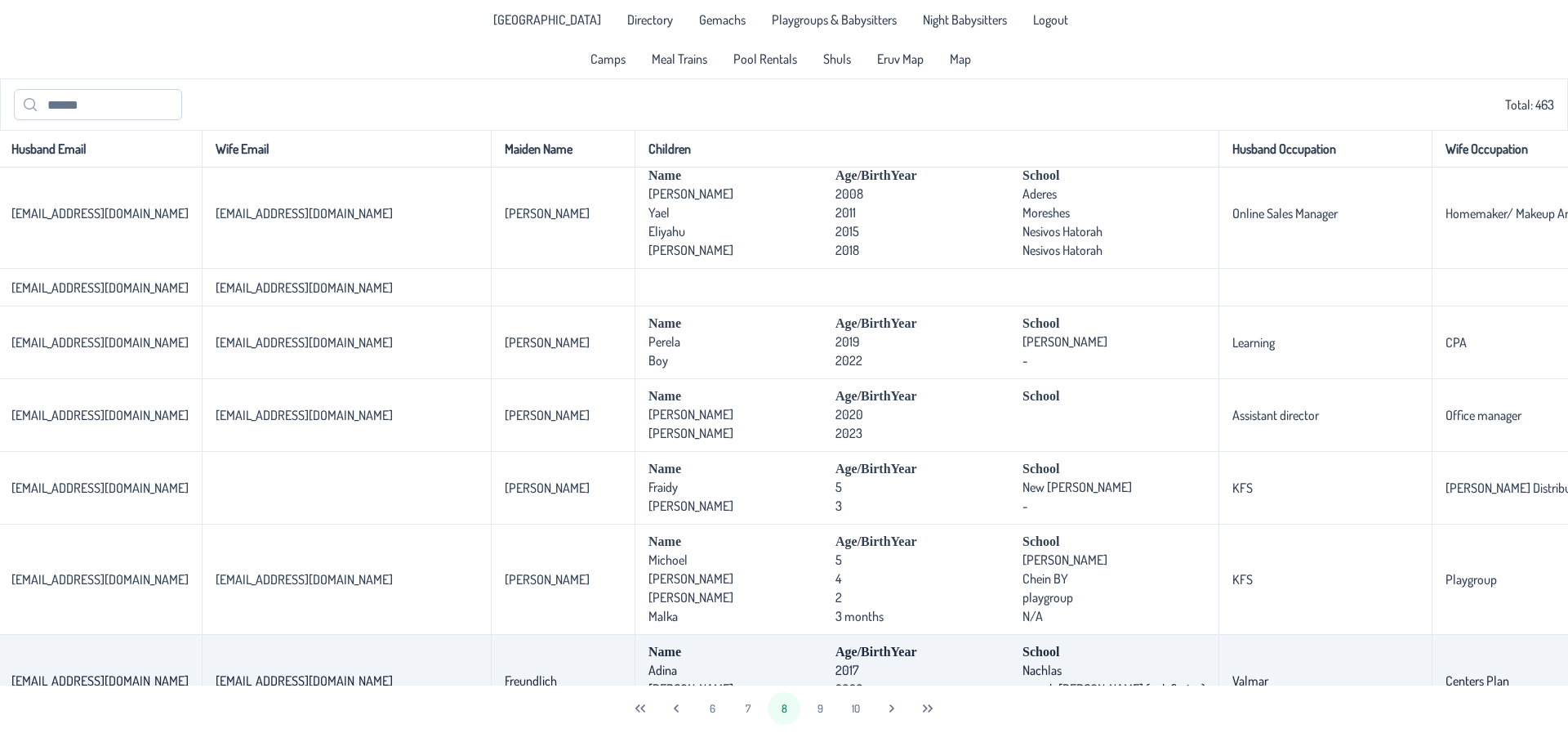
scroll to position [4015, 999]
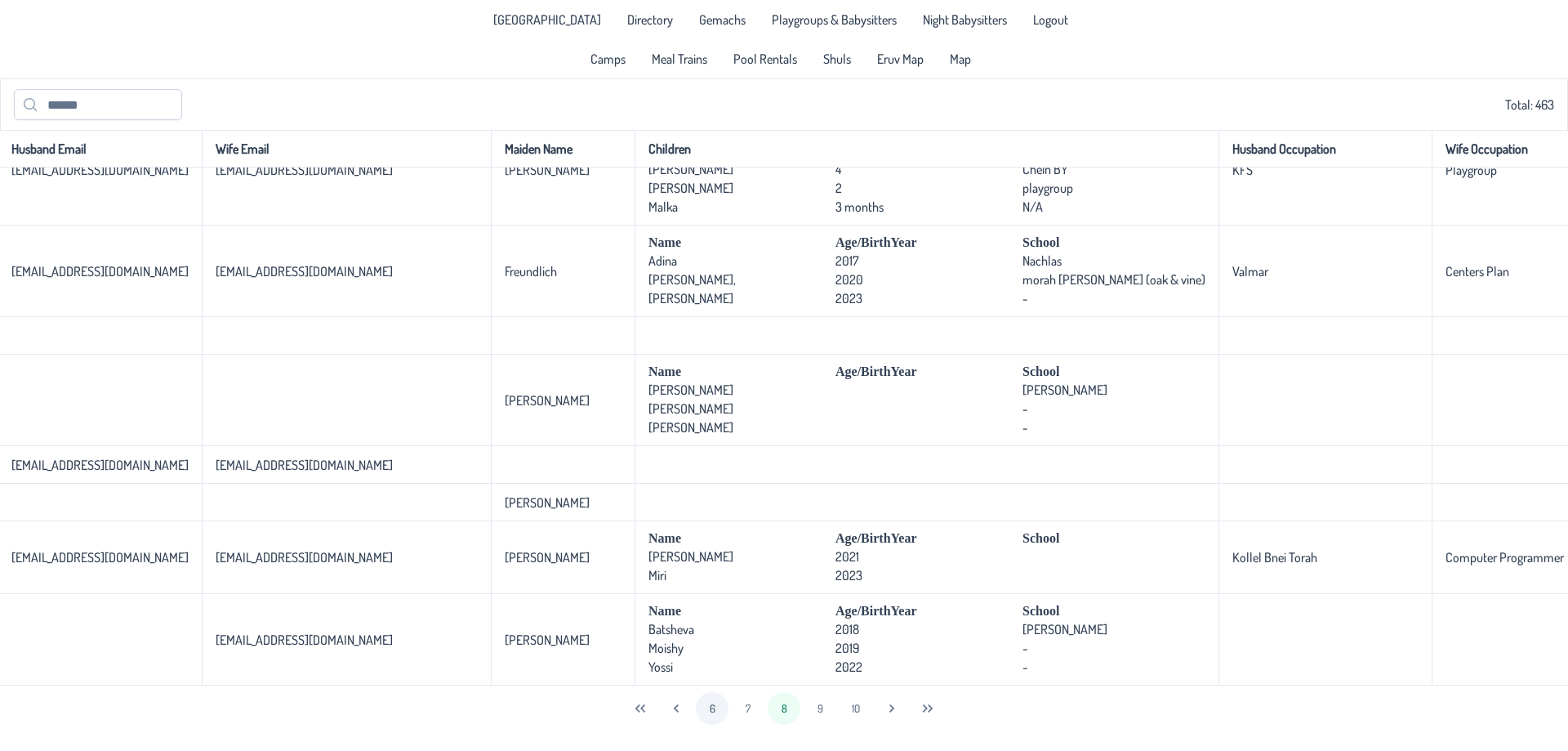
click at [700, 710] on button "6" at bounding box center [712, 707] width 32 height 32
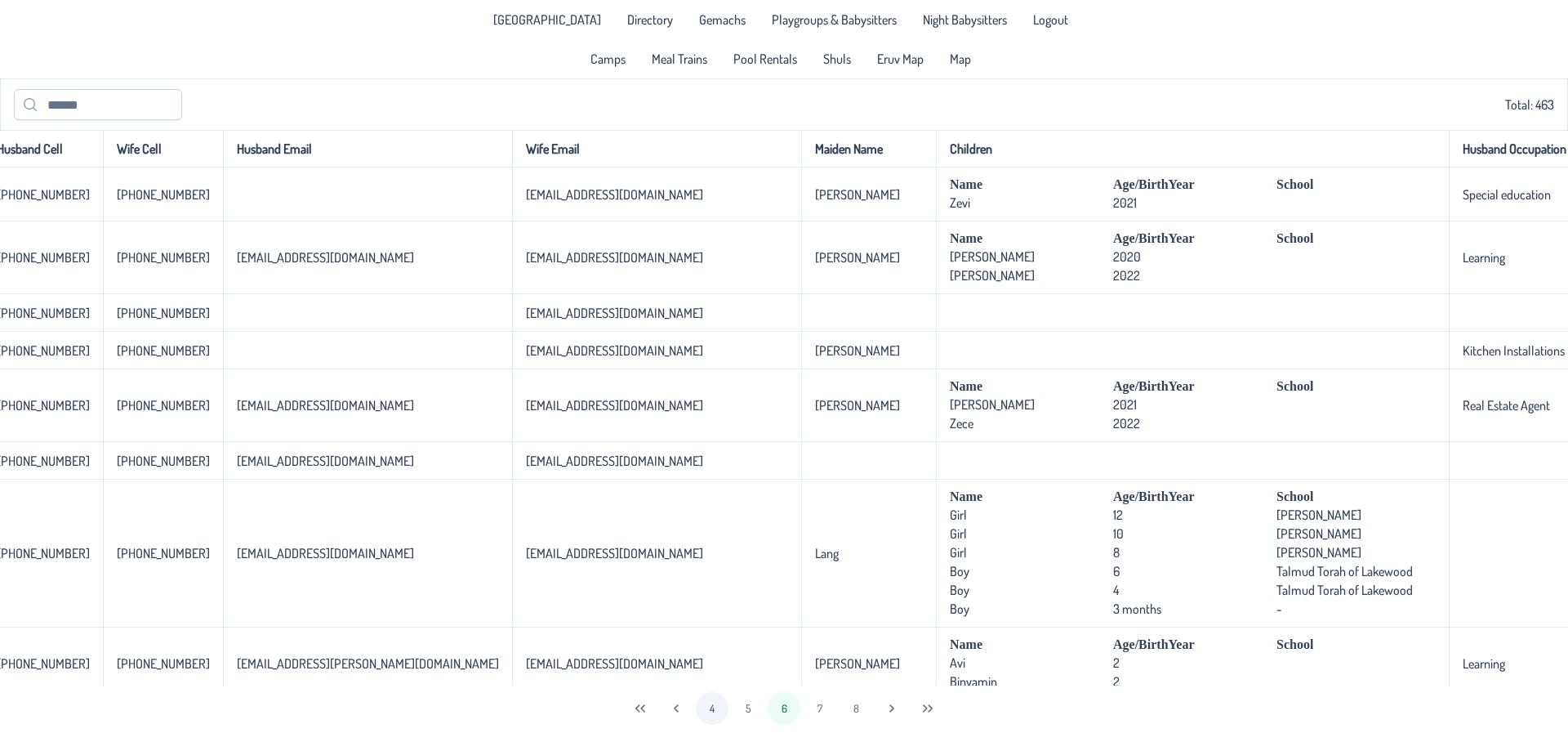
click at [707, 709] on button "4" at bounding box center [712, 707] width 32 height 32
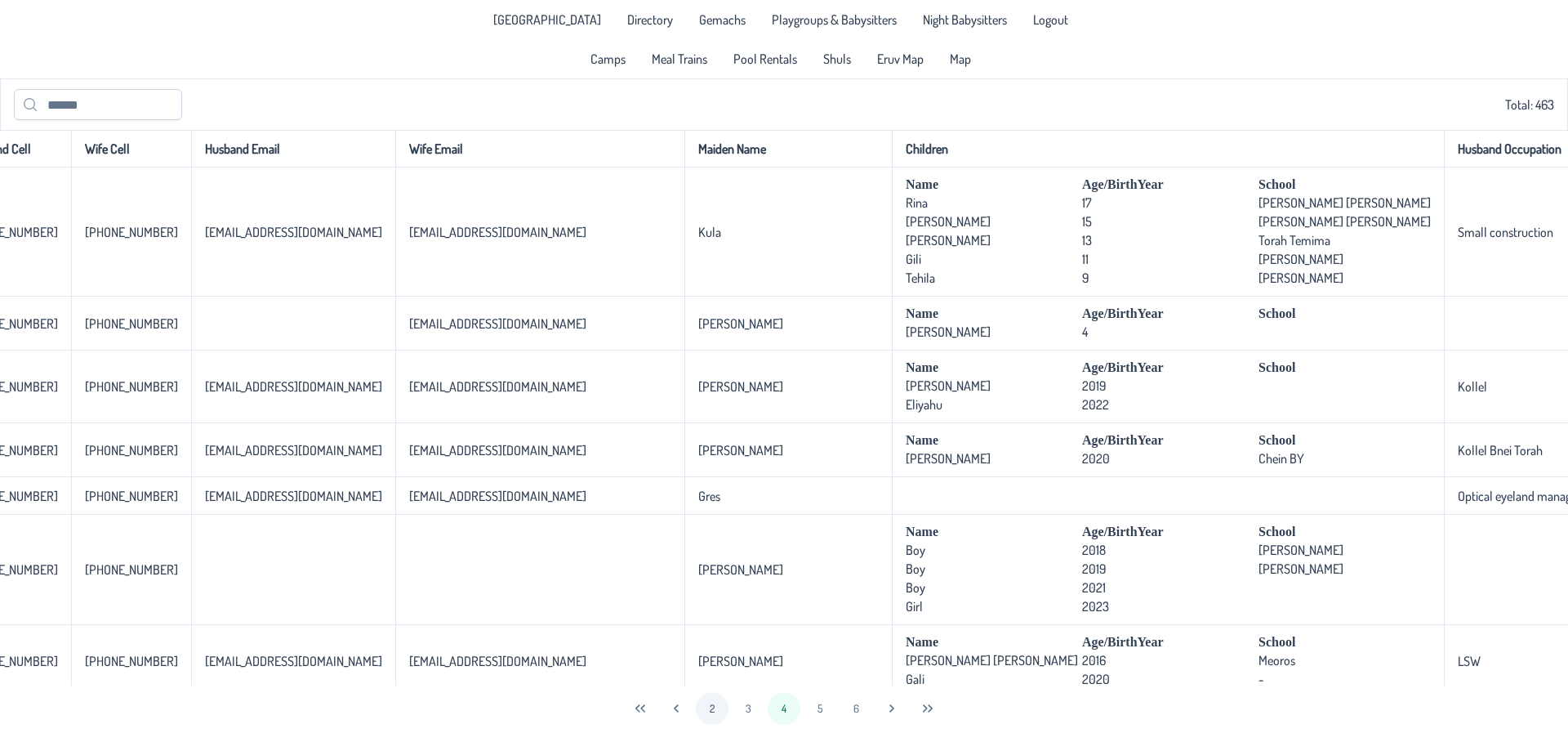
click at [704, 706] on button "2" at bounding box center [712, 707] width 32 height 32
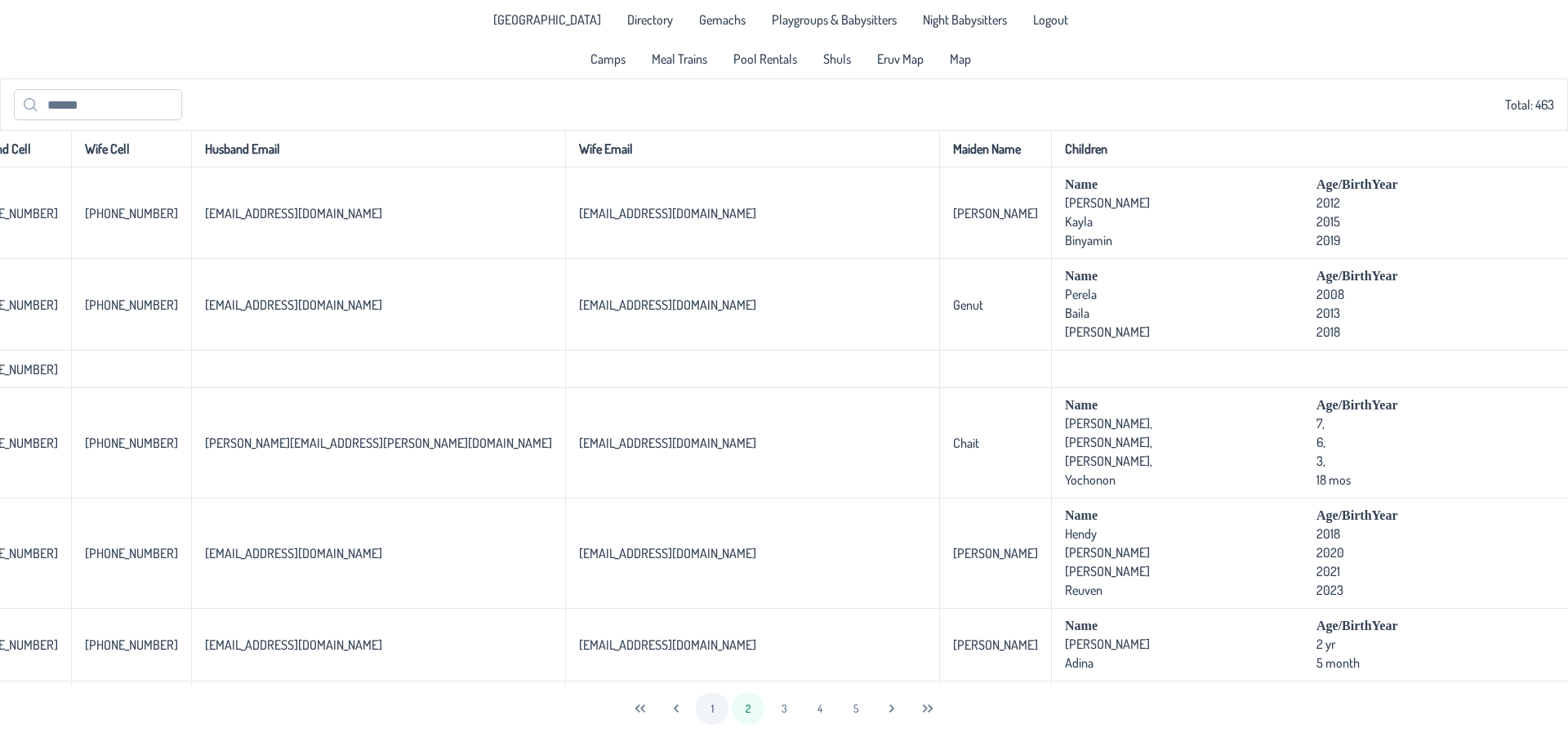
click at [702, 705] on button "1" at bounding box center [712, 707] width 32 height 32
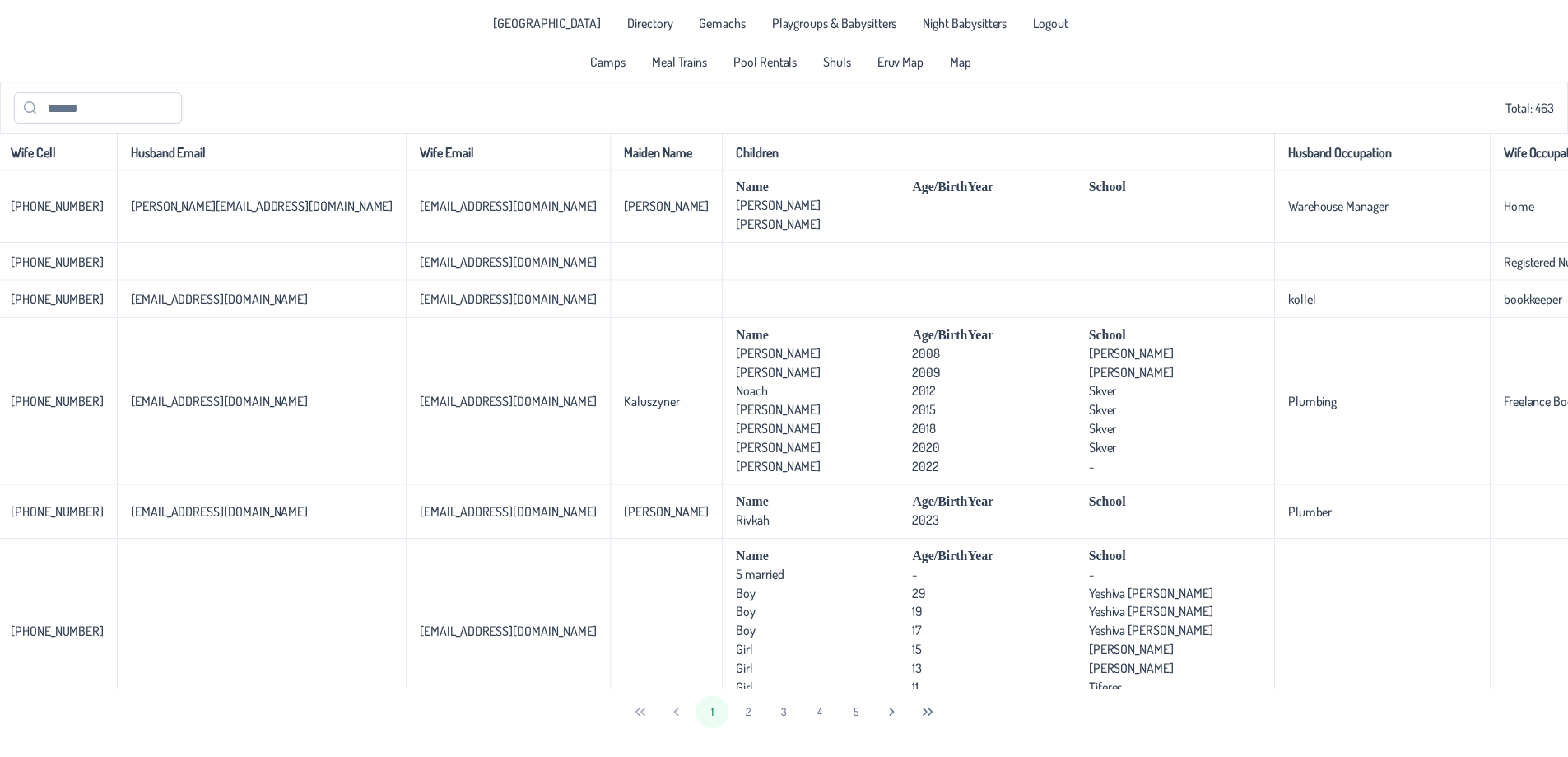
scroll to position [0, 829]
click at [960, 61] on span "Map" at bounding box center [968, 58] width 22 height 13
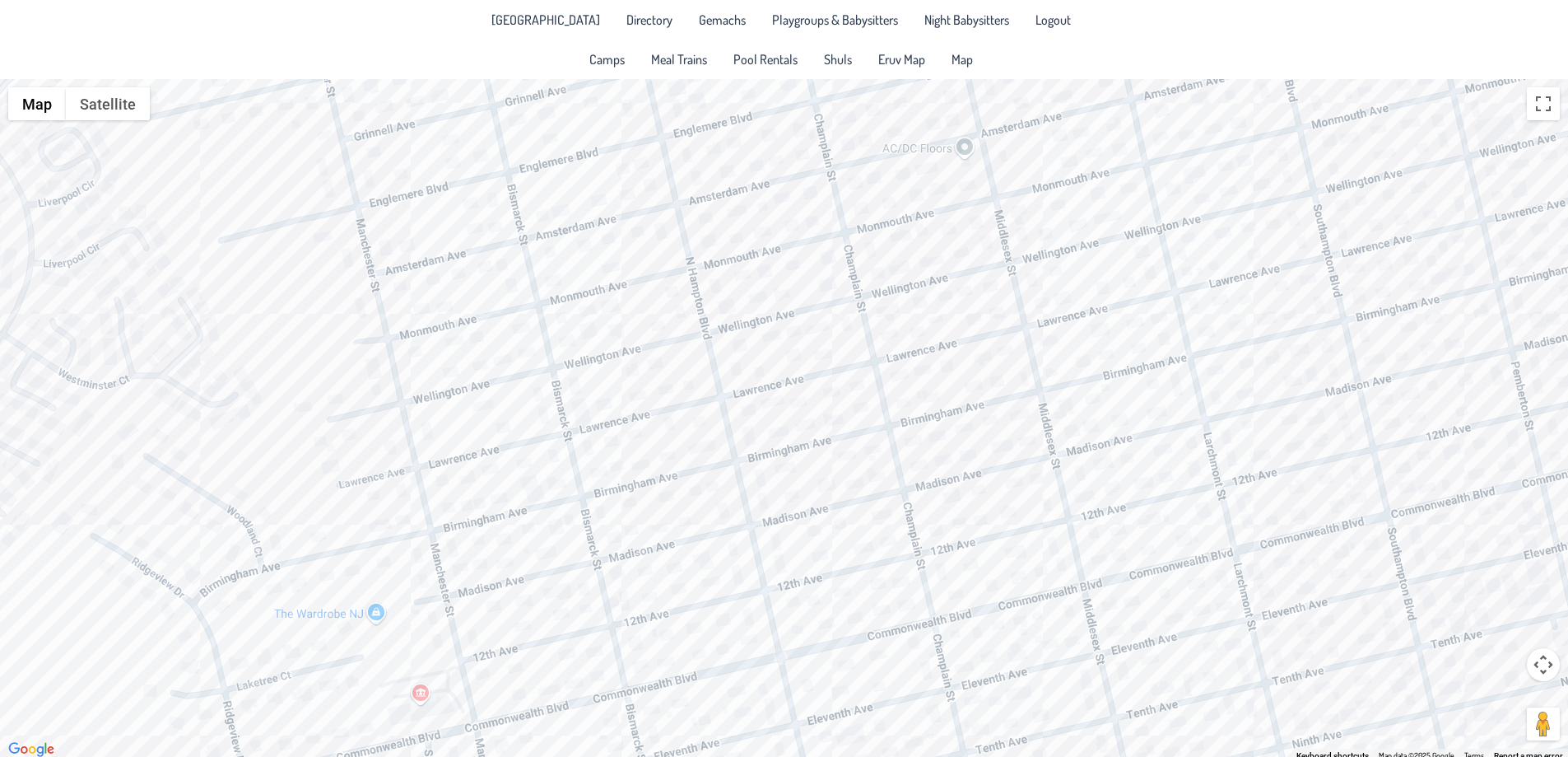
click at [257, 112] on div at bounding box center [784, 419] width 1568 height 681
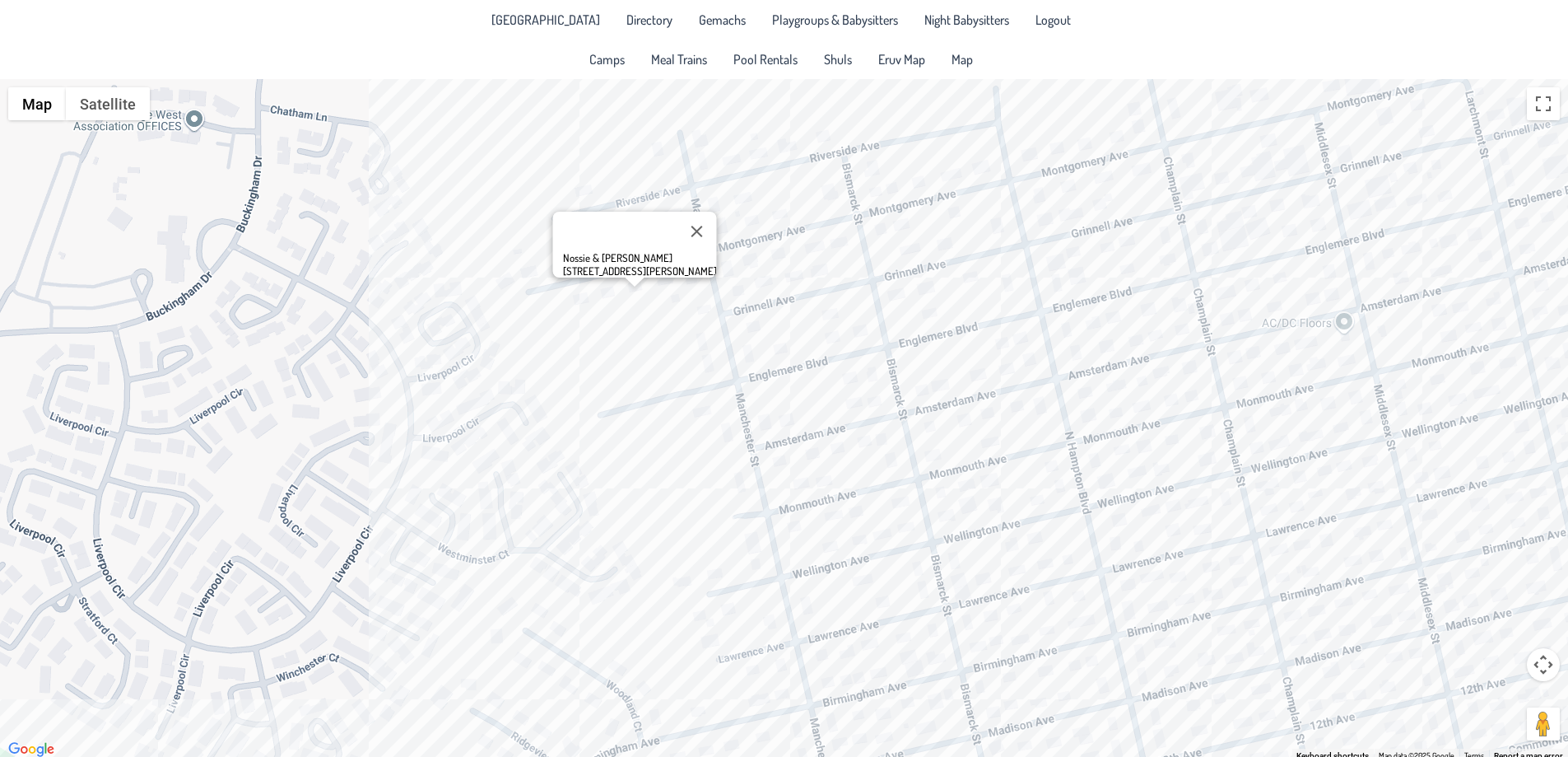
drag, startPoint x: 457, startPoint y: 163, endPoint x: 817, endPoint y: 220, distance: 364.5
click at [817, 220] on div "Nossie & [PERSON_NAME] [STREET_ADDRESS][PERSON_NAME]" at bounding box center [784, 419] width 1568 height 681
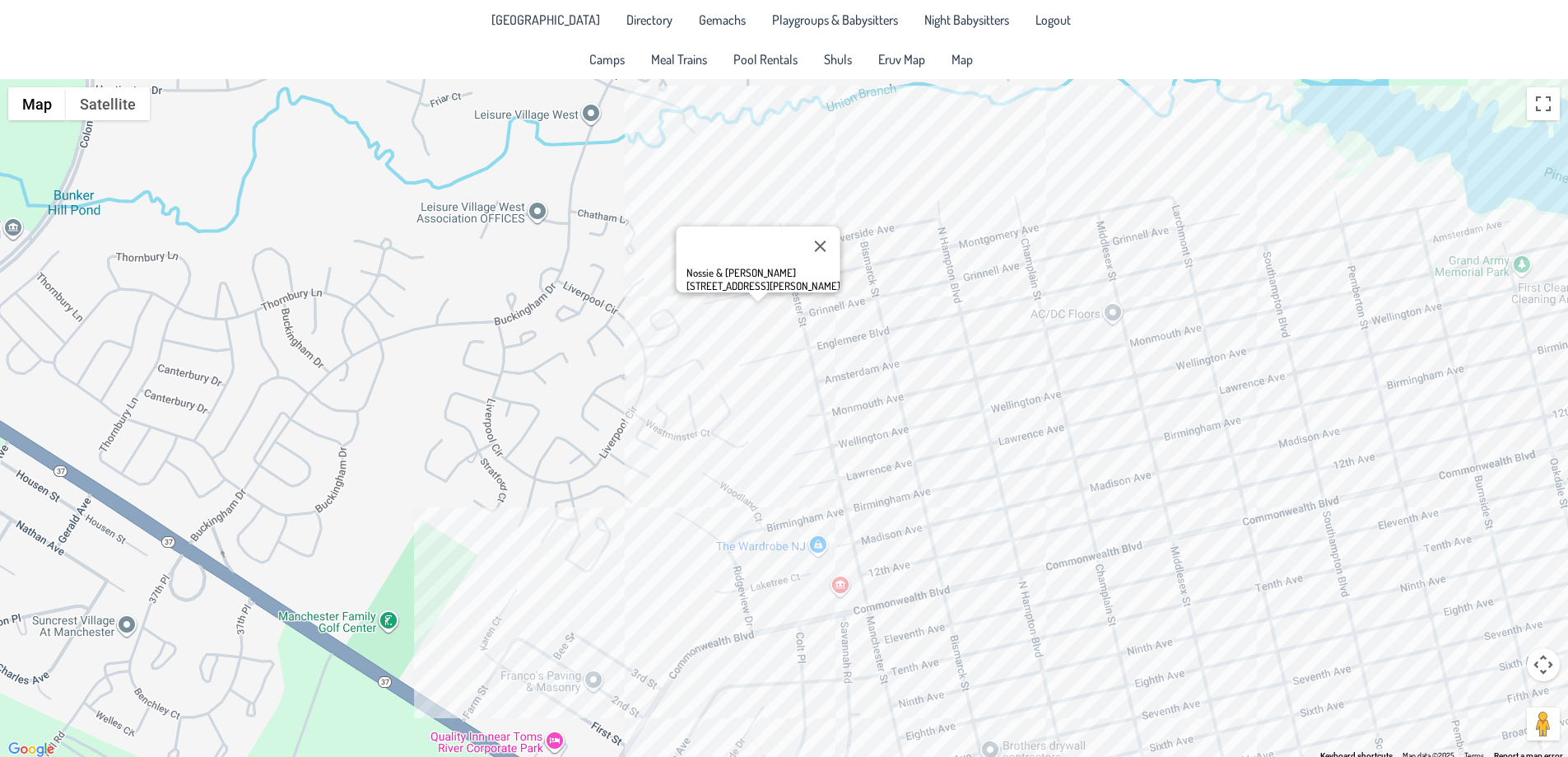
click at [829, 303] on div "Nossie & [PERSON_NAME] [STREET_ADDRESS][PERSON_NAME]" at bounding box center [784, 419] width 1568 height 681
click at [824, 301] on div "Nossie & [PERSON_NAME] [STREET_ADDRESS][PERSON_NAME]" at bounding box center [784, 419] width 1568 height 681
click at [1061, 242] on div "[PERSON_NAME] & [PERSON_NAME] [STREET_ADDRESS][PERSON_NAME]" at bounding box center [784, 419] width 1568 height 681
click at [973, 234] on div "[PERSON_NAME] & [PERSON_NAME] [STREET_ADDRESS][PERSON_NAME]" at bounding box center [784, 419] width 1568 height 681
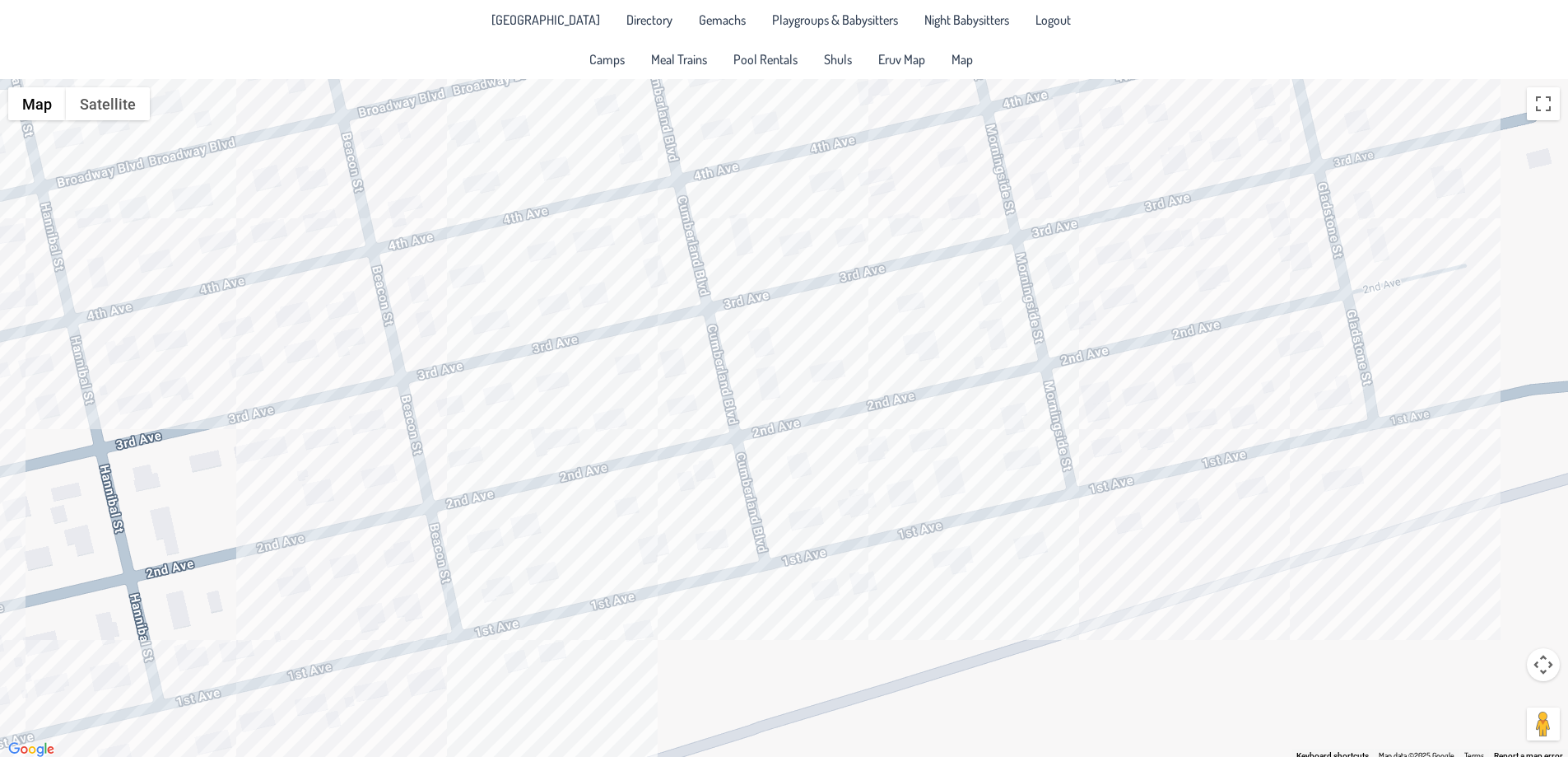
click at [1345, 386] on div "[PERSON_NAME] & [PERSON_NAME] [STREET_ADDRESS][PERSON_NAME]" at bounding box center [784, 419] width 1568 height 681
drag, startPoint x: 1272, startPoint y: 407, endPoint x: 1264, endPoint y: 414, distance: 10.6
click at [1272, 408] on div "Moish & [PERSON_NAME] [STREET_ADDRESS]" at bounding box center [784, 419] width 1568 height 681
drag, startPoint x: 1249, startPoint y: 423, endPoint x: 1232, endPoint y: 431, distance: 18.8
click at [1248, 423] on div "Moish & [PERSON_NAME] [STREET_ADDRESS]" at bounding box center [784, 419] width 1568 height 681
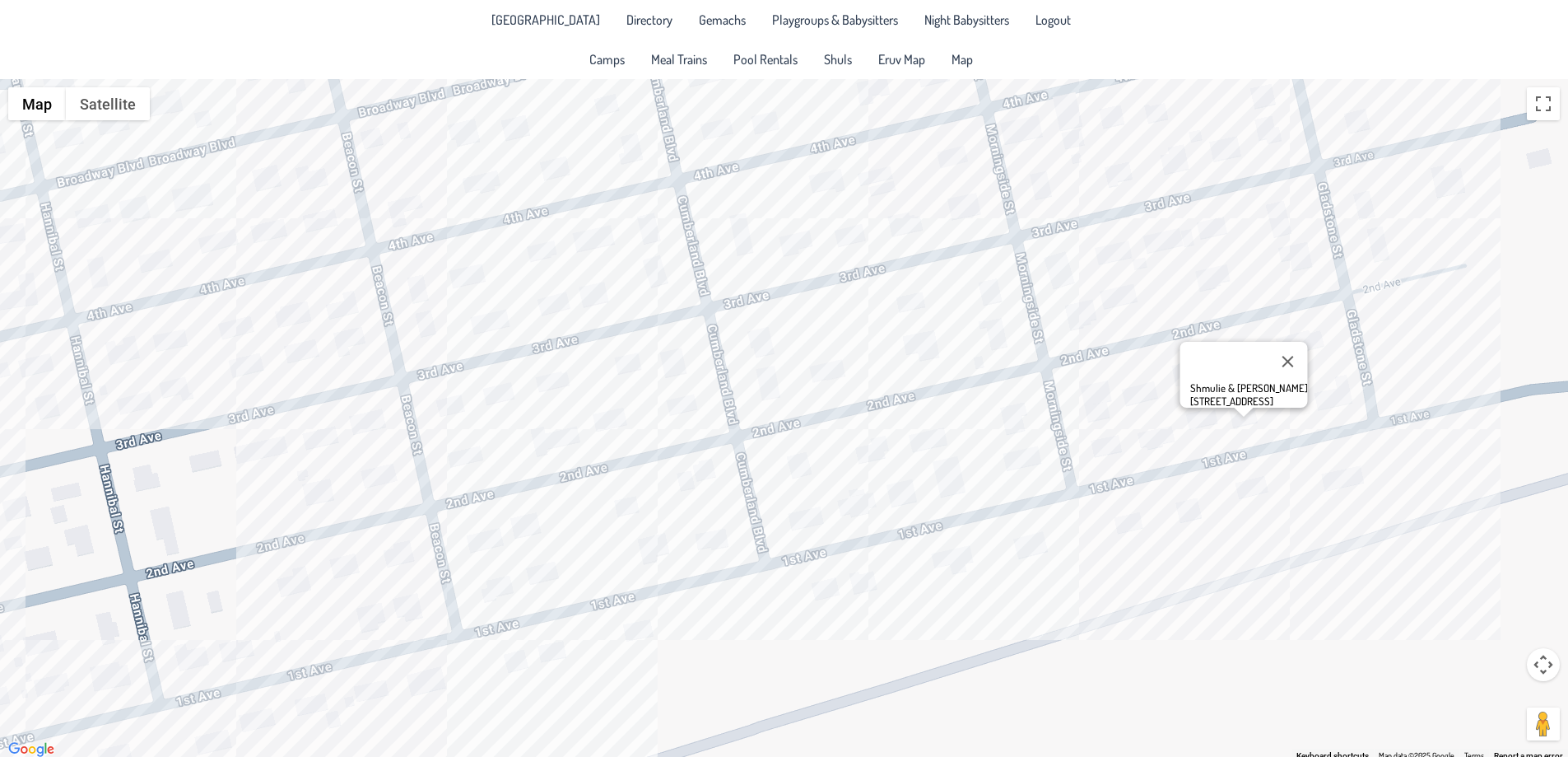
click at [1206, 432] on div "Shmulie & [PERSON_NAME] [STREET_ADDRESS]" at bounding box center [784, 419] width 1568 height 681
click at [1296, 472] on div "Avi & [PERSON_NAME] [STREET_ADDRESS]" at bounding box center [784, 419] width 1568 height 681
click at [1292, 347] on div "[PERSON_NAME] & [PERSON_NAME] [STREET_ADDRESS]" at bounding box center [784, 419] width 1568 height 681
drag, startPoint x: 778, startPoint y: 358, endPoint x: 1482, endPoint y: 568, distance: 734.7
click at [1487, 577] on div "Yosi & [PERSON_NAME] [STREET_ADDRESS]" at bounding box center [784, 419] width 1568 height 681
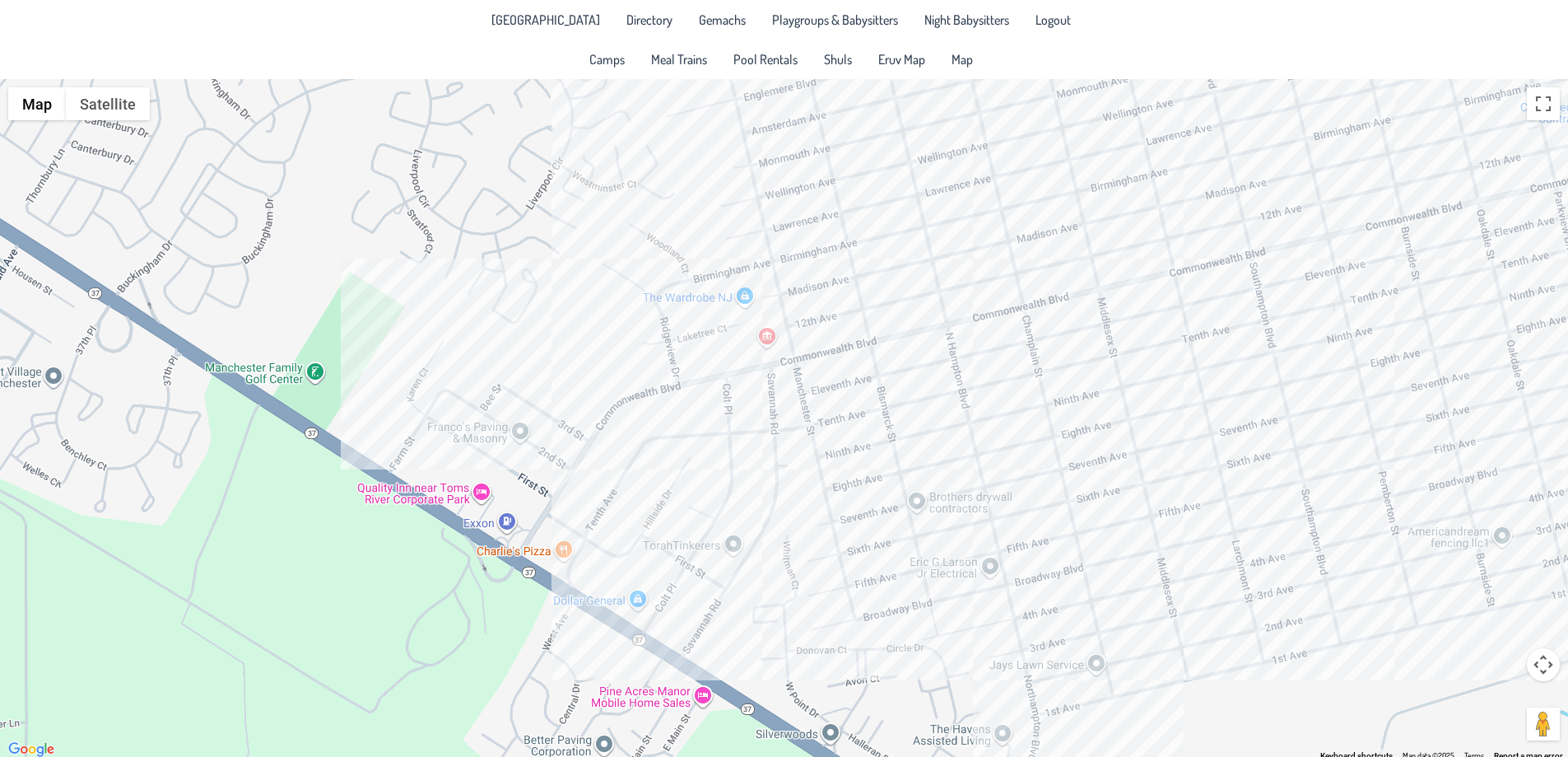
drag, startPoint x: 401, startPoint y: 289, endPoint x: 1521, endPoint y: 358, distance: 1122.1
click at [1534, 358] on div "Yosi & [PERSON_NAME] [STREET_ADDRESS]" at bounding box center [784, 419] width 1568 height 681
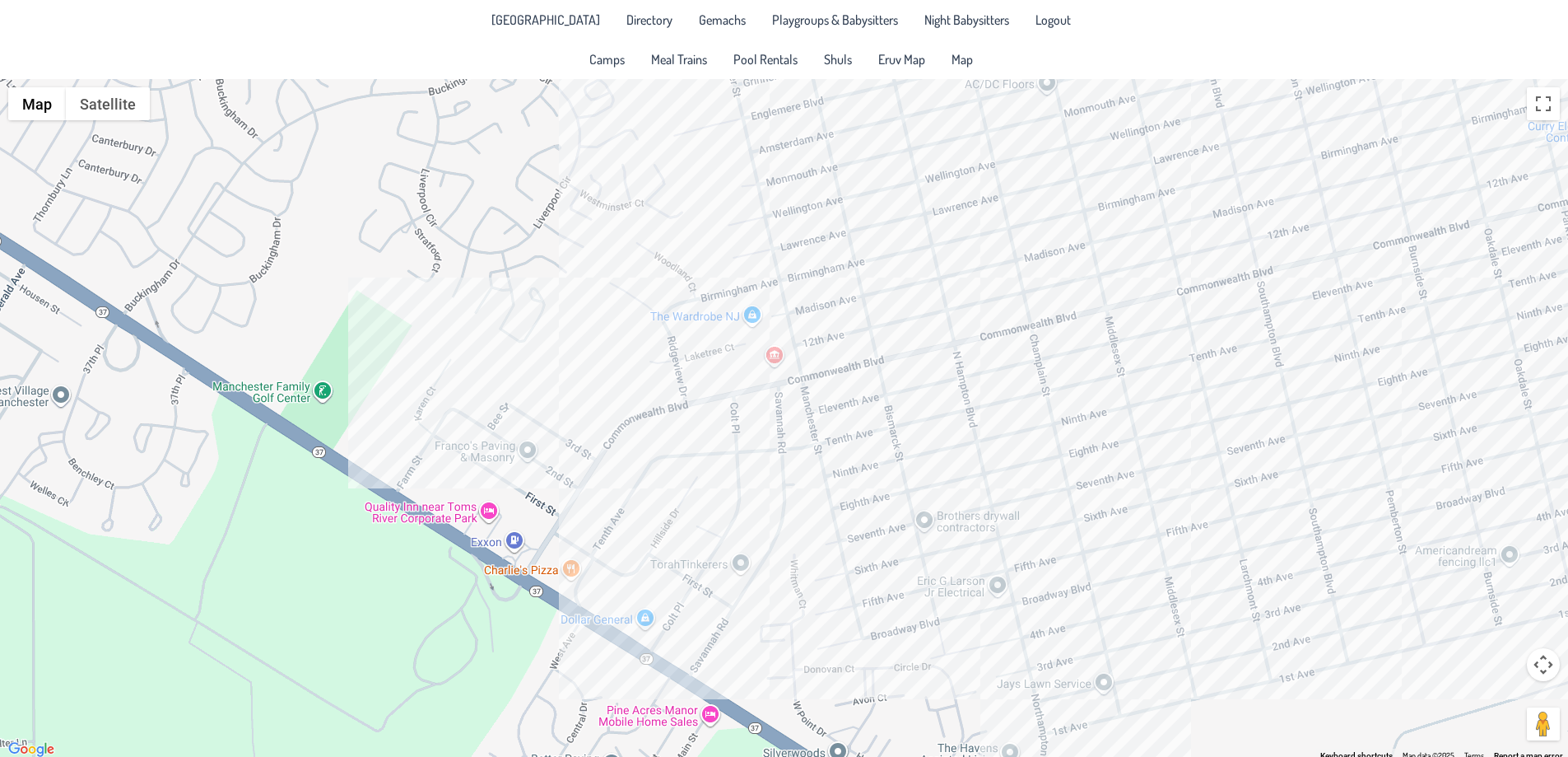
click at [433, 410] on div "Yosi & [PERSON_NAME] [STREET_ADDRESS]" at bounding box center [784, 419] width 1568 height 681
click at [590, 350] on div "[PERSON_NAME] & [PERSON_NAME] [STREET_ADDRESS][PERSON_NAME]" at bounding box center [784, 419] width 1568 height 681
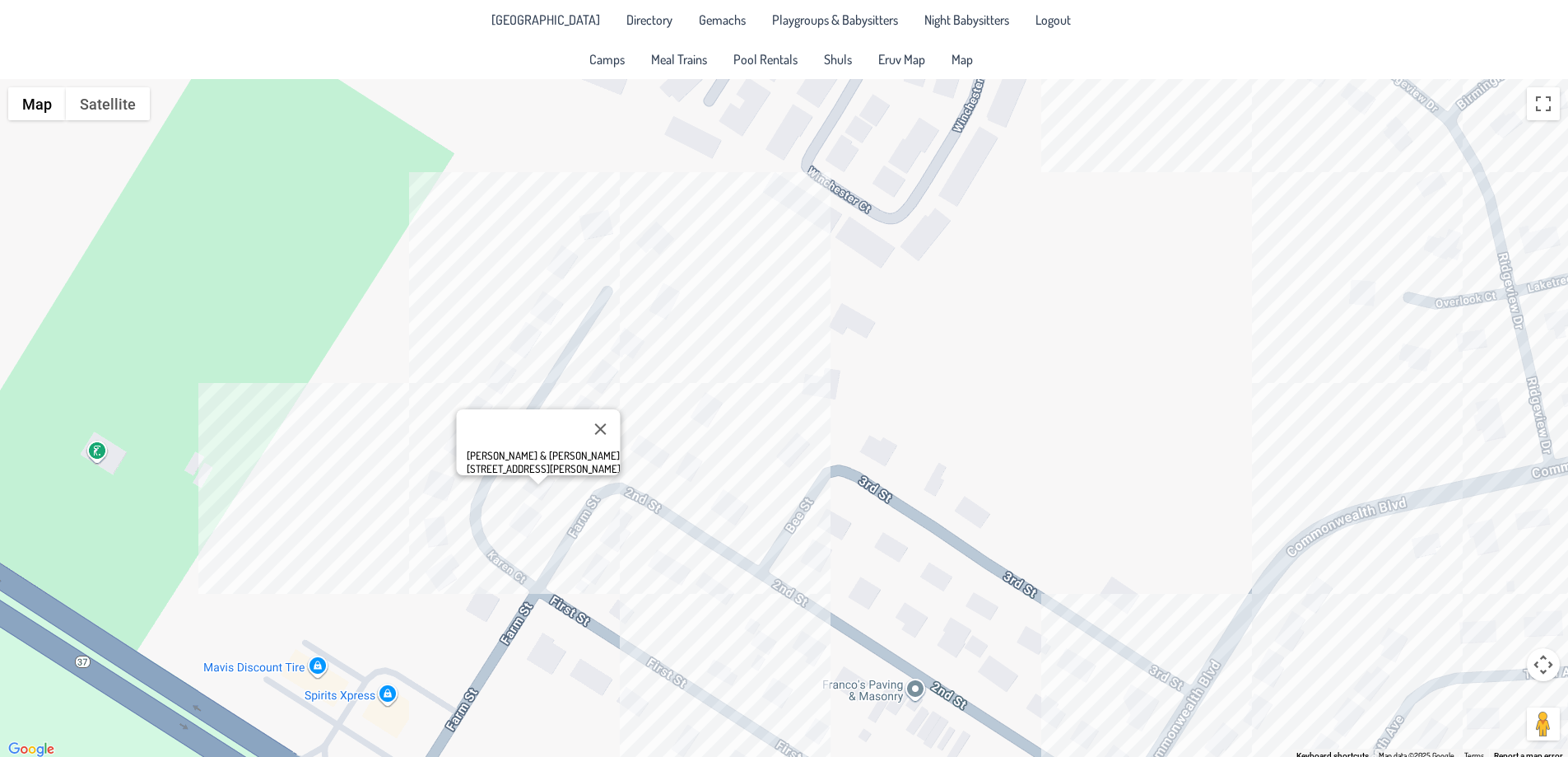
drag, startPoint x: 463, startPoint y: 394, endPoint x: 842, endPoint y: 364, distance: 380.2
click at [842, 364] on div "[PERSON_NAME] & [PERSON_NAME] [STREET_ADDRESS][PERSON_NAME]" at bounding box center [784, 419] width 1568 height 681
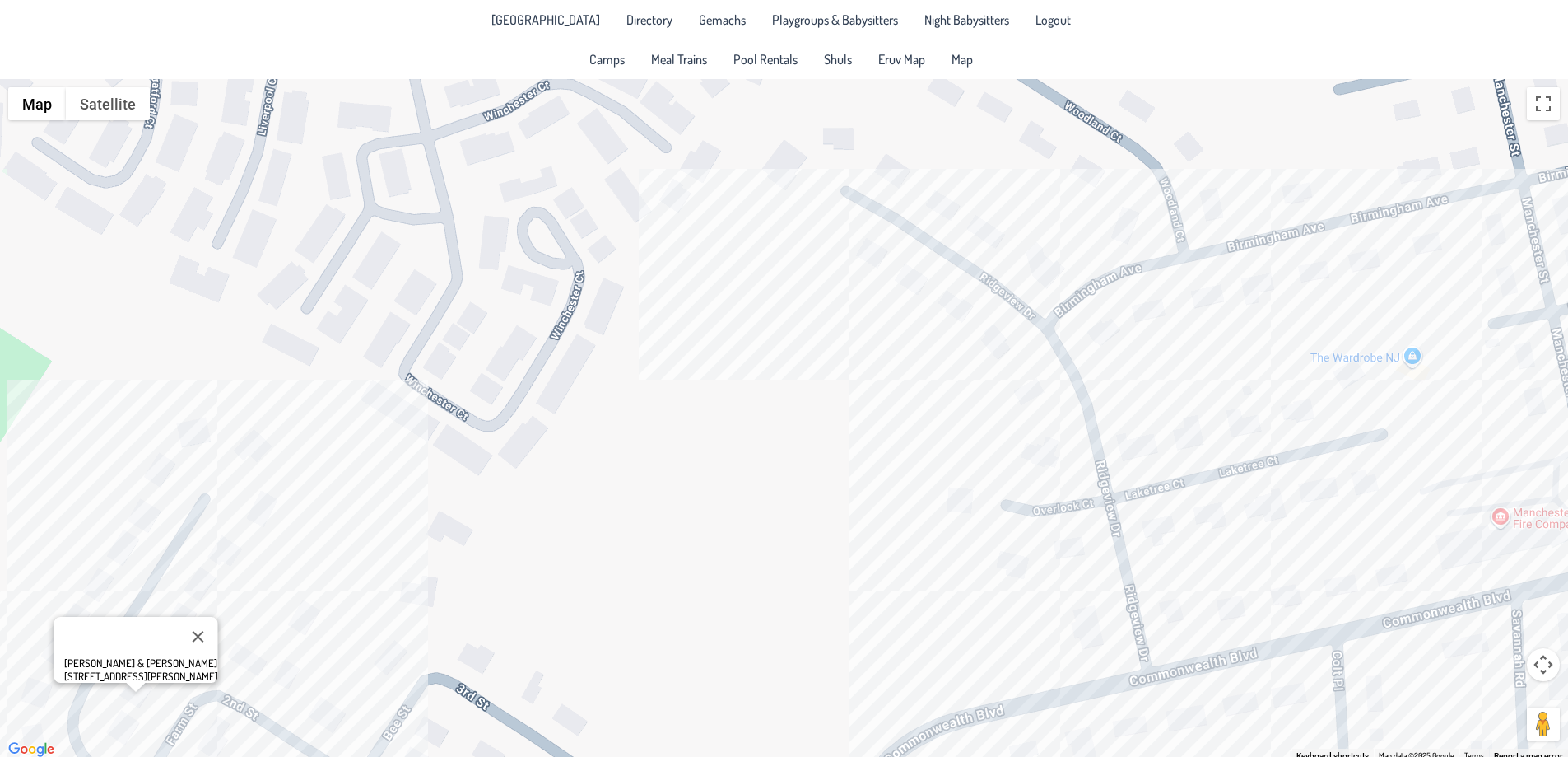
drag, startPoint x: 1169, startPoint y: 281, endPoint x: 1031, endPoint y: 408, distance: 187.5
click at [729, 497] on div "[PERSON_NAME] & [PERSON_NAME] [STREET_ADDRESS][PERSON_NAME]" at bounding box center [784, 419] width 1568 height 681
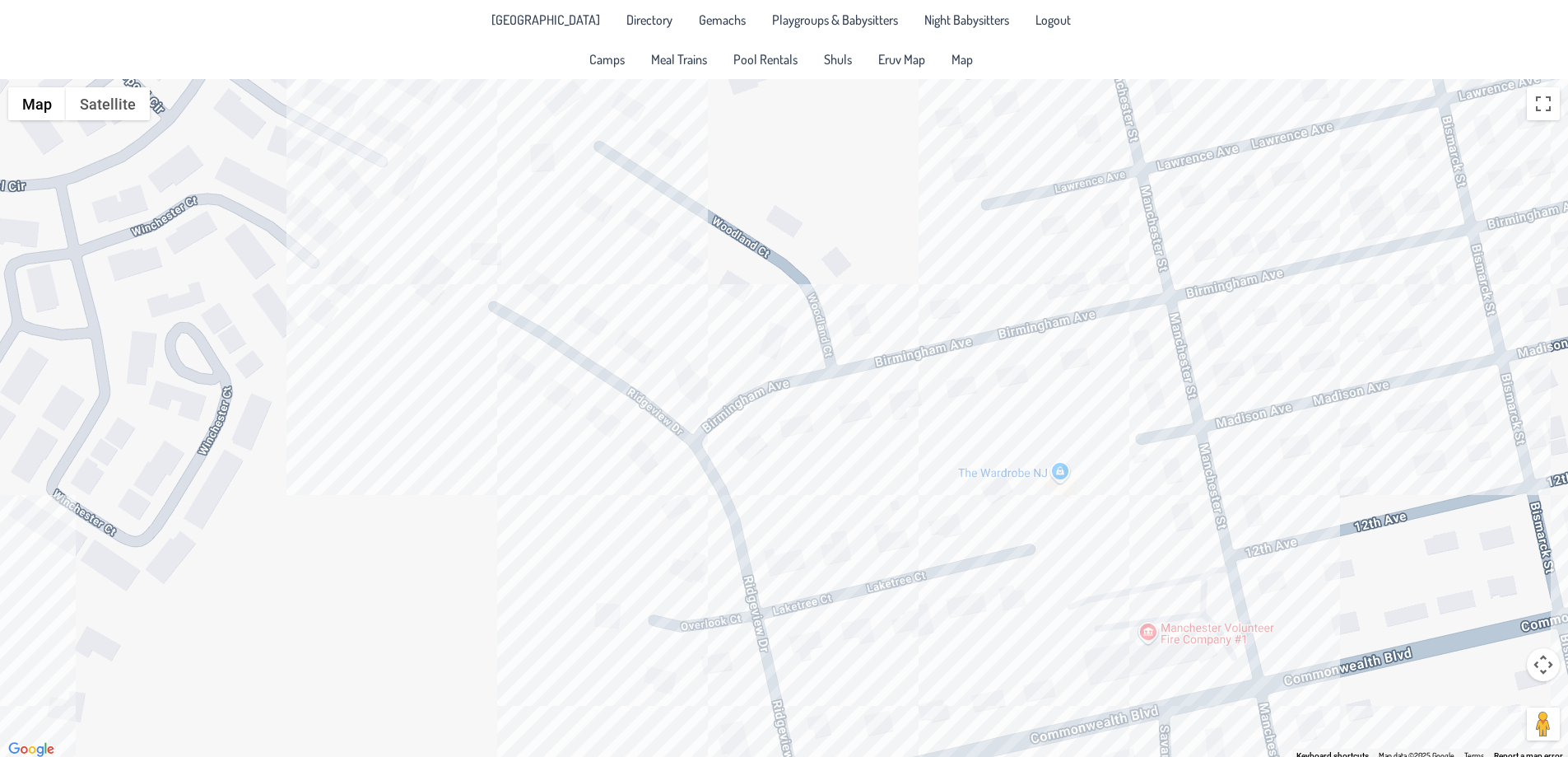
drag, startPoint x: 1419, startPoint y: 326, endPoint x: 568, endPoint y: 636, distance: 905.7
click at [1066, 447] on div "[PERSON_NAME] & [PERSON_NAME] [STREET_ADDRESS][PERSON_NAME]" at bounding box center [784, 419] width 1568 height 681
click at [617, 615] on div "[PERSON_NAME] & [PERSON_NAME] [STREET_ADDRESS][PERSON_NAME]" at bounding box center [784, 419] width 1568 height 681
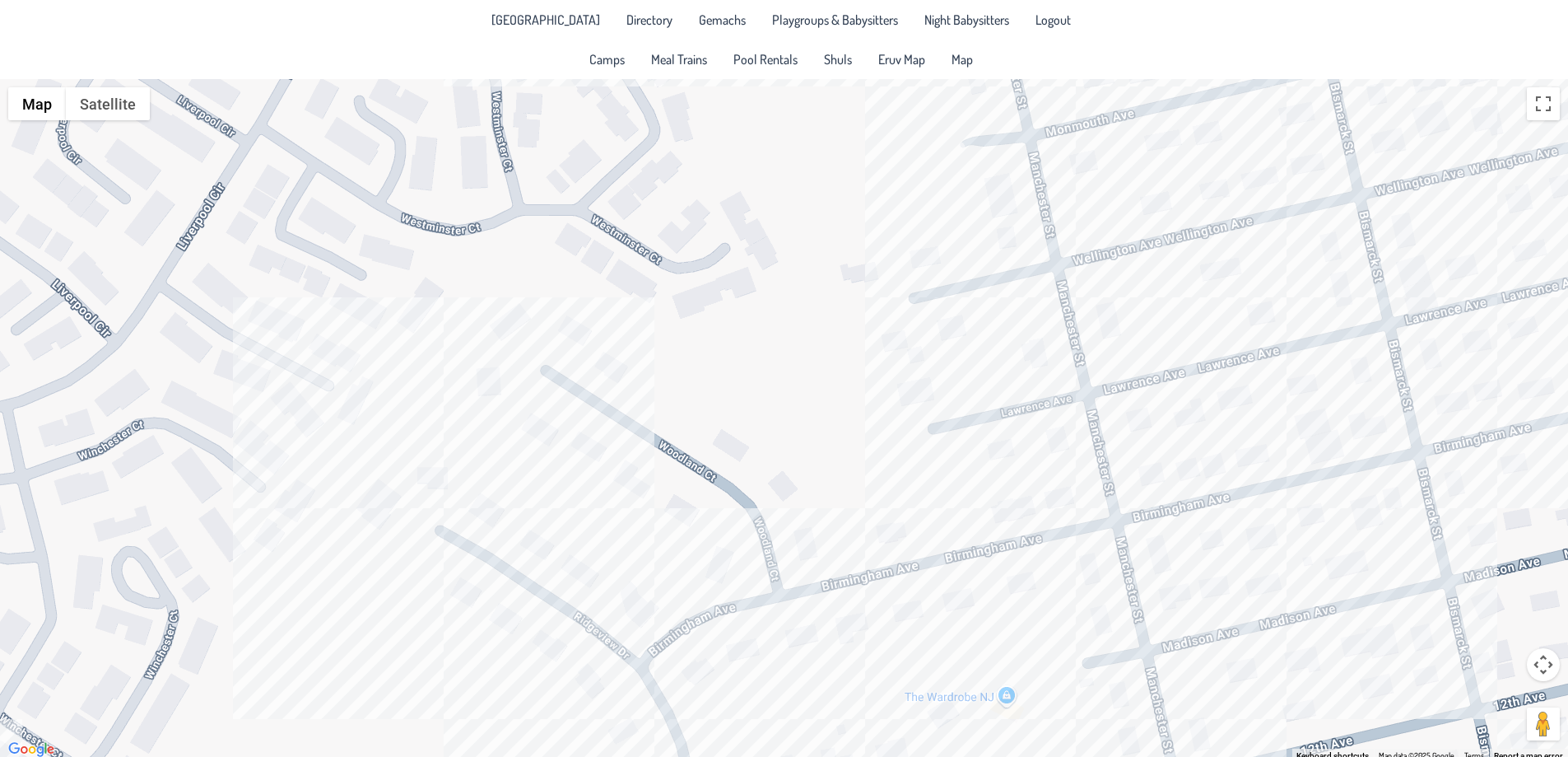
drag, startPoint x: 1057, startPoint y: 257, endPoint x: 943, endPoint y: 525, distance: 291.2
click at [1009, 484] on div "Lipa & [PERSON_NAME] [STREET_ADDRESS]" at bounding box center [784, 419] width 1568 height 681
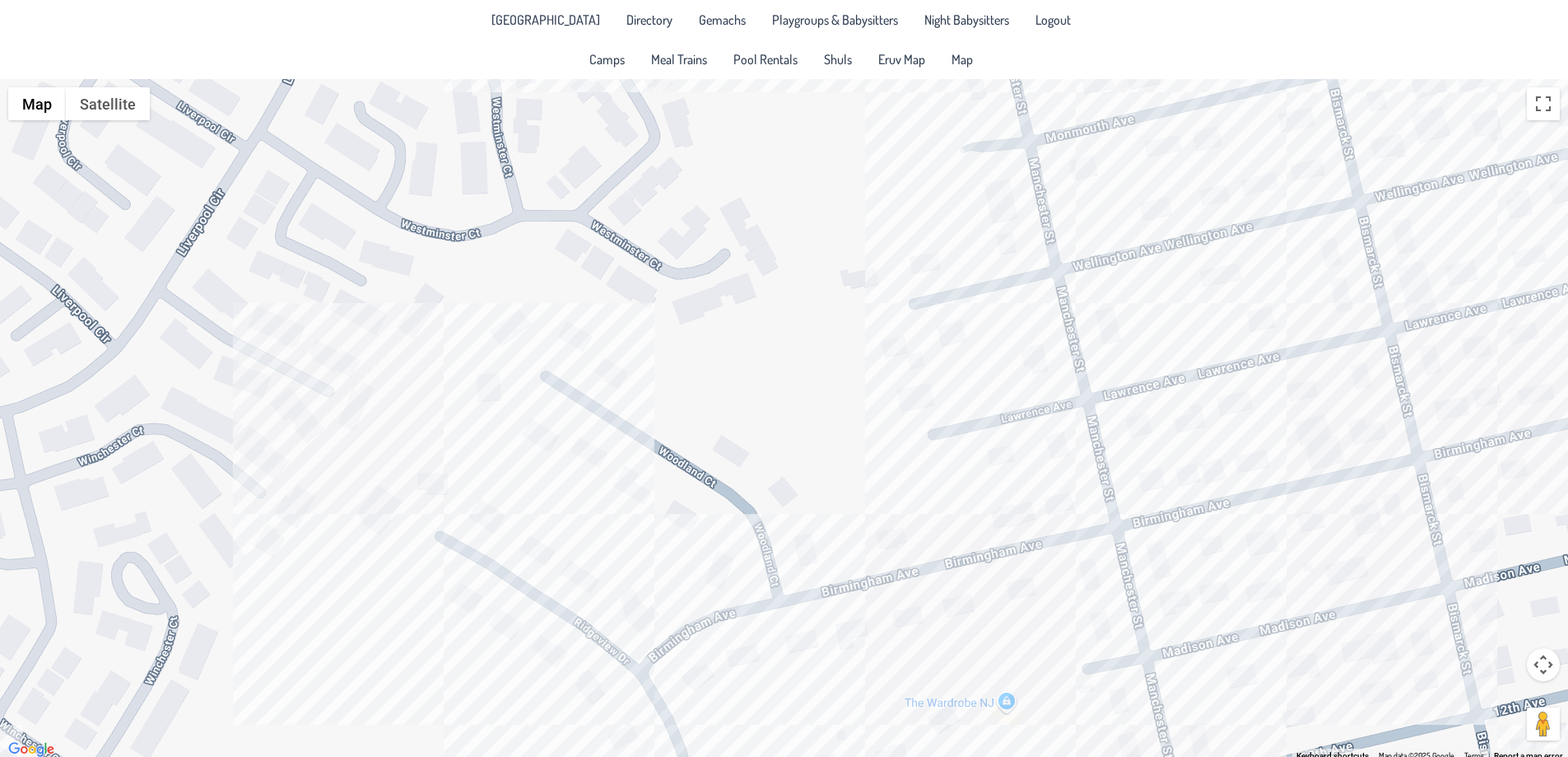
click at [806, 537] on div "Lipa & [PERSON_NAME] [STREET_ADDRESS]" at bounding box center [784, 419] width 1568 height 681
click at [853, 630] on div "Yossi & [PERSON_NAME] [STREET_ADDRESS]" at bounding box center [784, 419] width 1568 height 681
click at [798, 651] on div "[PERSON_NAME] & [PERSON_NAME] [STREET_ADDRESS]" at bounding box center [784, 419] width 1568 height 681
click at [746, 644] on div "Yitzy & [PERSON_NAME] [STREET_ADDRESS]" at bounding box center [784, 419] width 1568 height 681
click at [965, 600] on div "[PERSON_NAME] & [PERSON_NAME] Erlbaum [STREET_ADDRESS]" at bounding box center [784, 419] width 1568 height 681
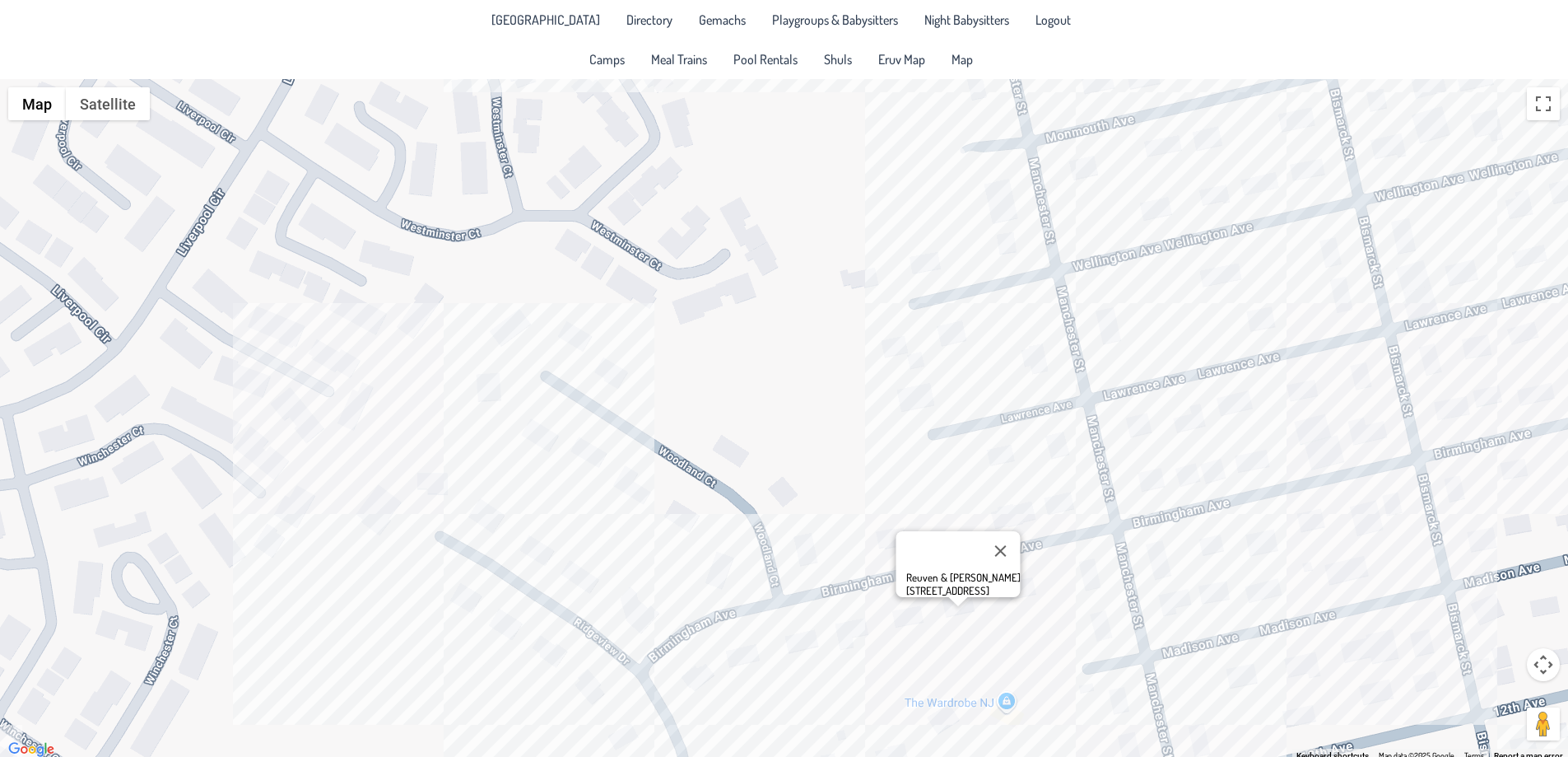
click at [950, 326] on div "Reuven & [PERSON_NAME] [STREET_ADDRESS]" at bounding box center [784, 419] width 1568 height 681
click at [930, 211] on div "Zevi & [PERSON_NAME] [STREET_ADDRESS]" at bounding box center [784, 419] width 1568 height 681
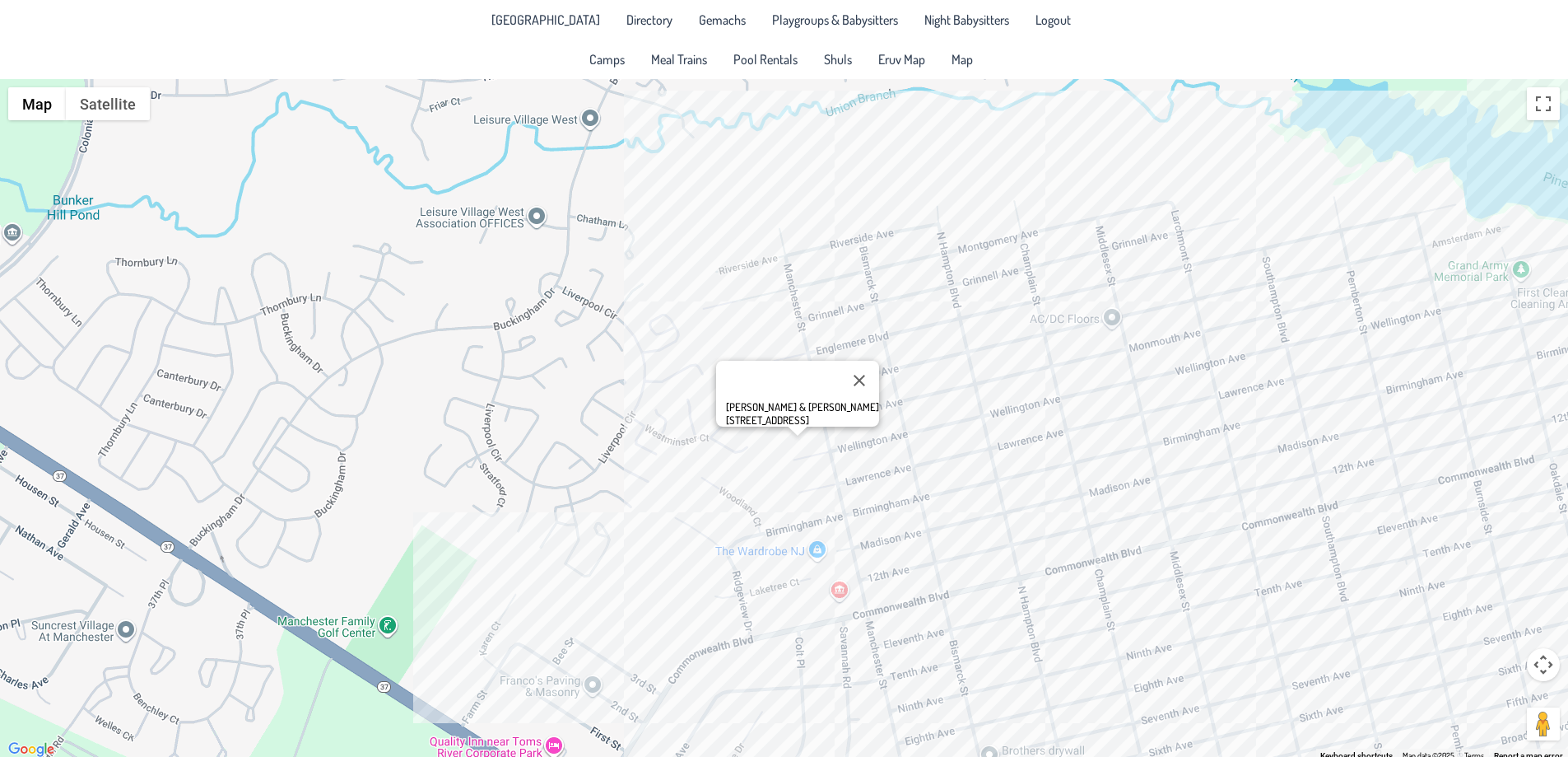
drag, startPoint x: 1185, startPoint y: 396, endPoint x: 642, endPoint y: 546, distance: 563.3
click at [654, 578] on div "[PERSON_NAME] & [PERSON_NAME] [STREET_ADDRESS]" at bounding box center [784, 419] width 1568 height 681
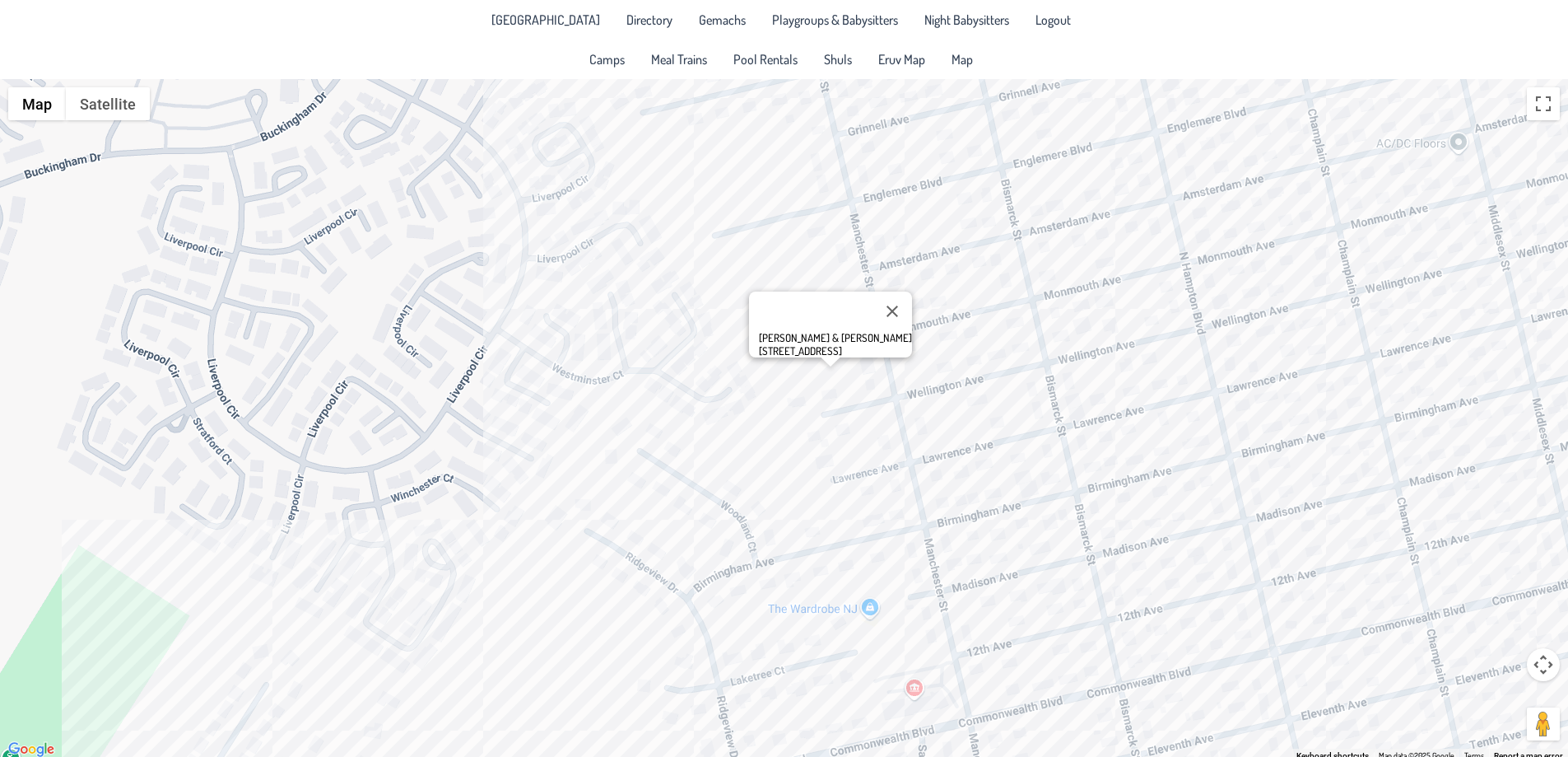
click at [772, 547] on div "[PERSON_NAME] & [PERSON_NAME] [STREET_ADDRESS]" at bounding box center [784, 419] width 1568 height 681
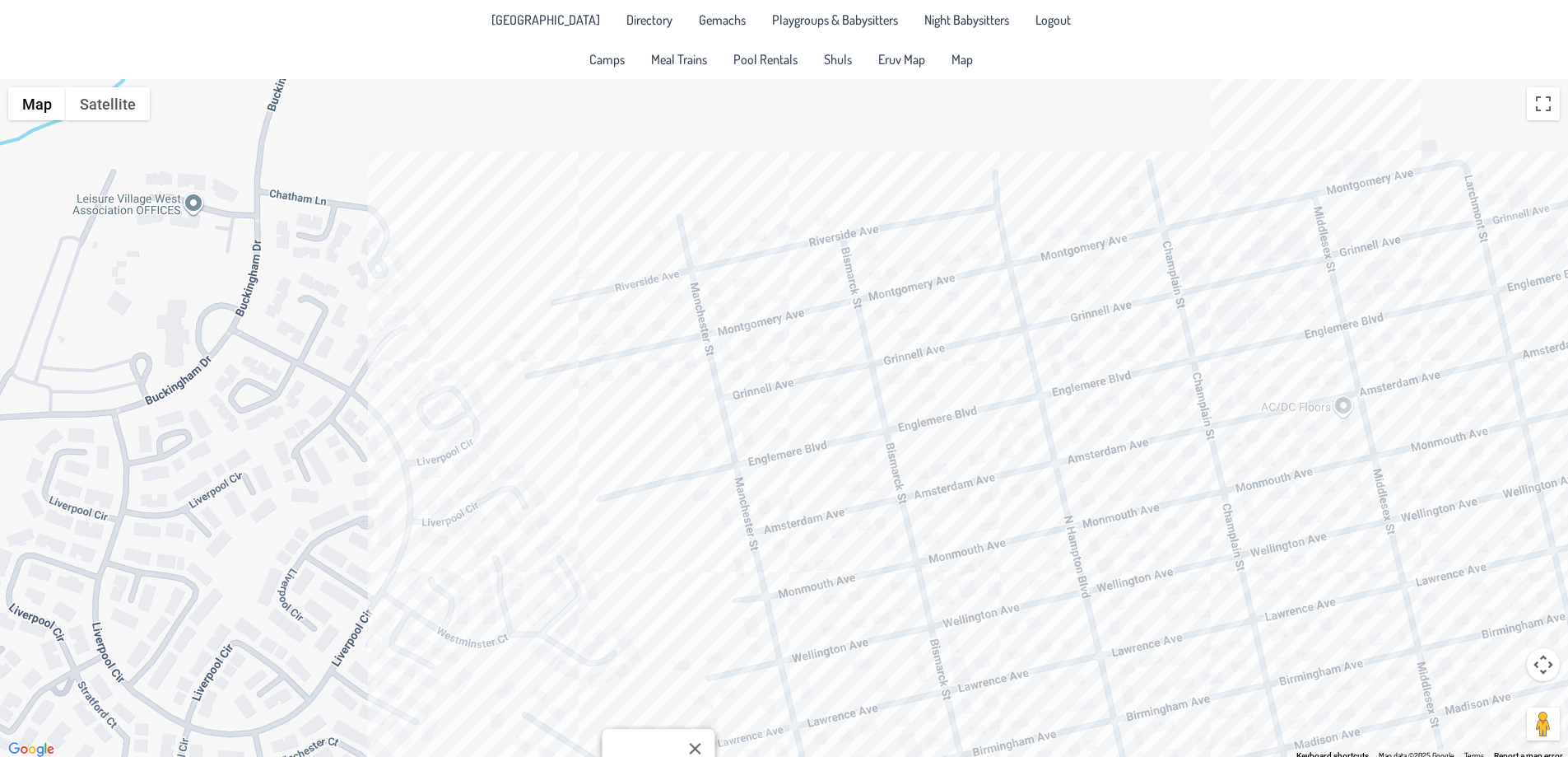
drag, startPoint x: 941, startPoint y: 281, endPoint x: 825, endPoint y: 548, distance: 291.1
click at [825, 548] on div "Yossi & [PERSON_NAME] [STREET_ADDRESS]" at bounding box center [784, 419] width 1568 height 681
drag, startPoint x: 1268, startPoint y: 225, endPoint x: 1261, endPoint y: 230, distance: 8.6
click at [1267, 225] on div "Yossi & [PERSON_NAME] [STREET_ADDRESS]" at bounding box center [784, 419] width 1568 height 681
click at [1250, 232] on div "Ezi & [PERSON_NAME] [STREET_ADDRESS][PERSON_NAME]" at bounding box center [784, 419] width 1568 height 681
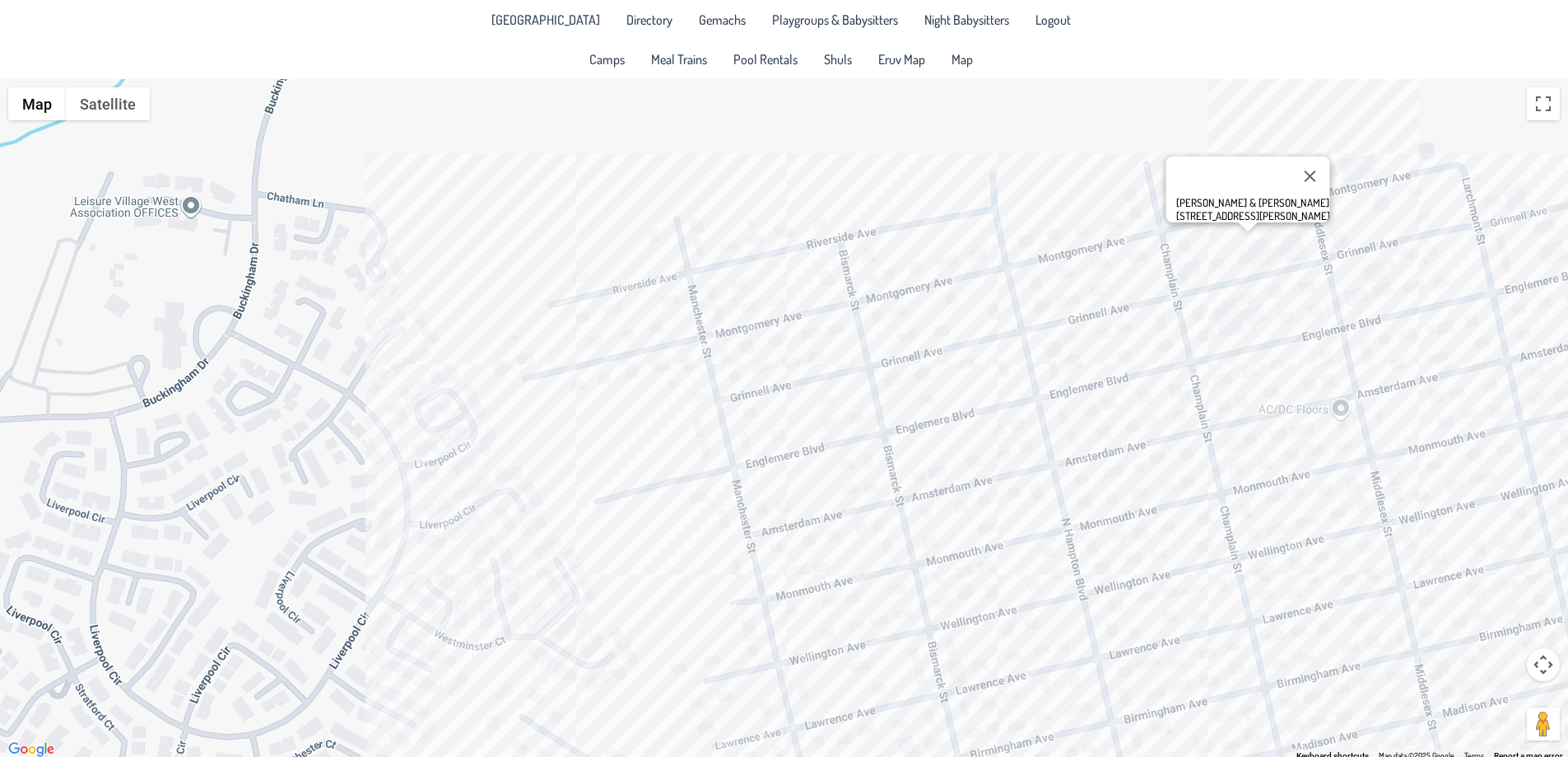
click at [1216, 233] on div "[PERSON_NAME] & [PERSON_NAME] [STREET_ADDRESS][PERSON_NAME]" at bounding box center [784, 419] width 1568 height 681
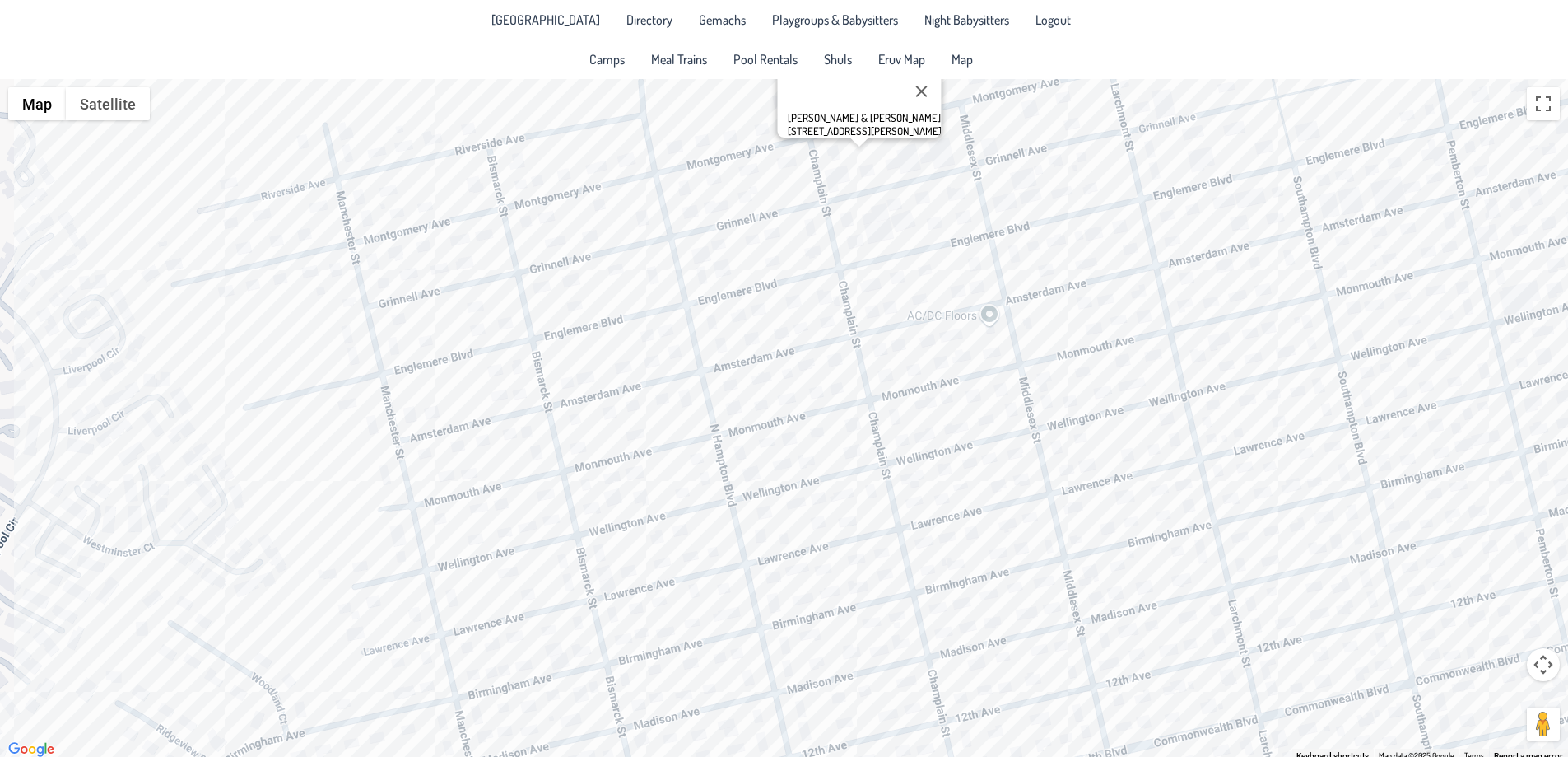
drag, startPoint x: 1483, startPoint y: 256, endPoint x: 1125, endPoint y: 163, distance: 369.9
click at [1125, 163] on div "[PERSON_NAME] & [PERSON_NAME] [STREET_ADDRESS][PERSON_NAME]" at bounding box center [784, 419] width 1568 height 681
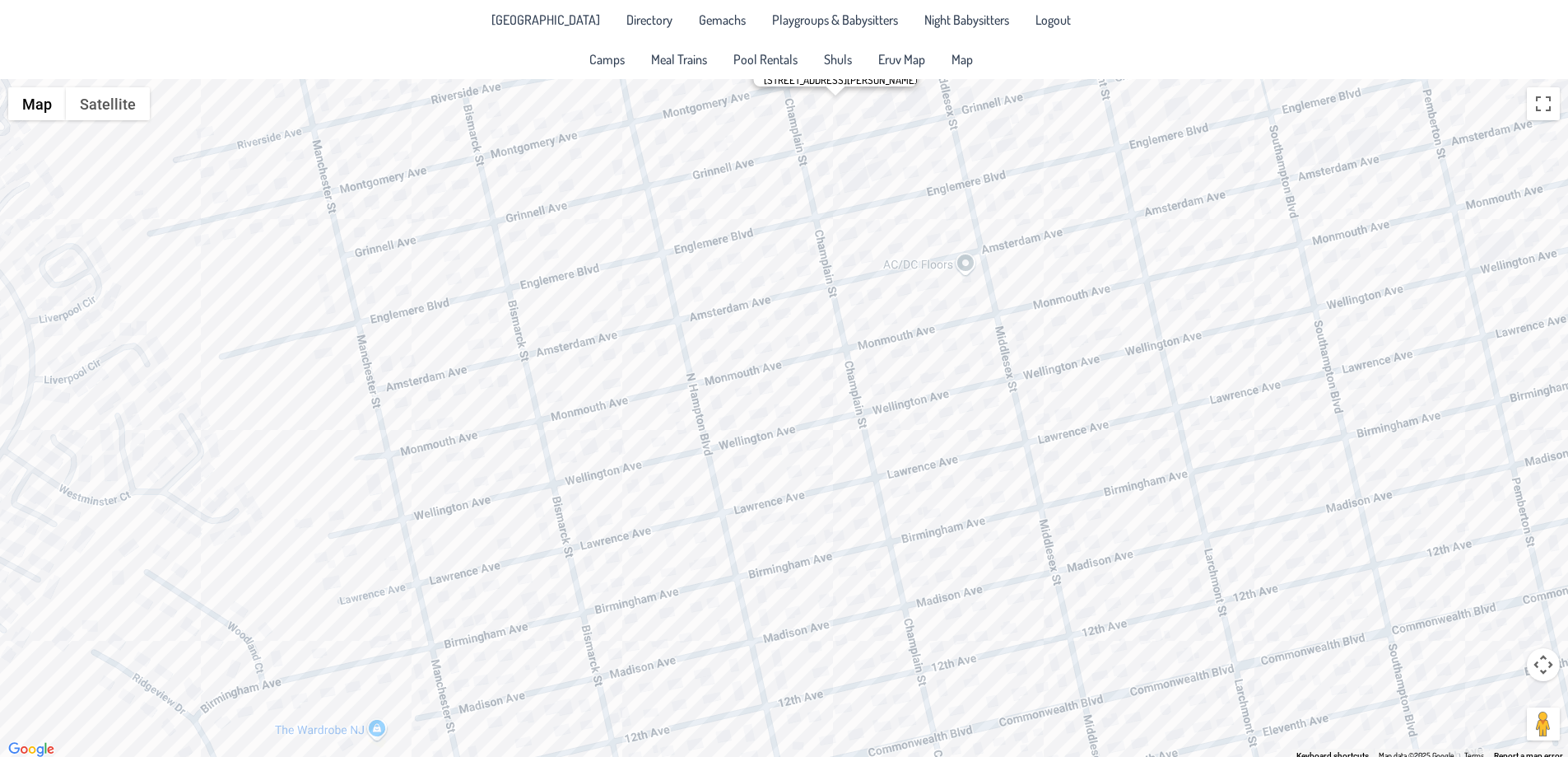
drag, startPoint x: 1320, startPoint y: 513, endPoint x: 1278, endPoint y: 432, distance: 91.2
click at [1278, 432] on div "[PERSON_NAME] & [PERSON_NAME] [STREET_ADDRESS][PERSON_NAME]" at bounding box center [784, 419] width 1568 height 681
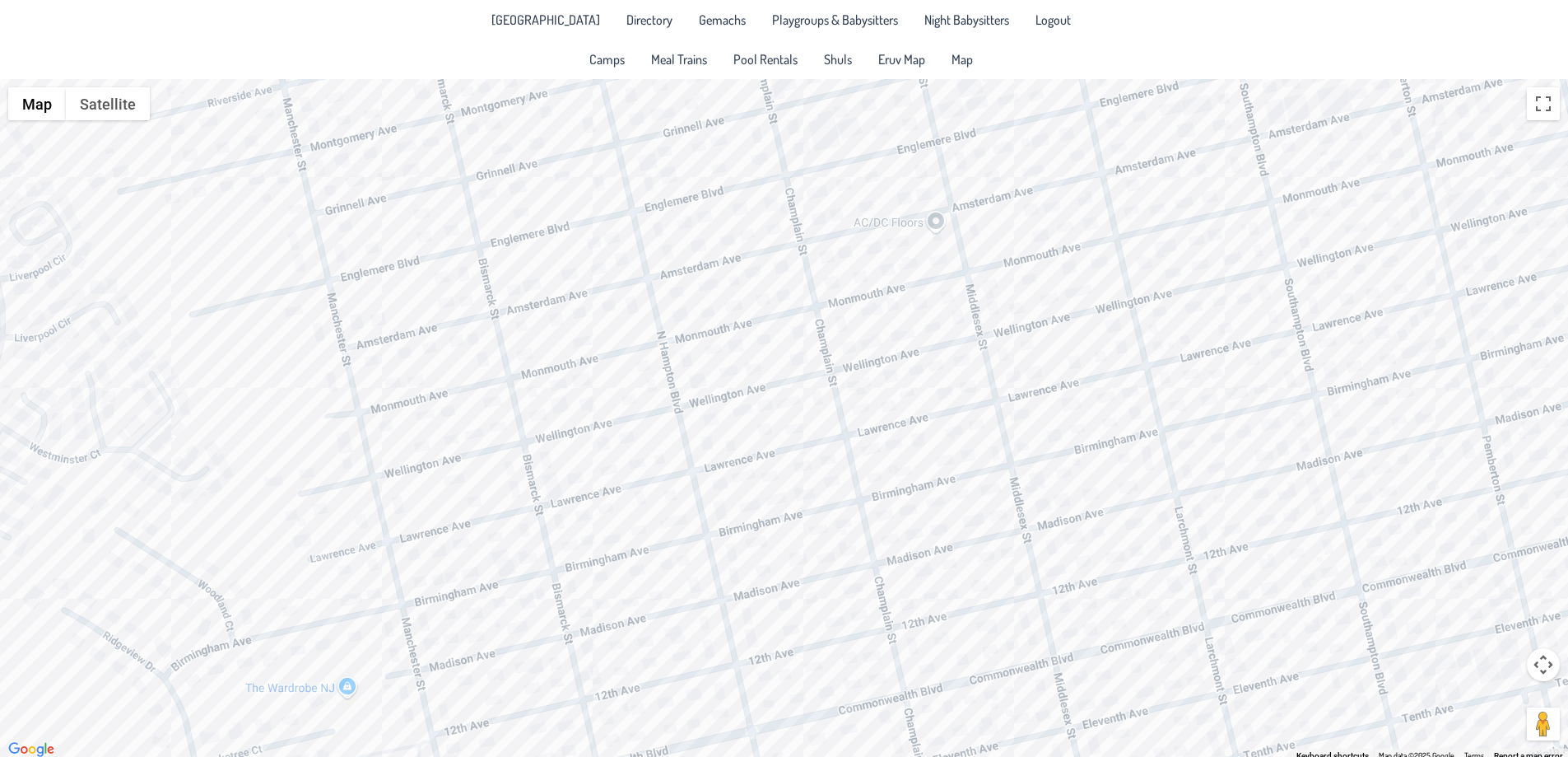
click at [1122, 484] on div "[PERSON_NAME] & [PERSON_NAME] [STREET_ADDRESS][PERSON_NAME]" at bounding box center [784, 419] width 1568 height 681
click at [1094, 493] on div "[PERSON_NAME] & [PERSON_NAME] [STREET_ADDRESS]" at bounding box center [784, 419] width 1568 height 681
click at [1066, 499] on div "[PERSON_NAME] & [PERSON_NAME] [STREET_ADDRESS]" at bounding box center [784, 419] width 1568 height 681
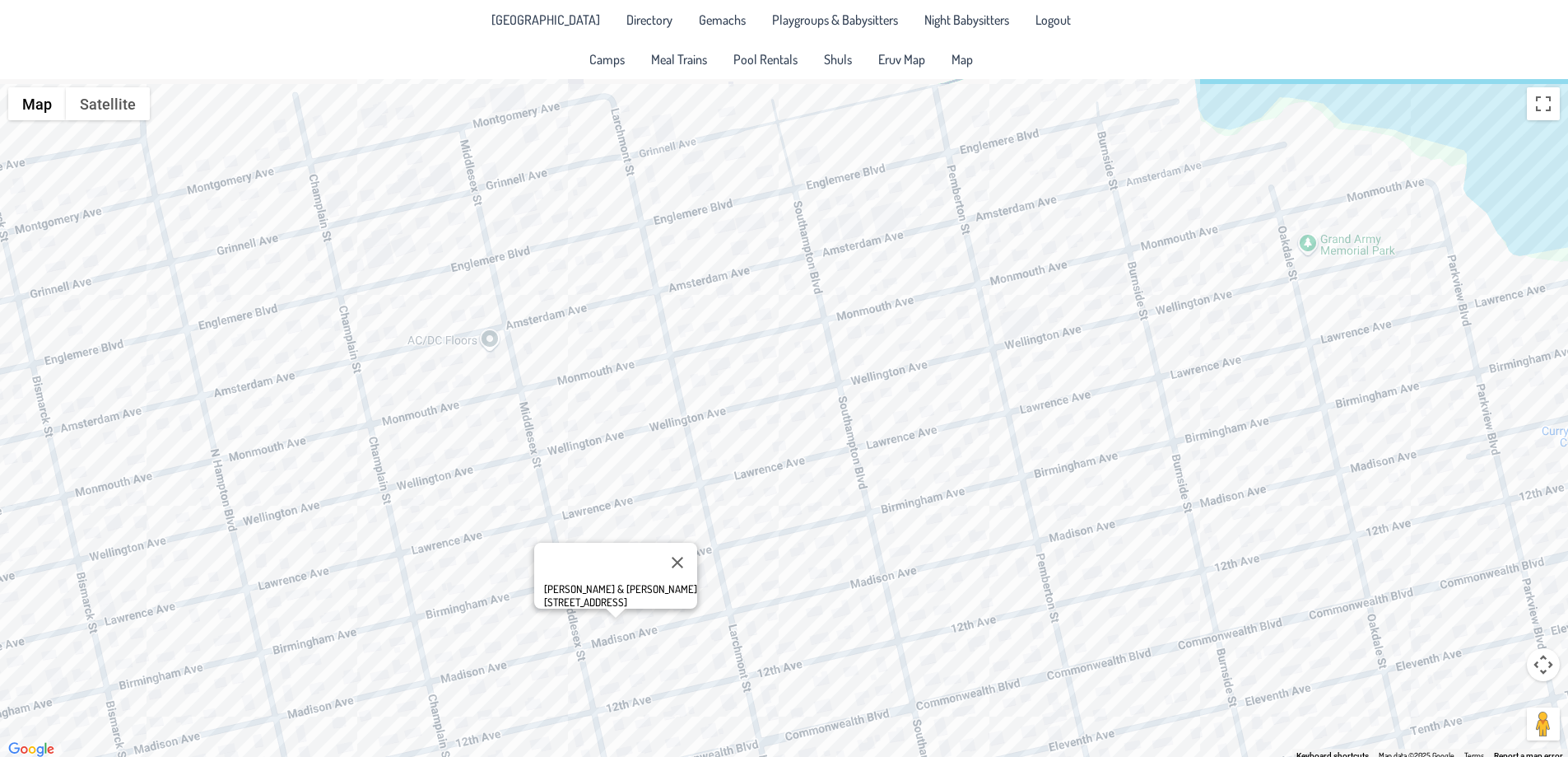
drag, startPoint x: 1377, startPoint y: 378, endPoint x: 930, endPoint y: 494, distance: 461.8
click at [930, 494] on div "[PERSON_NAME] & [PERSON_NAME] [STREET_ADDRESS]" at bounding box center [784, 419] width 1568 height 681
click at [1194, 288] on div "[PERSON_NAME] & [PERSON_NAME] [STREET_ADDRESS]" at bounding box center [784, 419] width 1568 height 681
click at [1182, 286] on div "Avromi & [PERSON_NAME] [STREET_ADDRESS]" at bounding box center [784, 419] width 1568 height 681
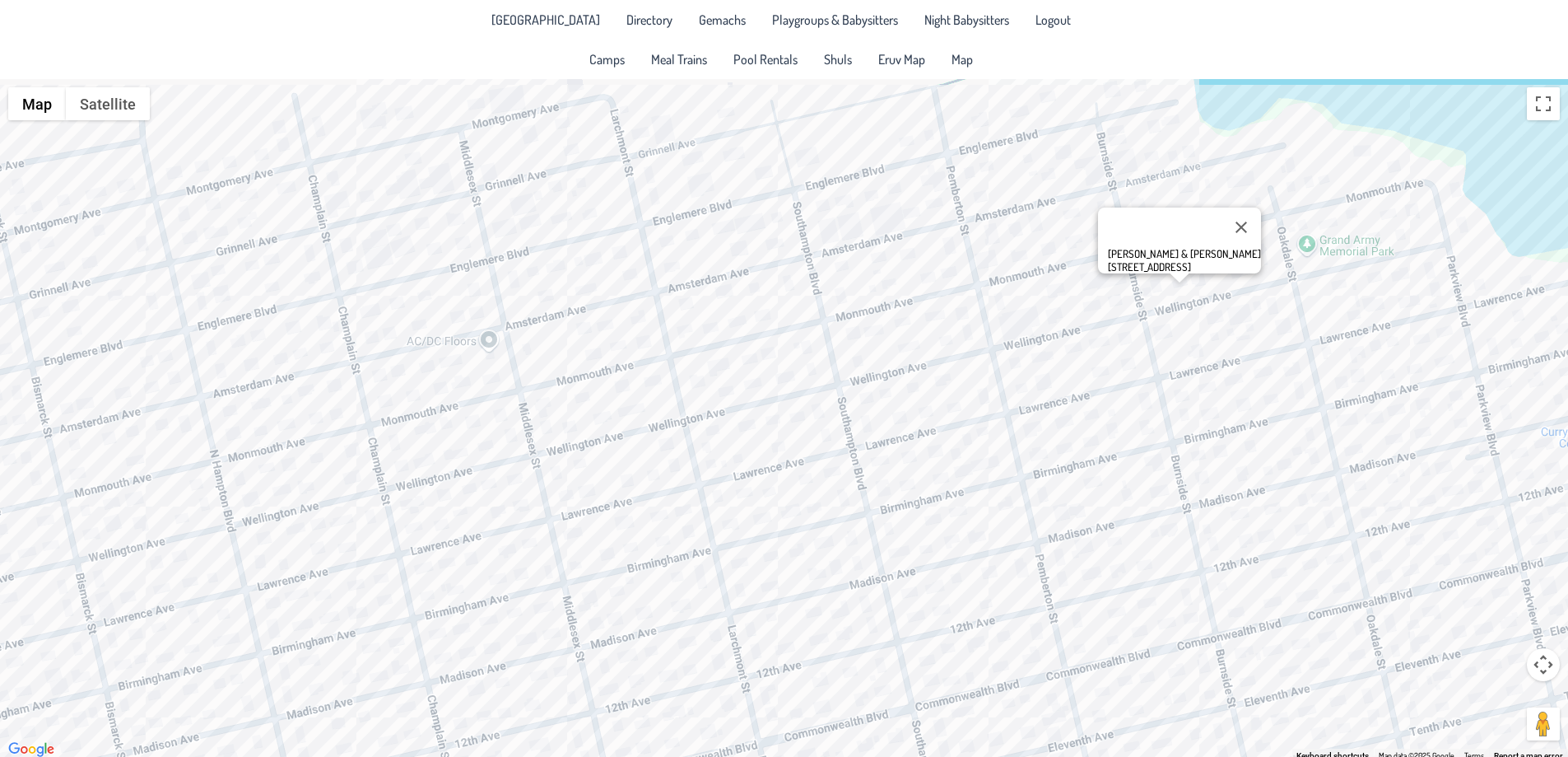
click at [1154, 286] on div "[PERSON_NAME] & [PERSON_NAME] [STREET_ADDRESS]" at bounding box center [784, 419] width 1568 height 681
click at [1264, 257] on div "[PERSON_NAME] & [PERSON_NAME] [STREET_ADDRESS][PERSON_NAME]" at bounding box center [784, 419] width 1568 height 681
click at [1248, 246] on div "[PERSON_NAME] & [PERSON_NAME] [STREET_ADDRESS]" at bounding box center [784, 419] width 1568 height 681
click at [1233, 256] on div "[PERSON_NAME] & [PERSON_NAME][GEOGRAPHIC_DATA][STREET_ADDRESS]" at bounding box center [784, 419] width 1568 height 681
click at [1227, 254] on div "[PERSON_NAME] & [PERSON_NAME][GEOGRAPHIC_DATA][STREET_ADDRESS]" at bounding box center [784, 419] width 1568 height 681
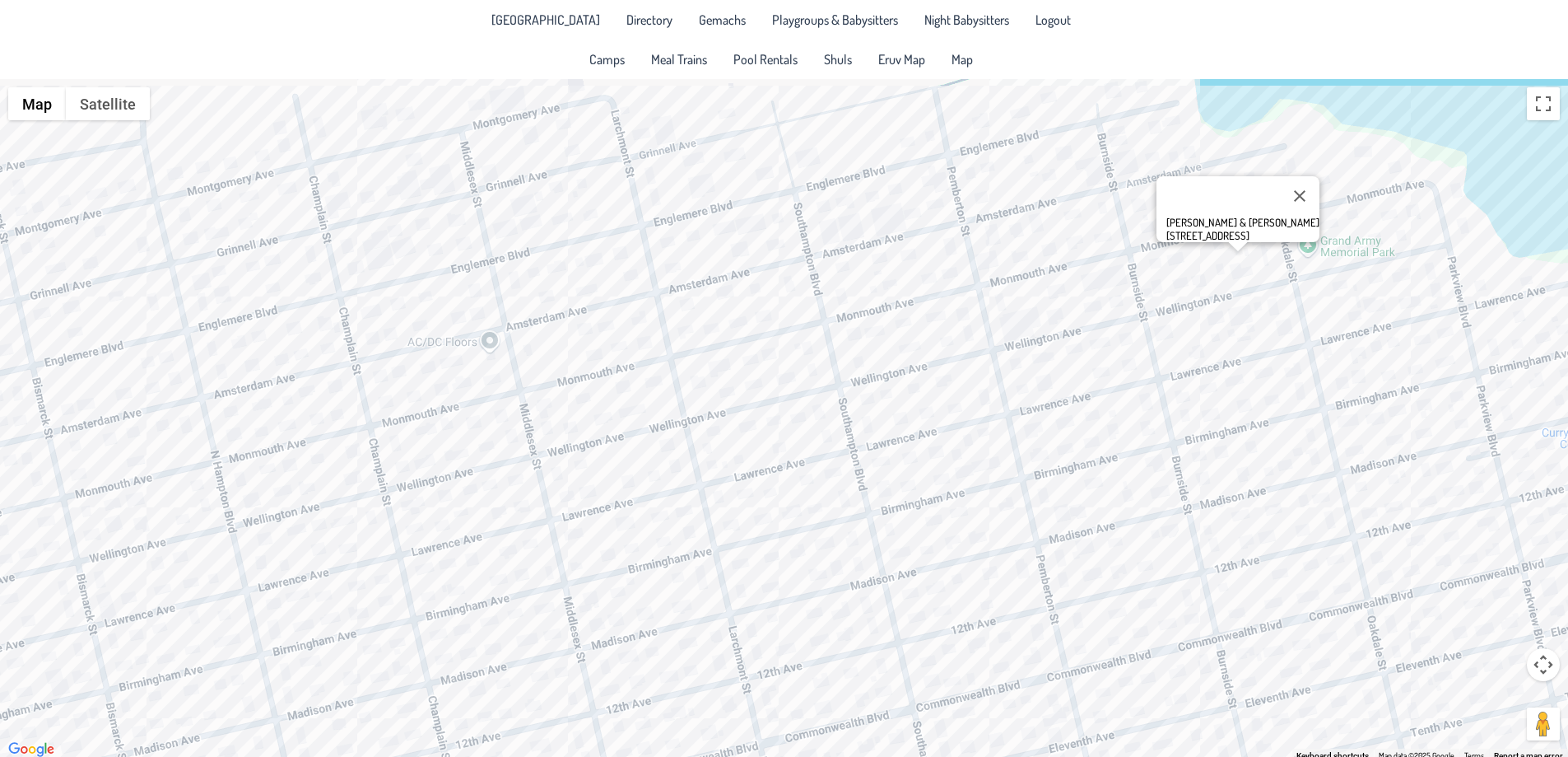
click at [1172, 257] on div "[PERSON_NAME] & [PERSON_NAME][GEOGRAPHIC_DATA][STREET_ADDRESS]" at bounding box center [784, 419] width 1568 height 681
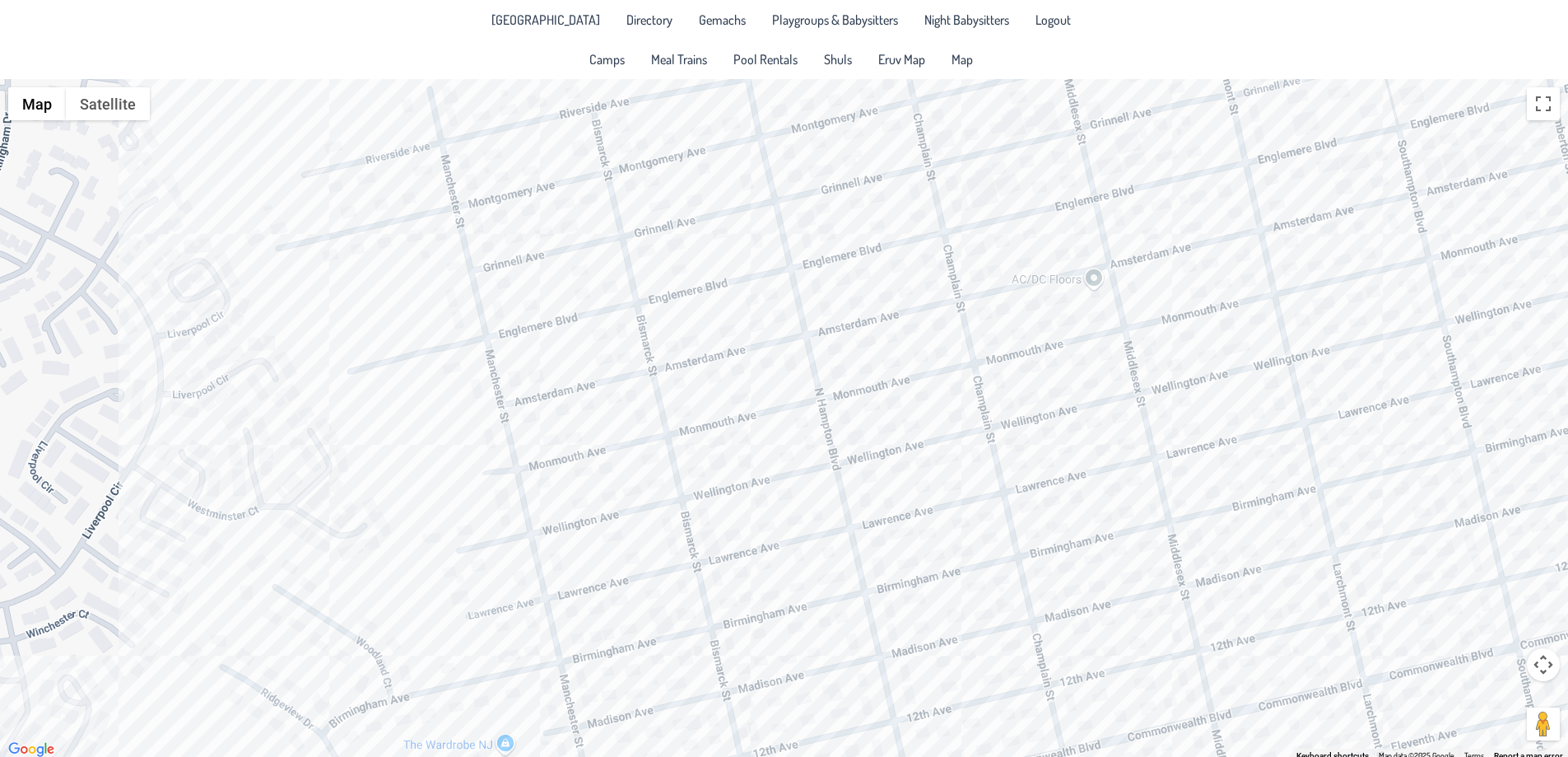
drag, startPoint x: 587, startPoint y: 409, endPoint x: 1192, endPoint y: 345, distance: 608.4
click at [1192, 345] on div "[PERSON_NAME] & [PERSON_NAME] [STREET_ADDRESS]" at bounding box center [784, 419] width 1568 height 681
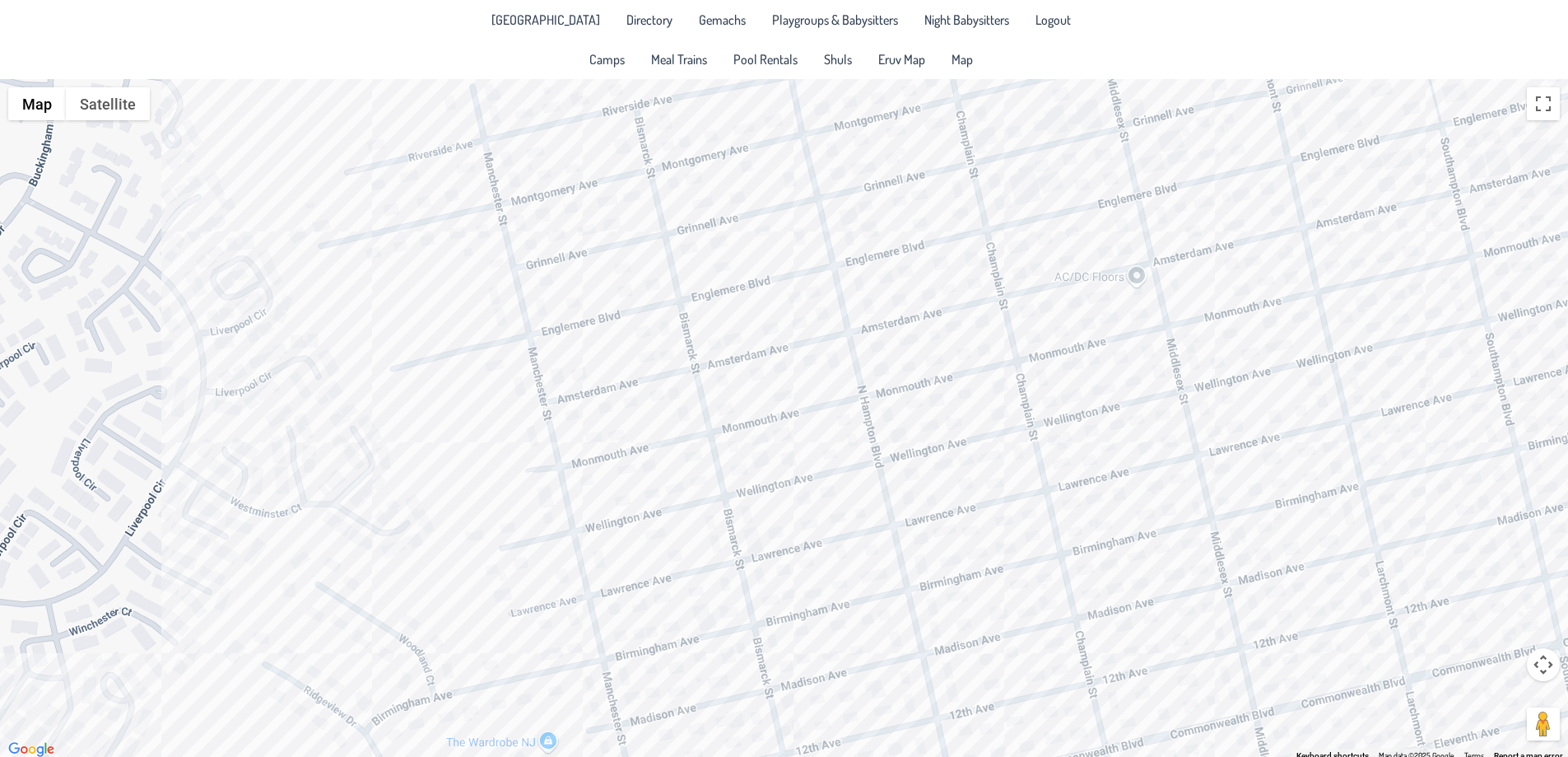
drag, startPoint x: 693, startPoint y: 454, endPoint x: 739, endPoint y: 457, distance: 46.1
click at [736, 453] on div "[PERSON_NAME] & [PERSON_NAME] [STREET_ADDRESS]" at bounding box center [784, 419] width 1568 height 681
click at [756, 537] on div "[PERSON_NAME] & [PERSON_NAME] [STREET_ADDRESS]" at bounding box center [784, 419] width 1568 height 681
click at [781, 531] on div "[PERSON_NAME] & [PERSON_NAME] [STREET_ADDRESS]" at bounding box center [784, 419] width 1568 height 681
click at [788, 566] on div "Yeruchum & [PERSON_NAME] [STREET_ADDRESS][PERSON_NAME]" at bounding box center [784, 419] width 1568 height 681
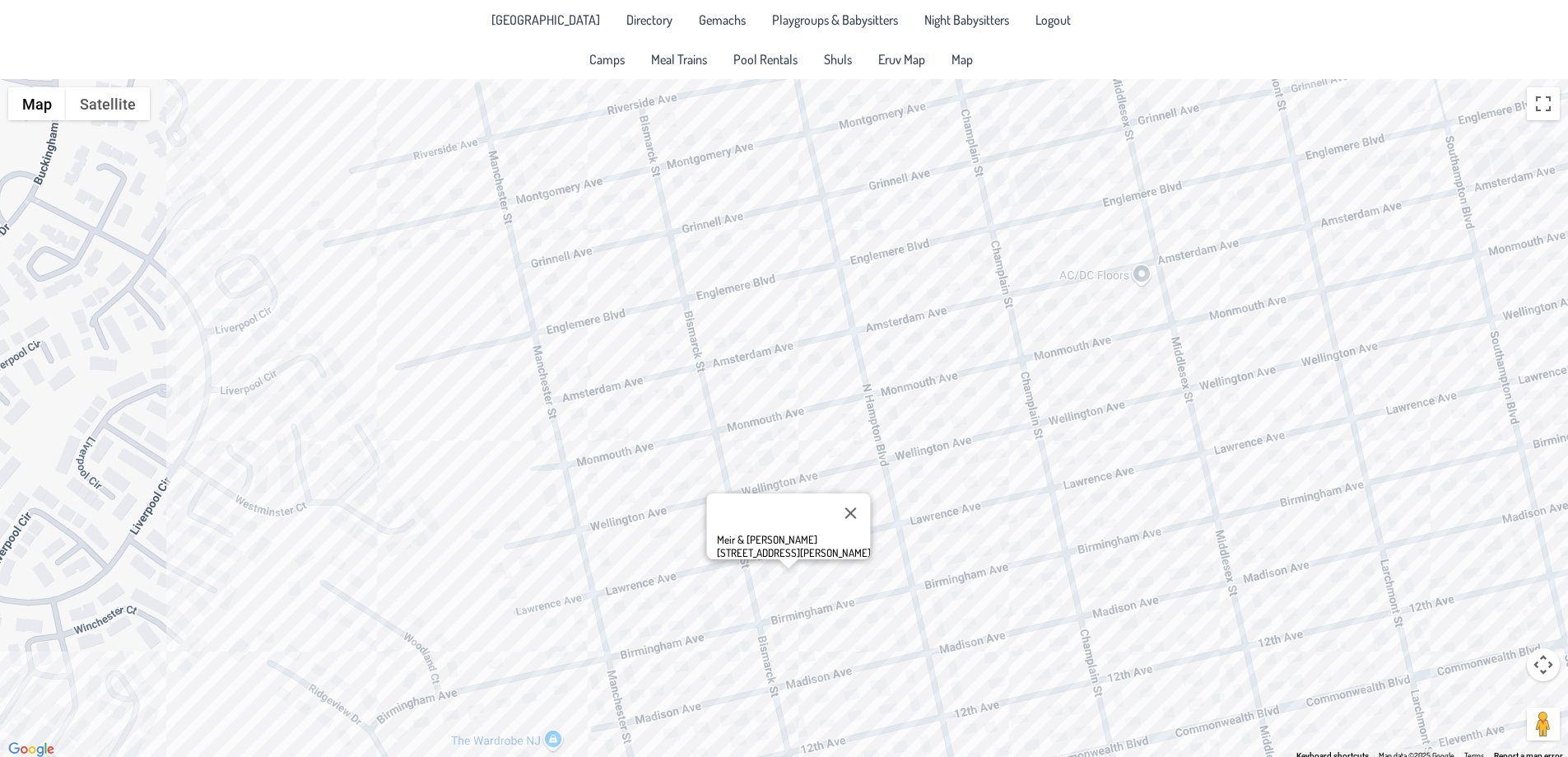
click at [767, 576] on div "Meir & [PERSON_NAME] [STREET_ADDRESS][PERSON_NAME]" at bounding box center [784, 419] width 1568 height 681
drag, startPoint x: 760, startPoint y: 308, endPoint x: 795, endPoint y: 386, distance: 85.5
click at [795, 386] on div "Meir & [PERSON_NAME] [STREET_ADDRESS][PERSON_NAME]" at bounding box center [784, 419] width 1568 height 681
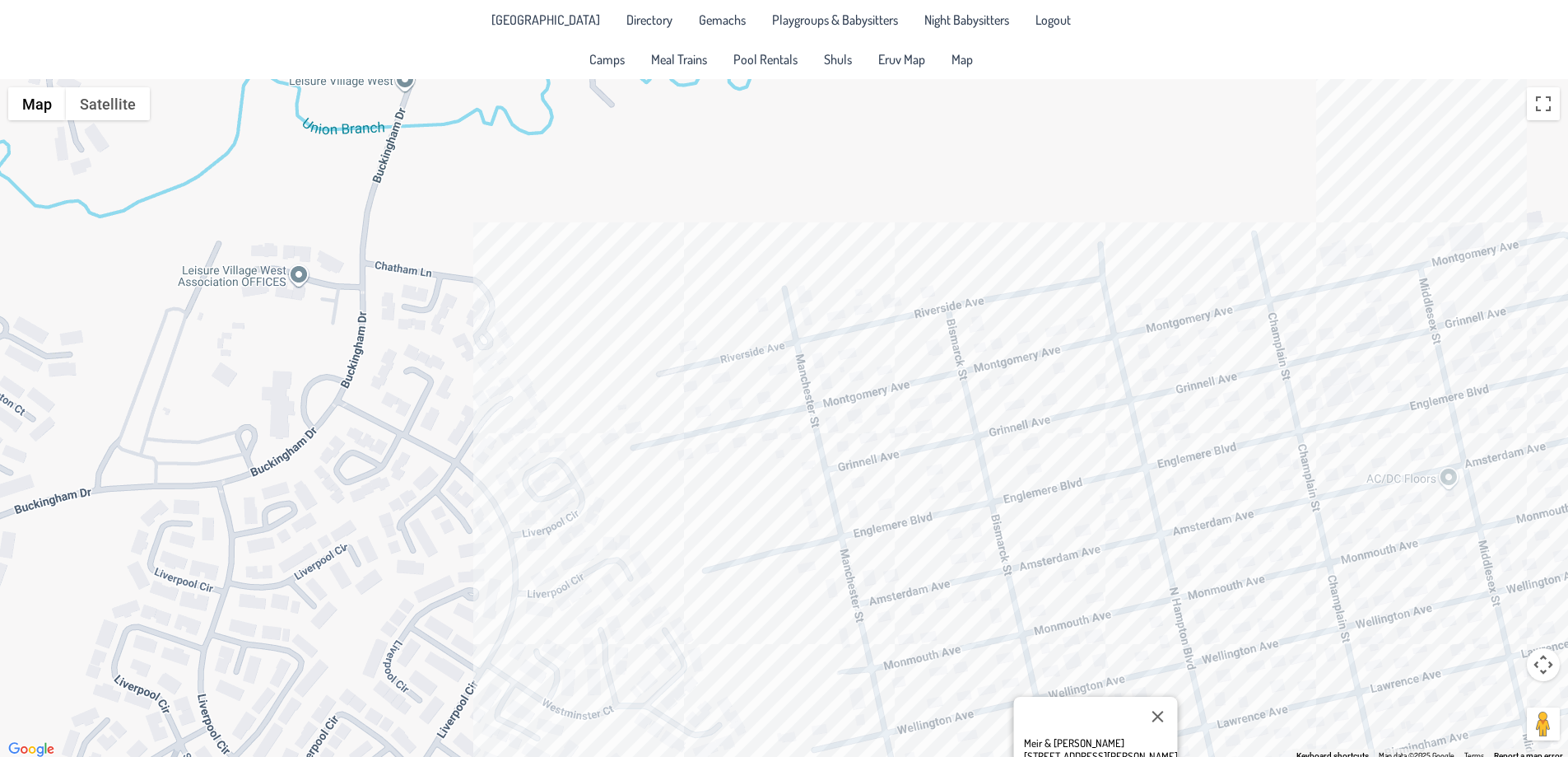
drag, startPoint x: 759, startPoint y: 182, endPoint x: 1012, endPoint y: 358, distance: 308.2
click at [1012, 358] on div "Meir & [PERSON_NAME] [STREET_ADDRESS][PERSON_NAME]" at bounding box center [784, 419] width 1568 height 681
click at [822, 367] on div "Meir & [PERSON_NAME] [STREET_ADDRESS][PERSON_NAME]" at bounding box center [784, 419] width 1568 height 681
click at [778, 370] on div "Yitzchak & [PERSON_NAME] [STREET_ADDRESS]" at bounding box center [784, 419] width 1568 height 681
drag, startPoint x: 790, startPoint y: 402, endPoint x: 781, endPoint y: 412, distance: 13.5
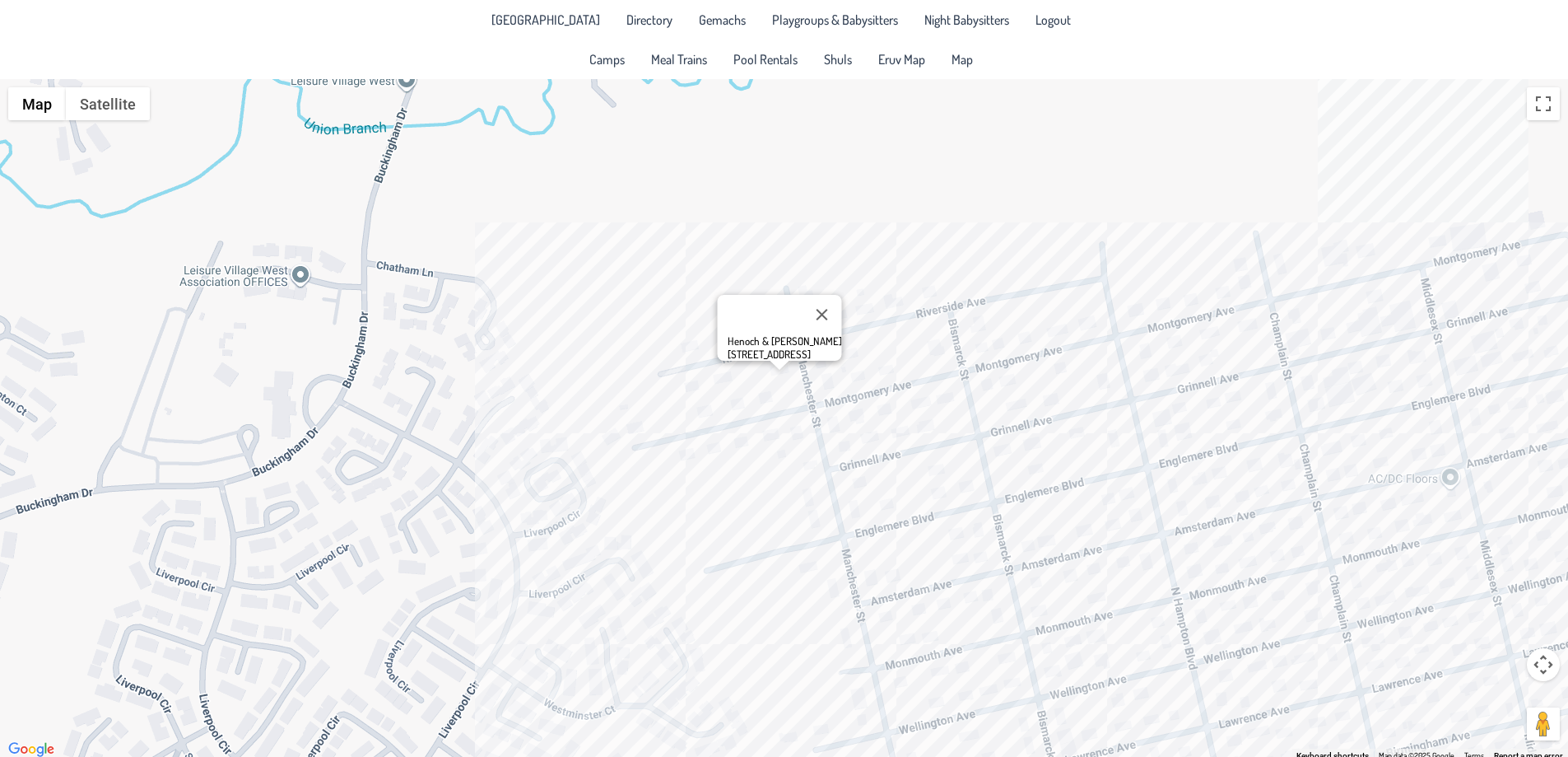
click at [790, 402] on div "Henoch & [PERSON_NAME] [STREET_ADDRESS]" at bounding box center [784, 419] width 1568 height 681
click at [752, 443] on div "[PERSON_NAME] & [PERSON_NAME] [STREET_ADDRESS]" at bounding box center [784, 419] width 1568 height 681
click at [622, 446] on div "Nossie & [PERSON_NAME] [STREET_ADDRESS][PERSON_NAME]" at bounding box center [784, 419] width 1568 height 681
click at [614, 438] on div "Nossie & [PERSON_NAME] [STREET_ADDRESS][PERSON_NAME]" at bounding box center [784, 419] width 1568 height 681
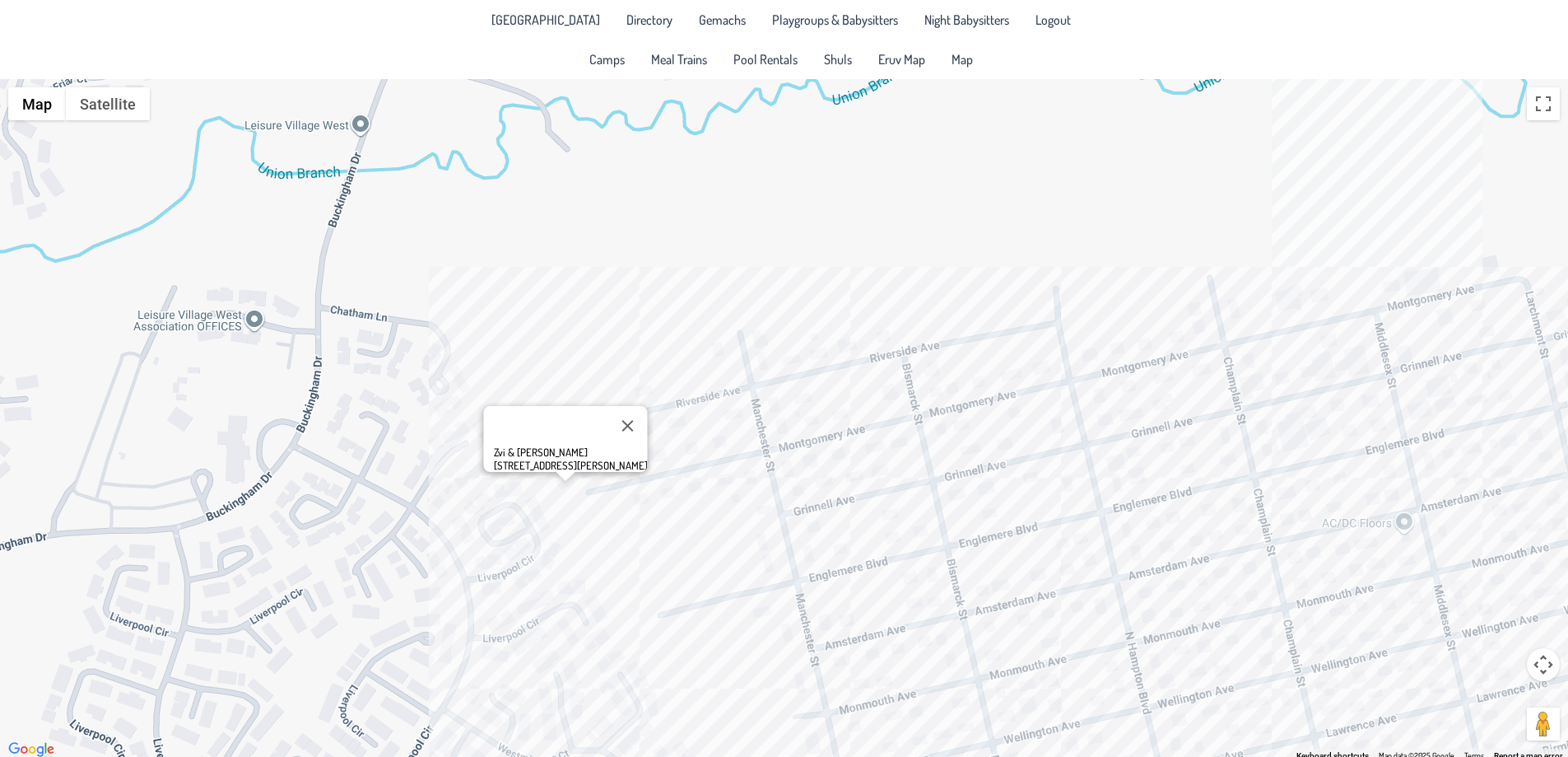
drag, startPoint x: 1009, startPoint y: 331, endPoint x: 962, endPoint y: 376, distance: 65.1
click at [962, 376] on div "Zvi & [PERSON_NAME] [STREET_ADDRESS][PERSON_NAME]" at bounding box center [784, 419] width 1568 height 681
click at [664, 646] on div "Zvi & [PERSON_NAME] [STREET_ADDRESS][PERSON_NAME]" at bounding box center [784, 419] width 1568 height 681
click at [691, 633] on div "[PERSON_NAME] & [PERSON_NAME] [STREET_ADDRESS]" at bounding box center [784, 419] width 1568 height 681
click at [732, 629] on div "[PERSON_NAME] & [PERSON_NAME] [STREET_ADDRESS]" at bounding box center [784, 419] width 1568 height 681
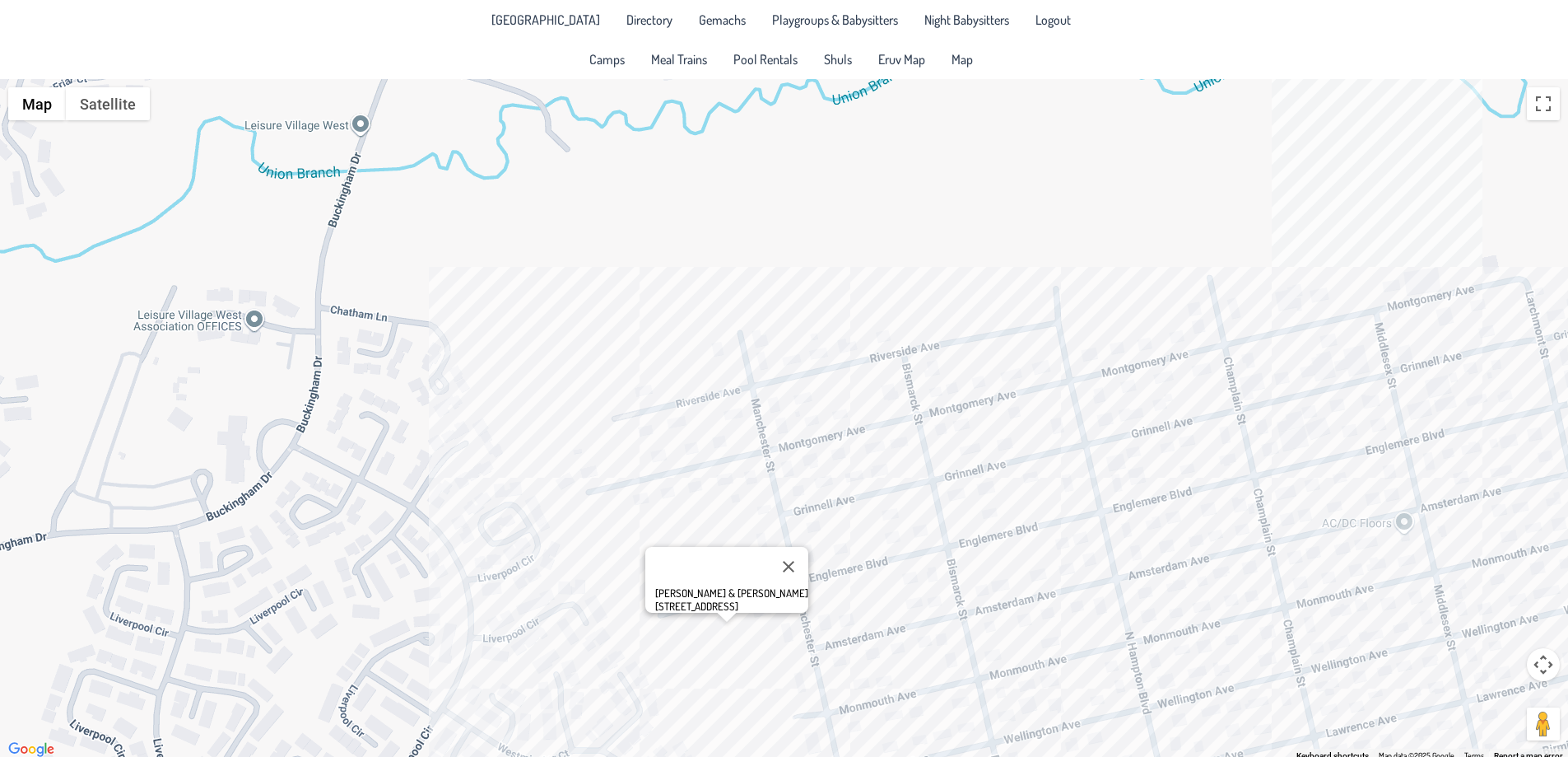
click at [678, 662] on div "[PERSON_NAME] & [PERSON_NAME] [STREET_ADDRESS]" at bounding box center [784, 419] width 1568 height 681
click at [718, 572] on div "Yitzy & [PERSON_NAME] [STREET_ADDRESS]" at bounding box center [784, 419] width 1568 height 681
click at [644, 592] on div "[PERSON_NAME] & [PERSON_NAME] [PERSON_NAME] [STREET_ADDRESS]" at bounding box center [784, 419] width 1568 height 681
click at [679, 660] on div "[PERSON_NAME] & [PERSON_NAME] [STREET_ADDRESS]" at bounding box center [784, 419] width 1568 height 681
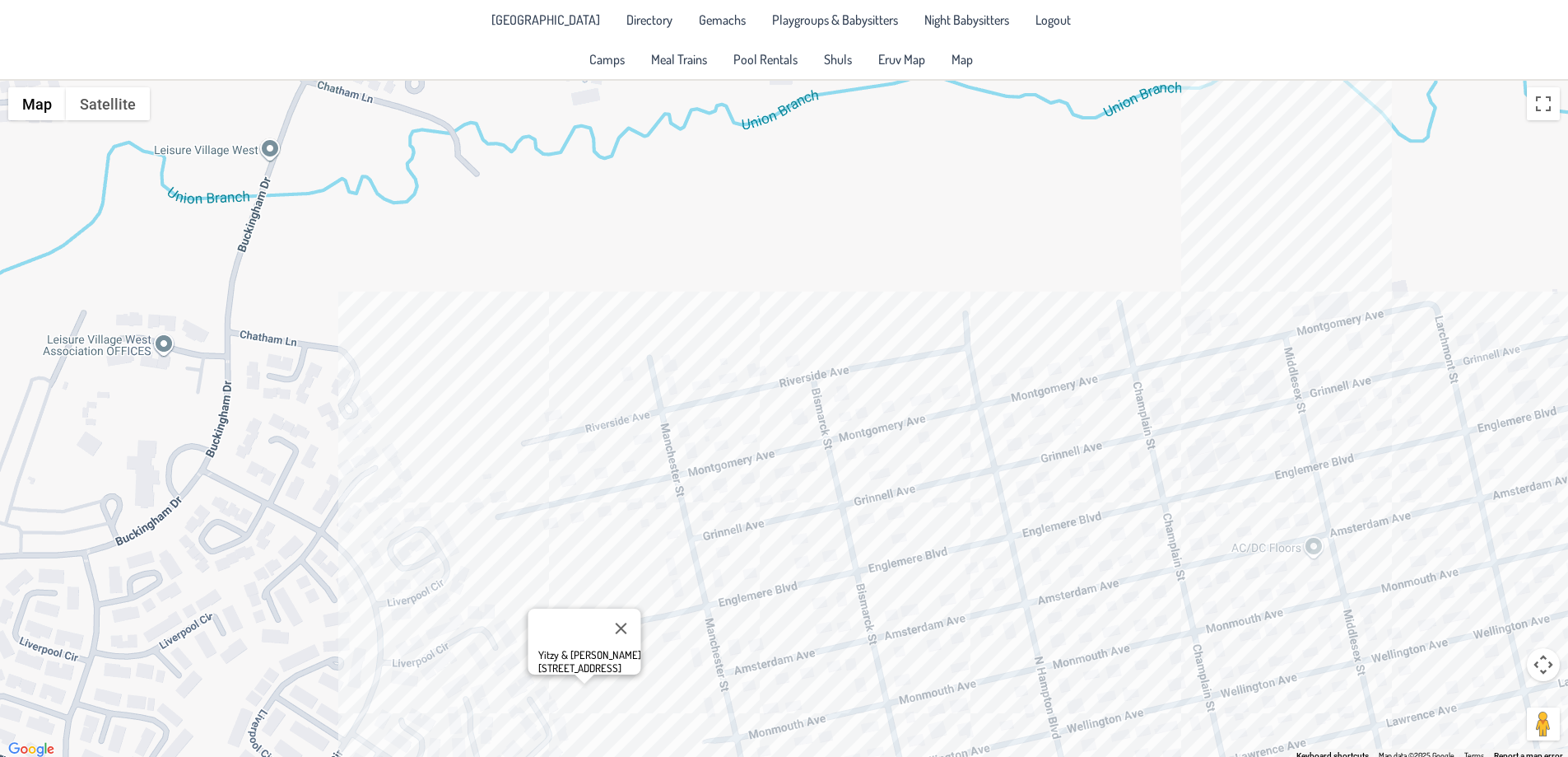
drag, startPoint x: 1232, startPoint y: 399, endPoint x: 1138, endPoint y: 429, distance: 98.7
click at [1138, 429] on div "Yitzy & [PERSON_NAME] [STREET_ADDRESS]" at bounding box center [784, 419] width 1568 height 681
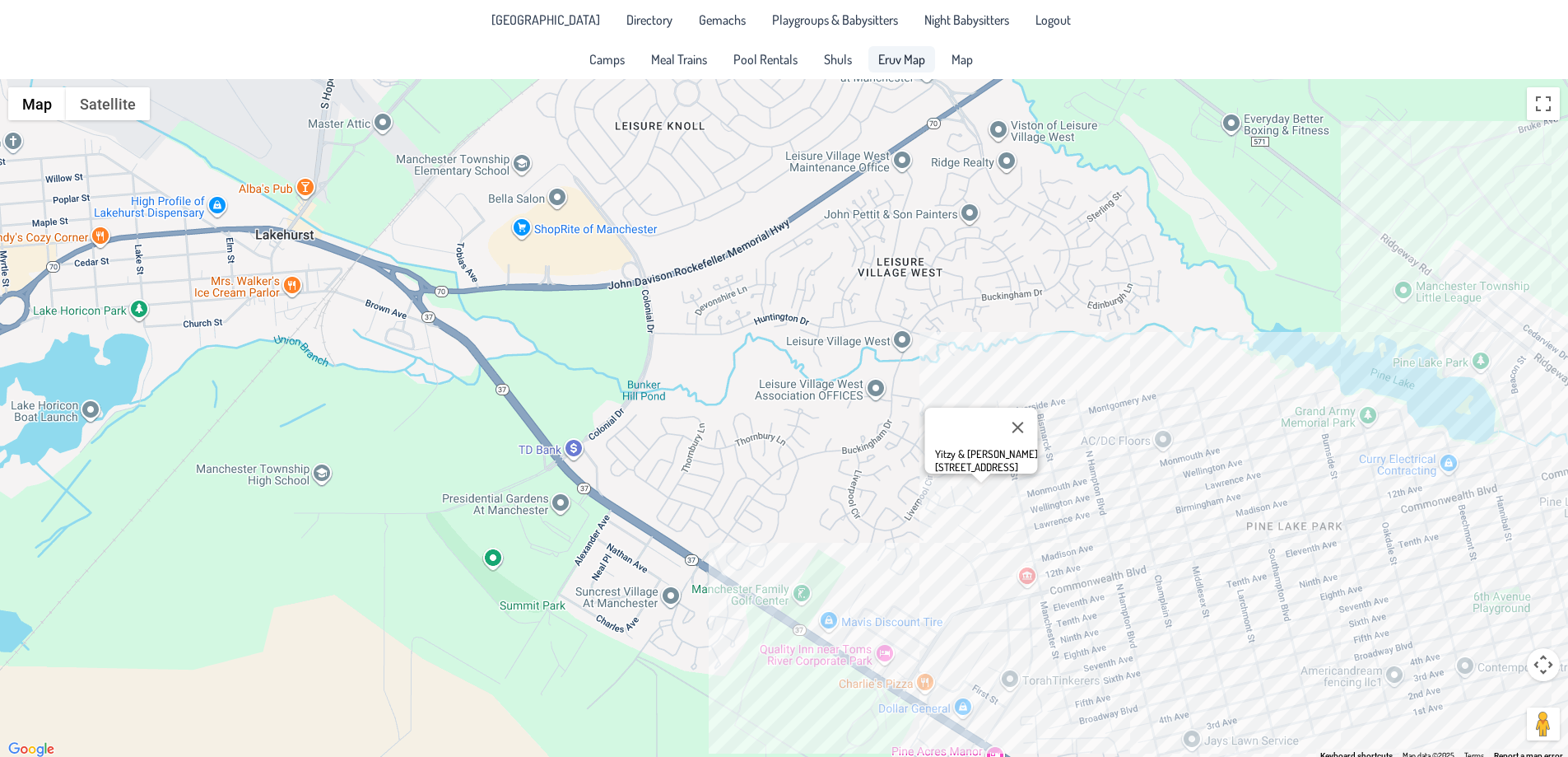
click at [888, 62] on span "Eruv Map" at bounding box center [902, 58] width 47 height 13
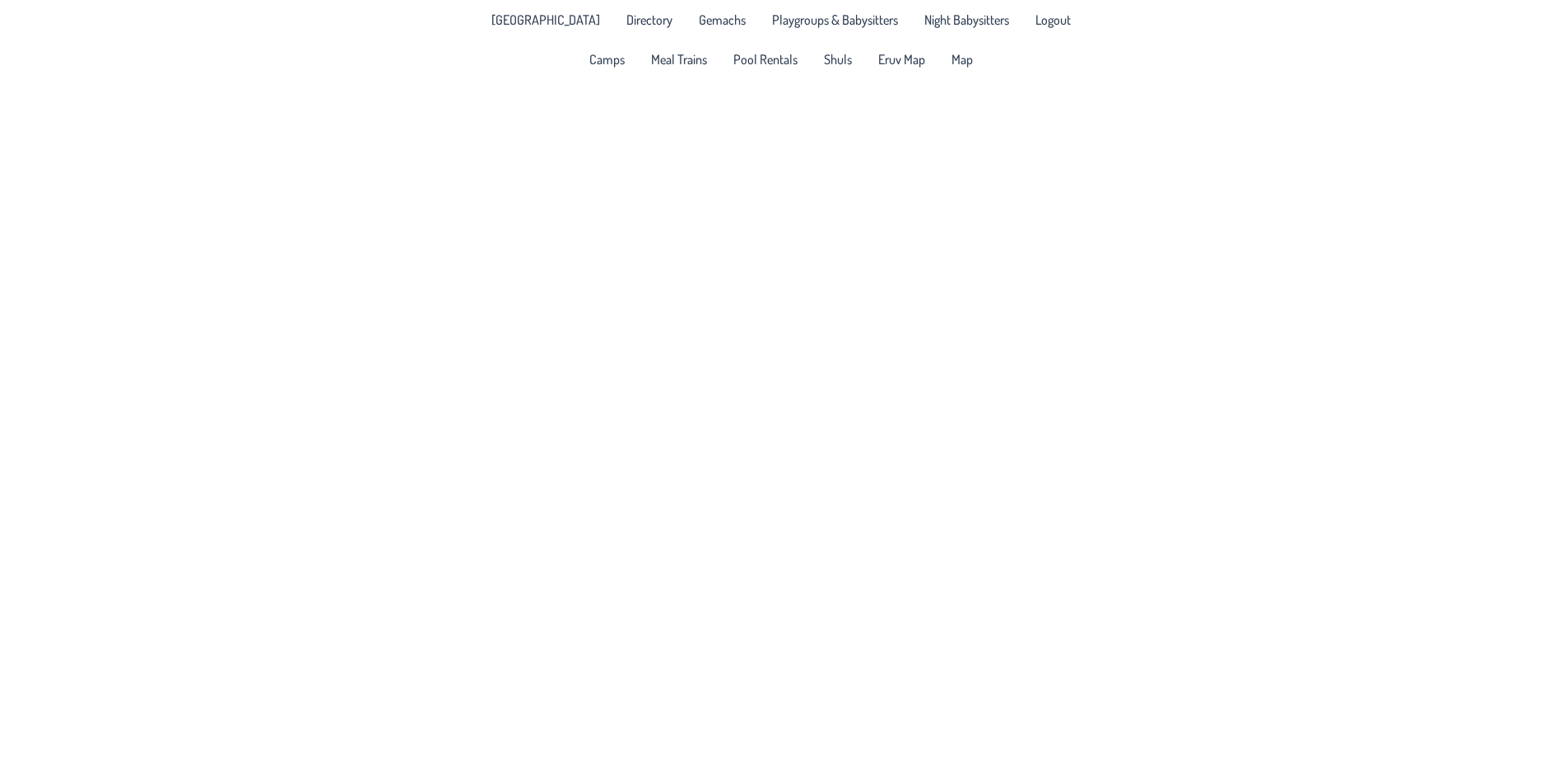
drag, startPoint x: 563, startPoint y: 446, endPoint x: 899, endPoint y: 383, distance: 341.9
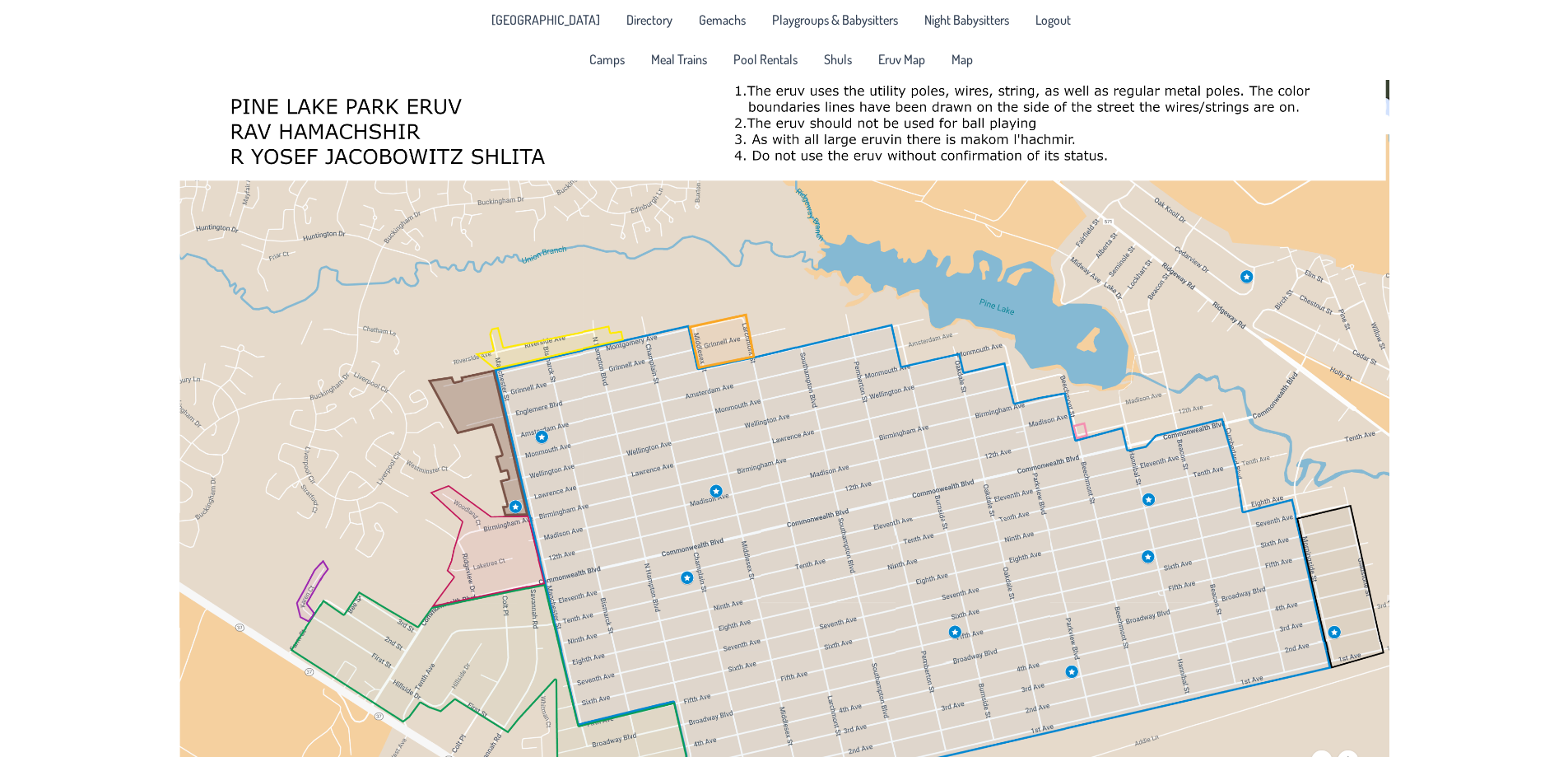
click at [899, 383] on div at bounding box center [784, 457] width 1568 height 757
drag, startPoint x: 803, startPoint y: 333, endPoint x: 924, endPoint y: 330, distance: 121.0
click at [924, 330] on div at bounding box center [784, 457] width 1568 height 757
drag, startPoint x: 450, startPoint y: 432, endPoint x: 695, endPoint y: 316, distance: 271.1
click at [689, 317] on div at bounding box center [784, 457] width 1568 height 757
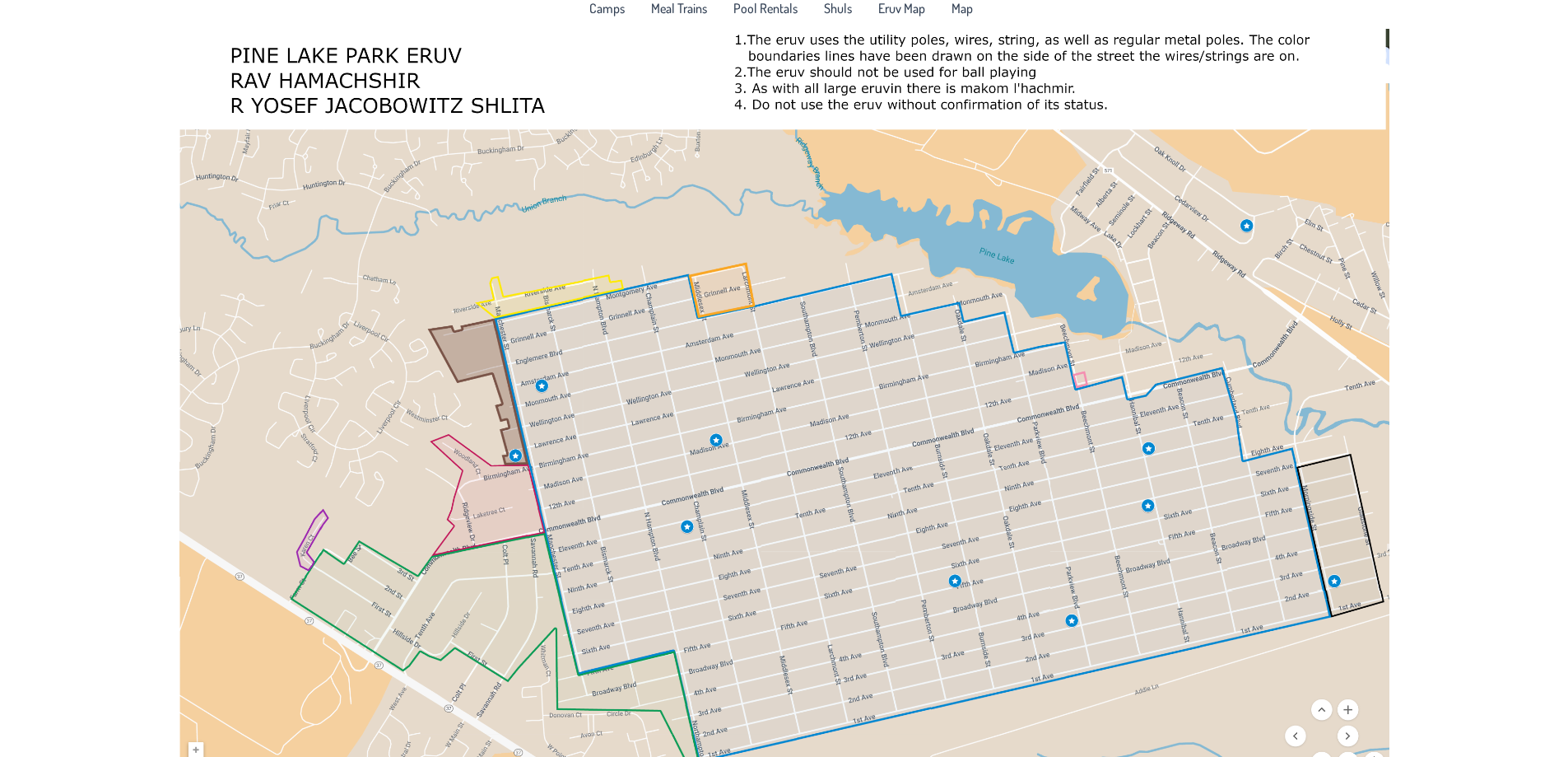
scroll to position [79, 0]
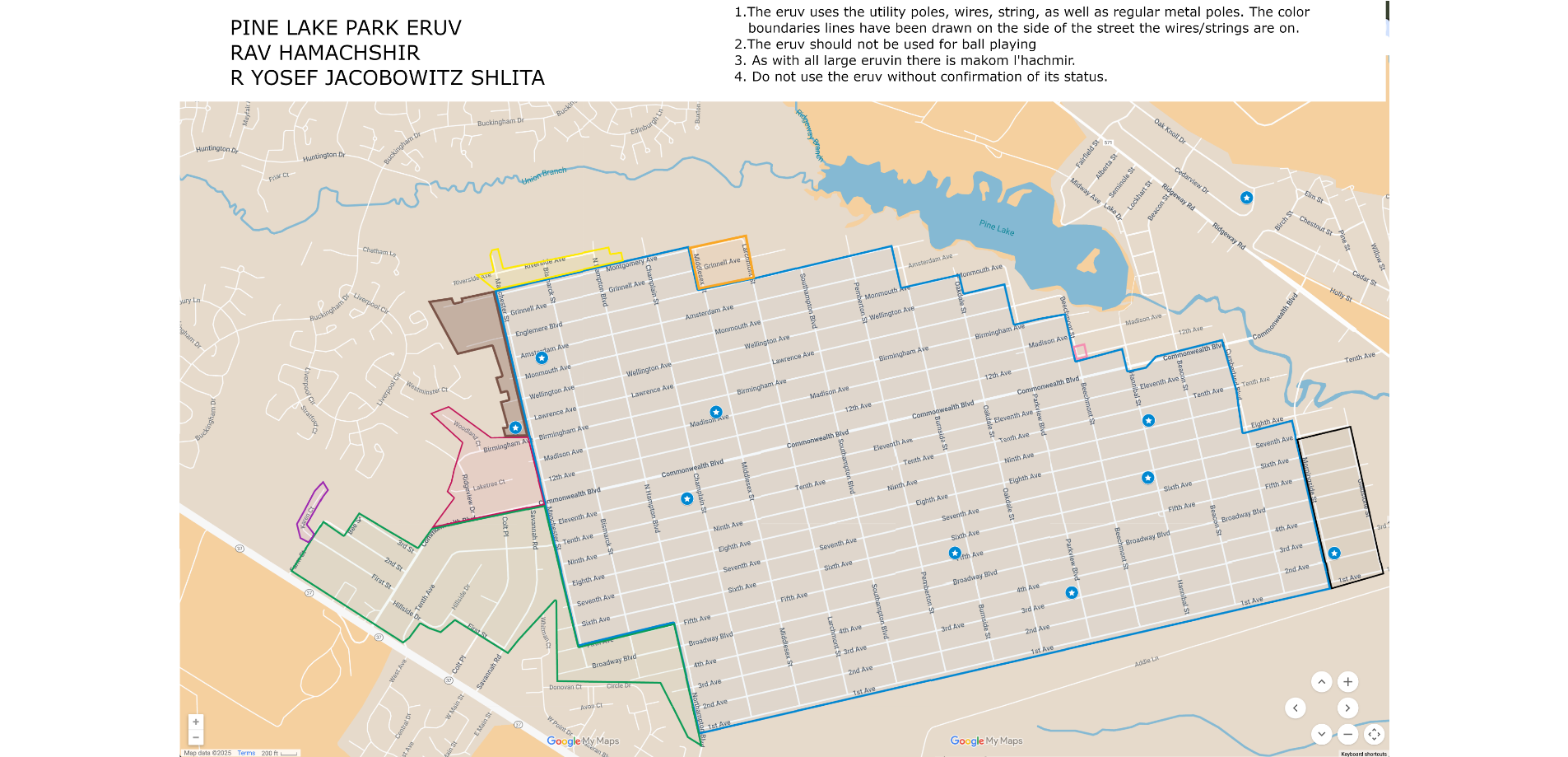
click at [1347, 687] on div at bounding box center [784, 378] width 1568 height 757
click at [1347, 679] on div at bounding box center [784, 378] width 1568 height 757
drag, startPoint x: 1167, startPoint y: 249, endPoint x: 1162, endPoint y: 275, distance: 26.5
click at [1162, 275] on div at bounding box center [784, 378] width 1568 height 757
